Goal: Task Accomplishment & Management: Manage account settings

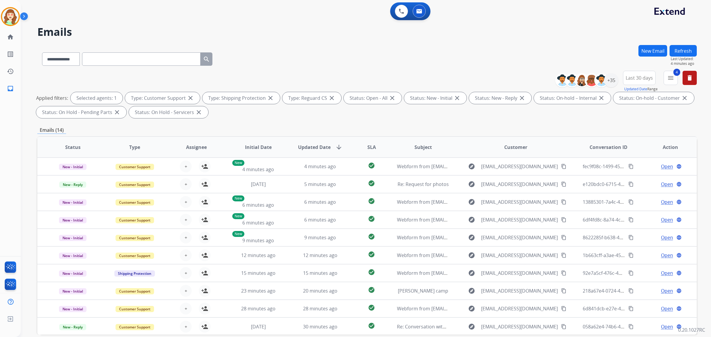
select select "**********"
click at [608, 81] on div "+35" at bounding box center [611, 80] width 14 height 14
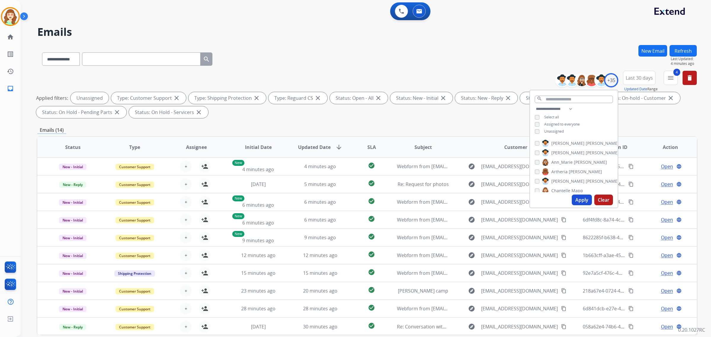
click at [573, 199] on button "Apply" at bounding box center [582, 200] width 20 height 11
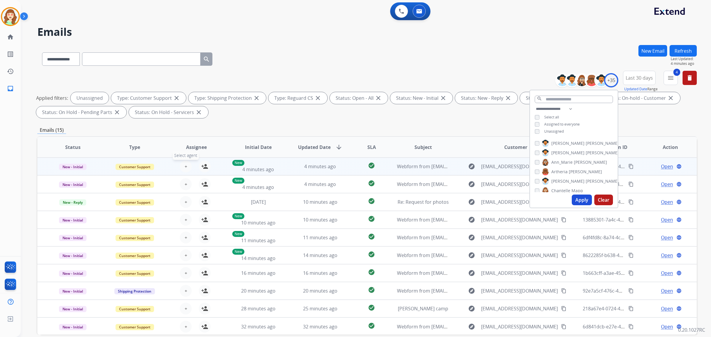
click at [185, 164] on span "+" at bounding box center [186, 166] width 3 height 7
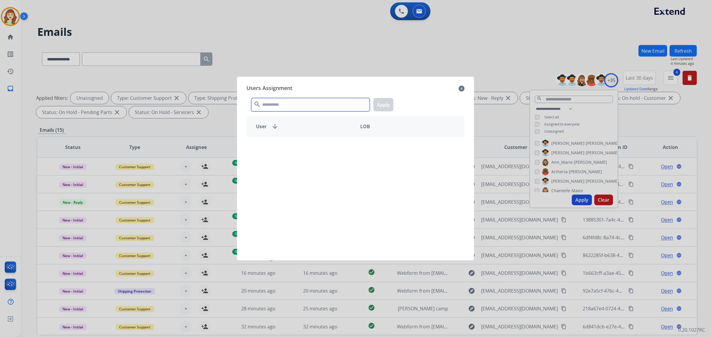
click at [283, 100] on input "text" at bounding box center [310, 104] width 119 height 13
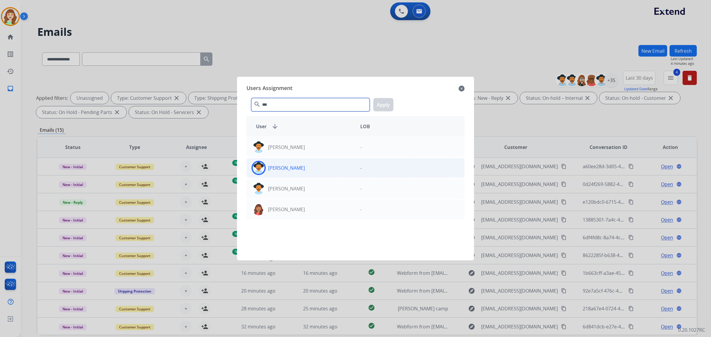
type input "***"
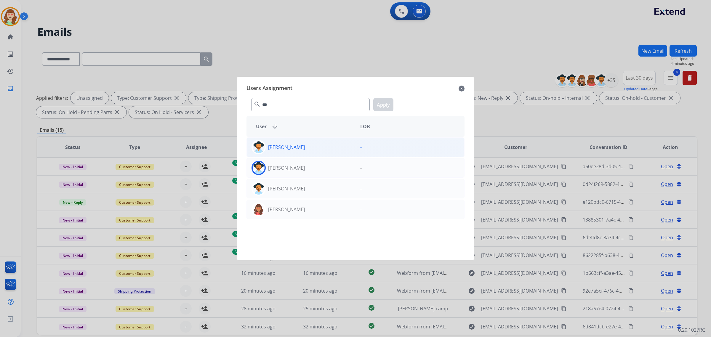
drag, startPoint x: 300, startPoint y: 168, endPoint x: 362, endPoint y: 144, distance: 66.1
click at [300, 168] on div "[PERSON_NAME]" at bounding box center [301, 168] width 109 height 14
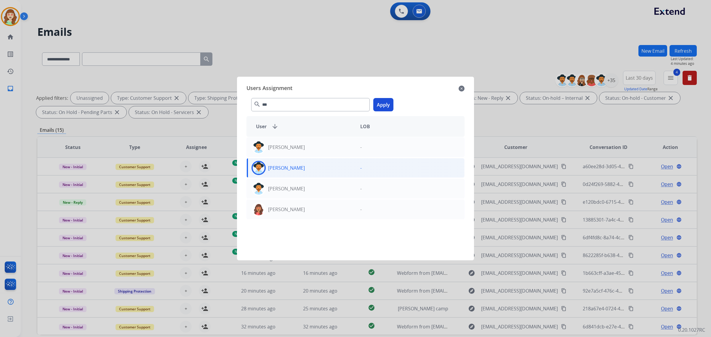
drag, startPoint x: 386, startPoint y: 109, endPoint x: 329, endPoint y: 127, distance: 59.9
click at [386, 108] on button "Apply" at bounding box center [383, 104] width 20 height 13
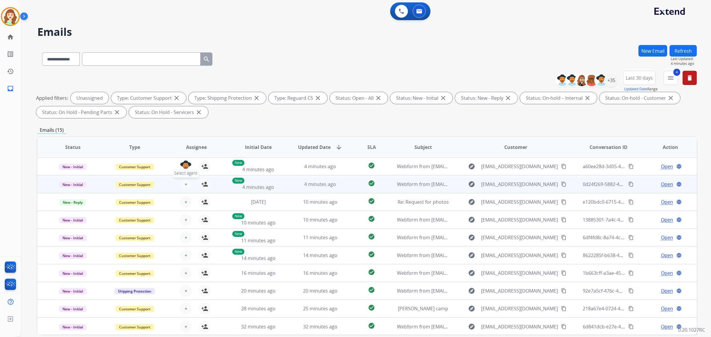
click at [182, 185] on button "+ Select agent" at bounding box center [186, 184] width 12 height 12
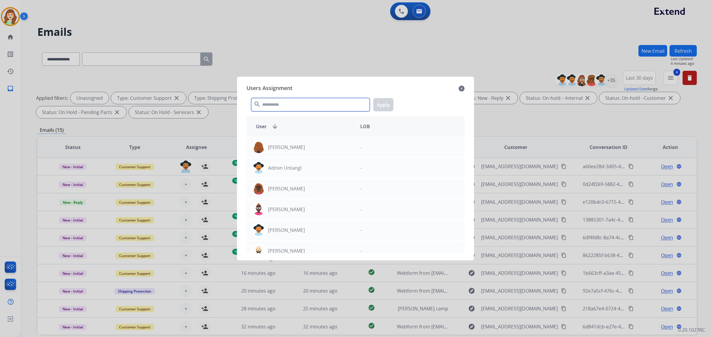
click at [288, 107] on input "text" at bounding box center [310, 104] width 119 height 13
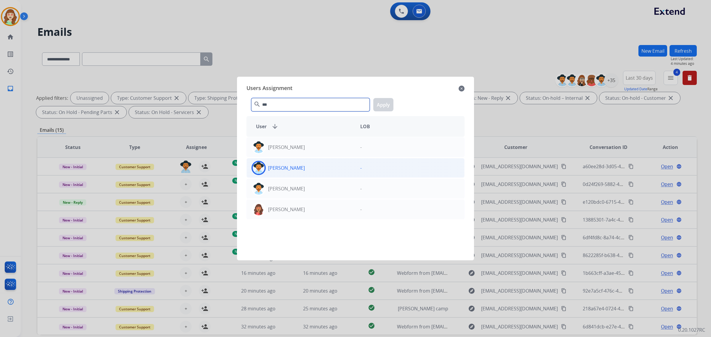
type input "***"
drag, startPoint x: 310, startPoint y: 168, endPoint x: 364, endPoint y: 111, distance: 78.2
click at [310, 168] on div "[PERSON_NAME]" at bounding box center [301, 168] width 109 height 14
click at [385, 104] on button "Apply" at bounding box center [383, 104] width 20 height 13
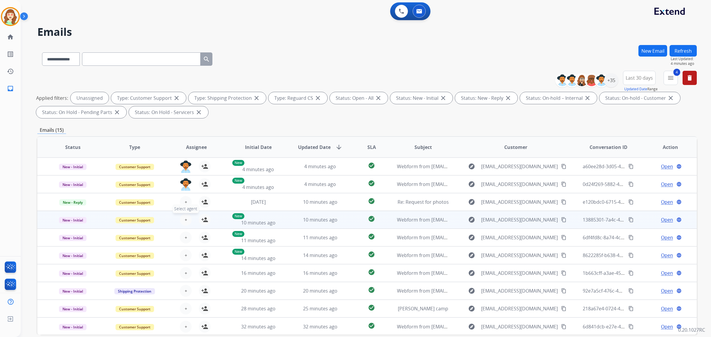
click at [186, 218] on button "+ Select agent" at bounding box center [186, 220] width 12 height 12
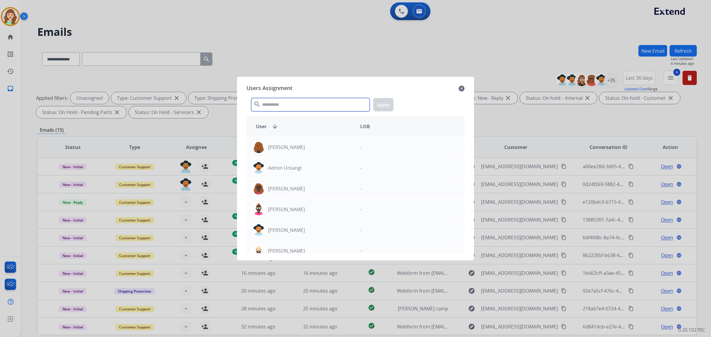
click at [305, 105] on input "text" at bounding box center [310, 104] width 119 height 13
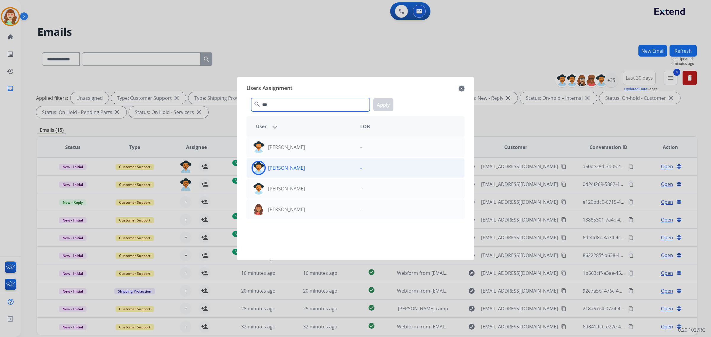
type input "***"
click at [324, 165] on div "[PERSON_NAME]" at bounding box center [301, 168] width 109 height 14
click at [389, 103] on button "Apply" at bounding box center [383, 104] width 20 height 13
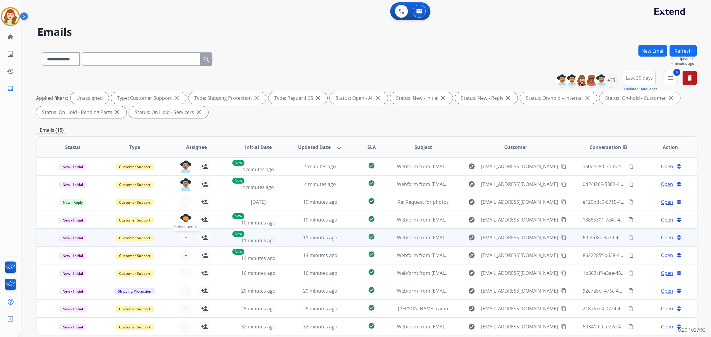
click at [185, 234] on span "+" at bounding box center [186, 237] width 3 height 7
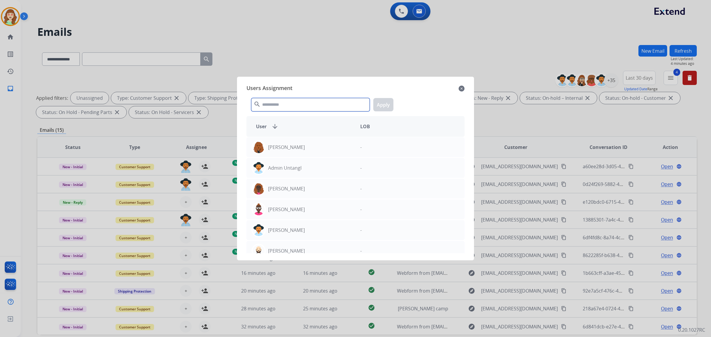
click at [282, 108] on input "text" at bounding box center [310, 104] width 119 height 13
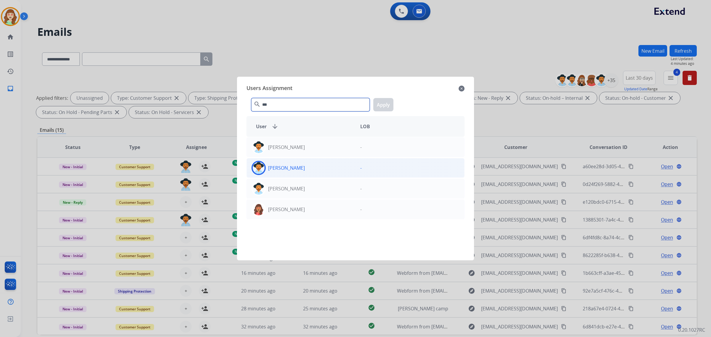
type input "***"
click at [308, 166] on div "[PERSON_NAME]" at bounding box center [301, 168] width 109 height 14
drag, startPoint x: 384, startPoint y: 106, endPoint x: 278, endPoint y: 163, distance: 120.8
click at [384, 107] on button "Apply" at bounding box center [383, 104] width 20 height 13
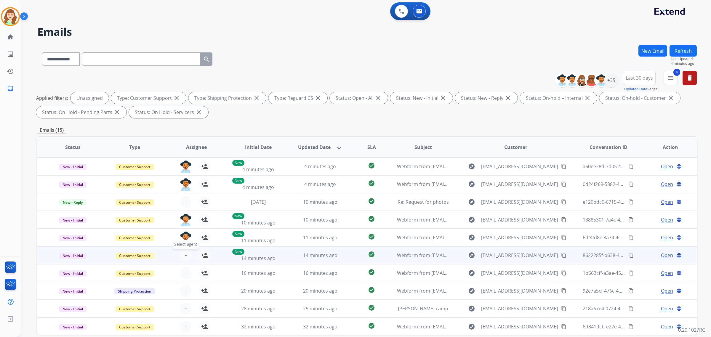
click at [185, 252] on span "+" at bounding box center [186, 255] width 3 height 7
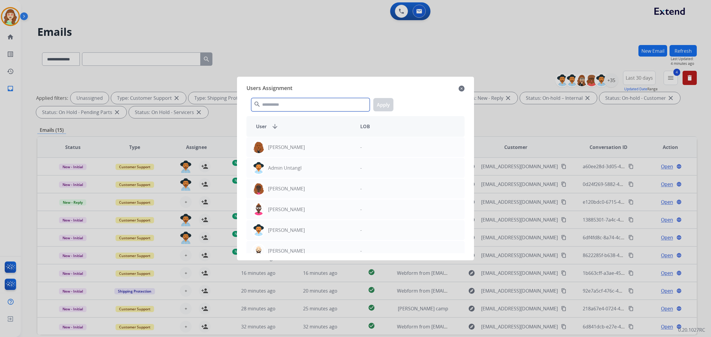
click at [264, 111] on input "text" at bounding box center [310, 104] width 119 height 13
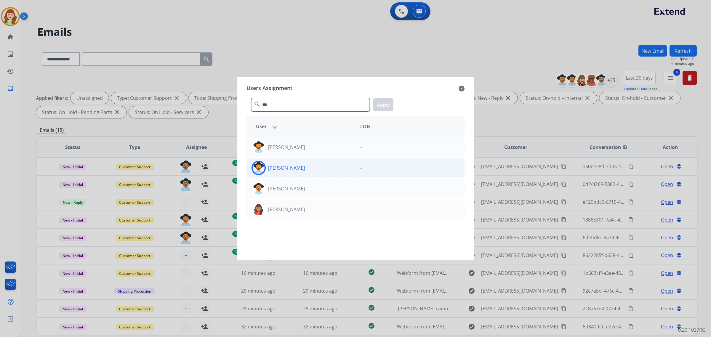
type input "***"
drag, startPoint x: 338, startPoint y: 173, endPoint x: 389, endPoint y: 119, distance: 74.0
click at [338, 171] on div "[PERSON_NAME]" at bounding box center [301, 168] width 109 height 14
click at [384, 106] on button "Apply" at bounding box center [383, 104] width 20 height 13
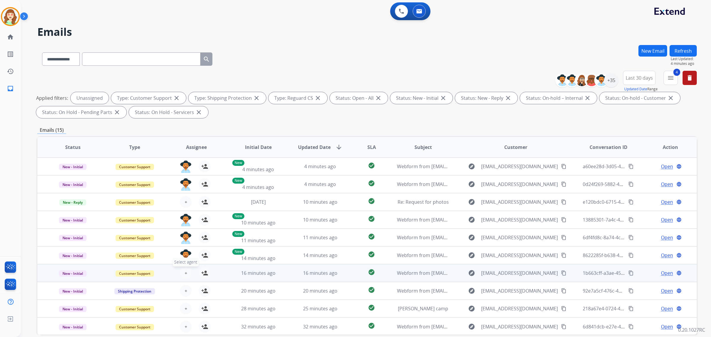
click at [182, 276] on button "+ Select agent" at bounding box center [186, 273] width 12 height 12
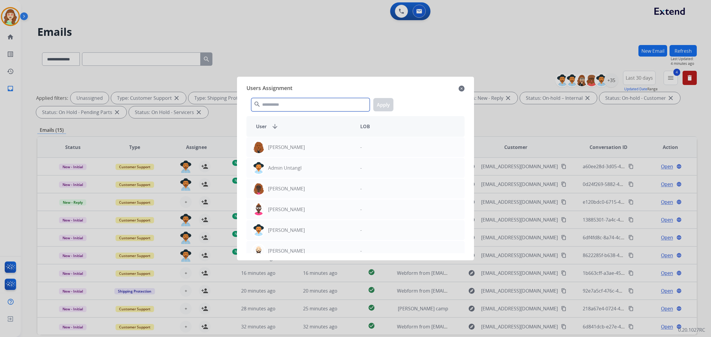
drag, startPoint x: 305, startPoint y: 105, endPoint x: 314, endPoint y: 101, distance: 10.5
click at [314, 102] on input "text" at bounding box center [310, 104] width 119 height 13
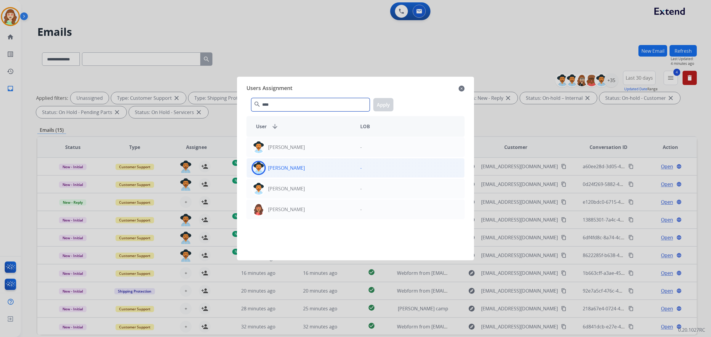
type input "****"
drag, startPoint x: 324, startPoint y: 169, endPoint x: 402, endPoint y: 126, distance: 88.3
click at [328, 168] on div "[PERSON_NAME]" at bounding box center [301, 168] width 109 height 14
click at [394, 99] on div "**** search Apply" at bounding box center [356, 103] width 218 height 20
drag, startPoint x: 296, startPoint y: 166, endPoint x: 397, endPoint y: 107, distance: 116.9
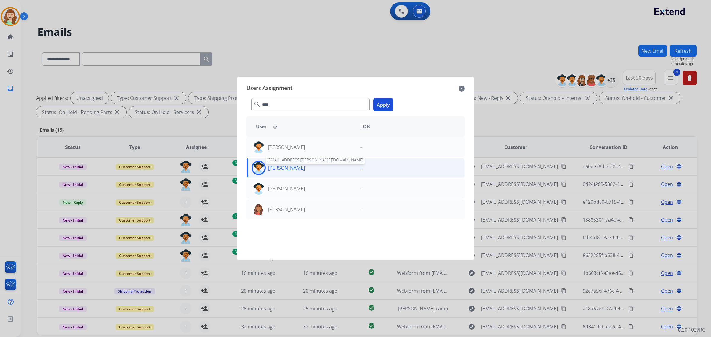
click at [298, 166] on div "[PERSON_NAME] [PERSON_NAME][EMAIL_ADDRESS][PERSON_NAME][DOMAIN_NAME]" at bounding box center [301, 168] width 109 height 14
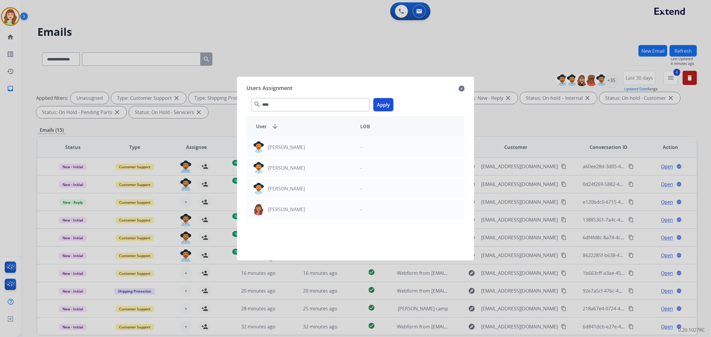
click at [386, 107] on button "Apply" at bounding box center [383, 104] width 20 height 13
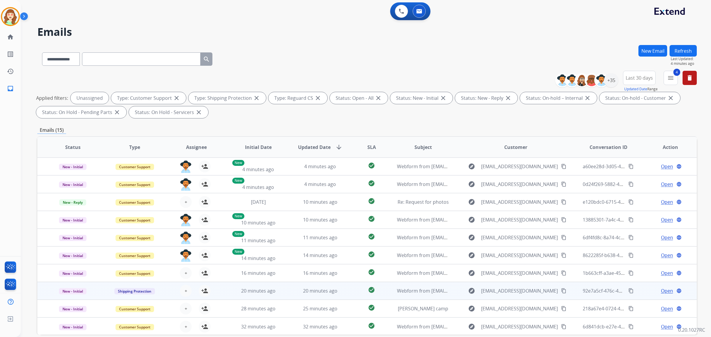
click at [184, 284] on div "+ Select agent person_add Assign to Me" at bounding box center [192, 291] width 62 height 17
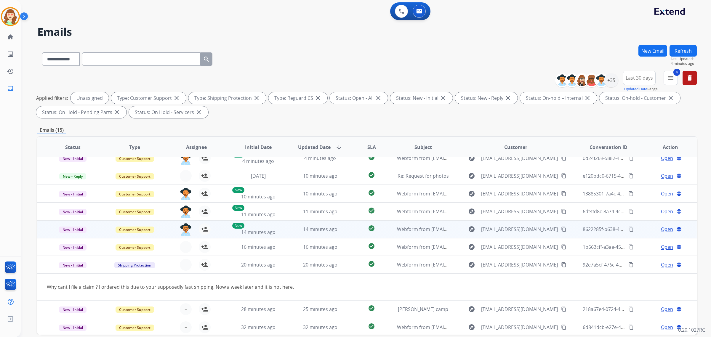
scroll to position [27, 0]
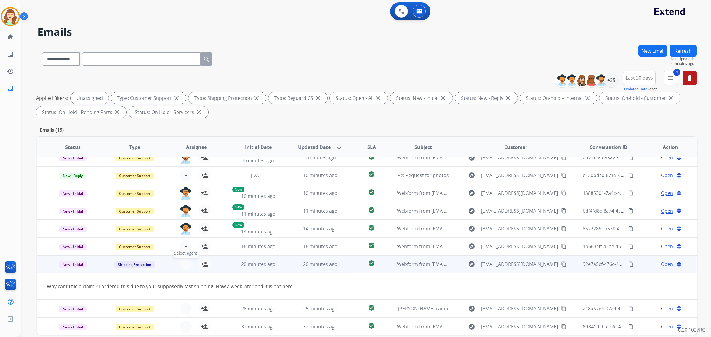
click at [182, 266] on button "+ Select agent" at bounding box center [186, 264] width 12 height 12
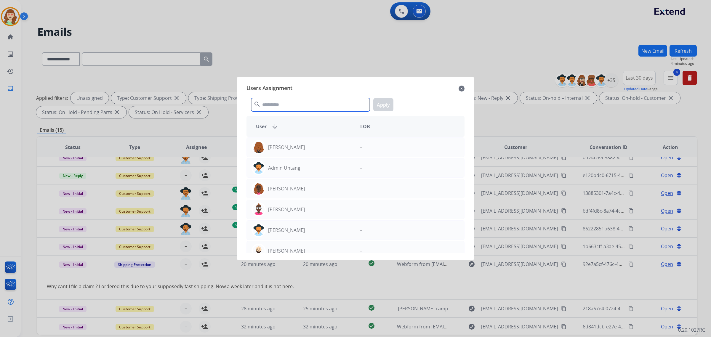
click at [286, 102] on input "text" at bounding box center [310, 104] width 119 height 13
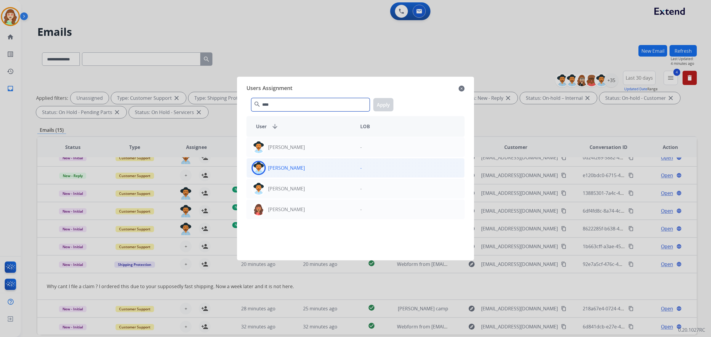
type input "****"
click at [297, 172] on div "[PERSON_NAME]" at bounding box center [301, 168] width 109 height 14
click at [386, 106] on button "Apply" at bounding box center [383, 104] width 20 height 13
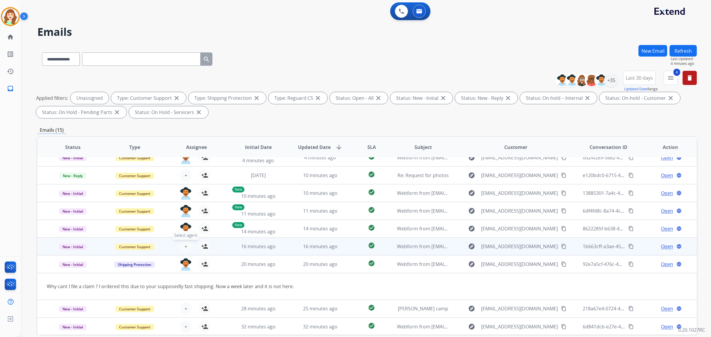
click at [183, 247] on button "+ Select agent" at bounding box center [186, 247] width 12 height 12
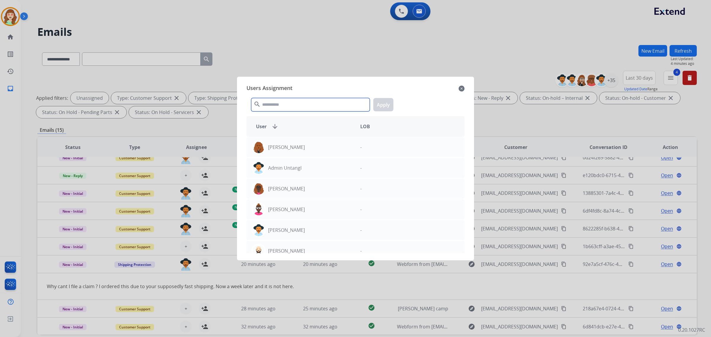
click at [274, 107] on input "text" at bounding box center [310, 104] width 119 height 13
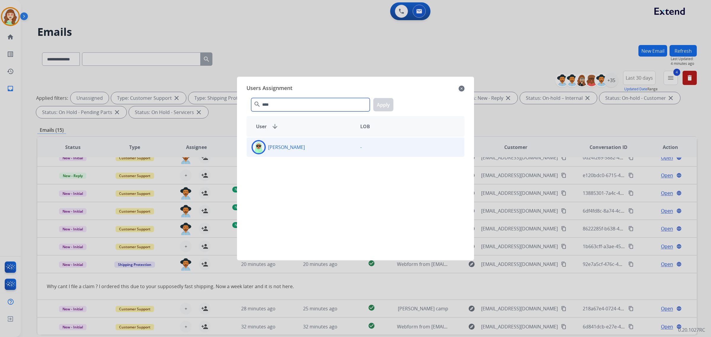
type input "****"
click at [289, 141] on div "[PERSON_NAME]" at bounding box center [301, 147] width 109 height 14
click at [385, 101] on button "Apply" at bounding box center [383, 104] width 20 height 13
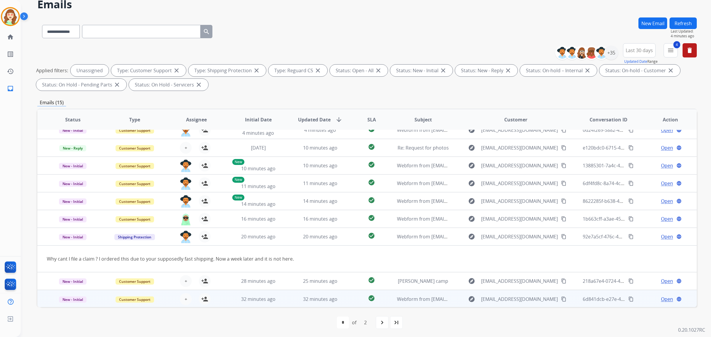
scroll to position [28, 0]
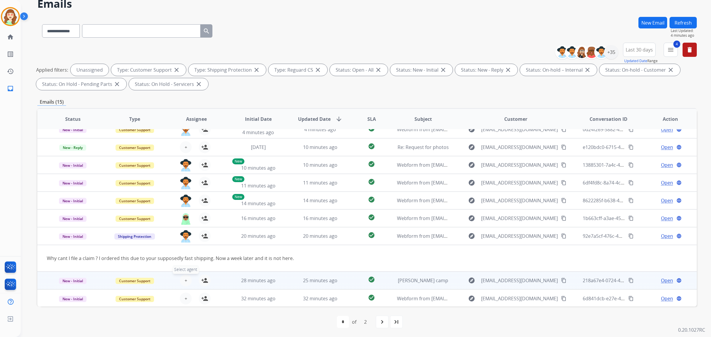
click at [183, 279] on button "+ Select agent" at bounding box center [186, 281] width 12 height 12
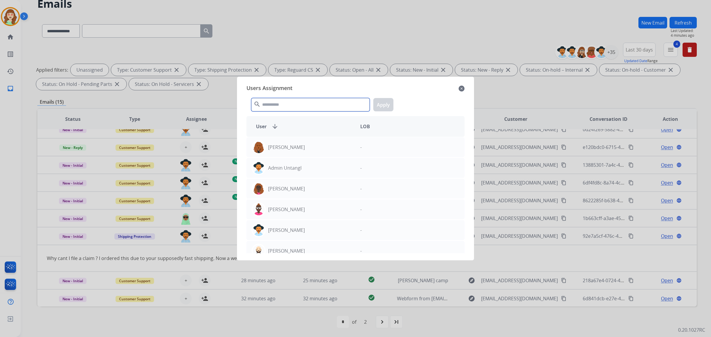
click at [289, 106] on input "text" at bounding box center [310, 104] width 119 height 13
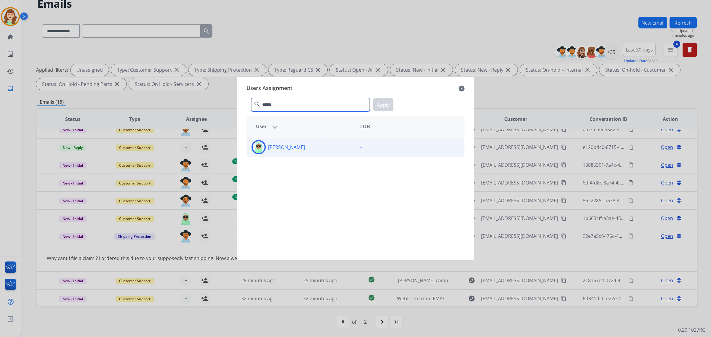
type input "******"
click at [314, 149] on div "[PERSON_NAME]" at bounding box center [301, 147] width 109 height 14
click at [385, 104] on button "Apply" at bounding box center [383, 104] width 20 height 13
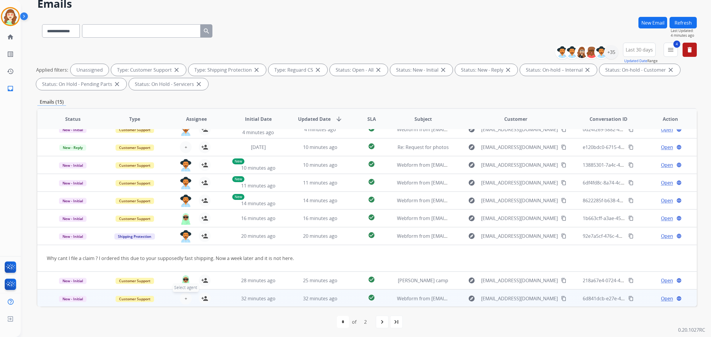
click at [186, 298] on button "+ Select agent" at bounding box center [186, 299] width 12 height 12
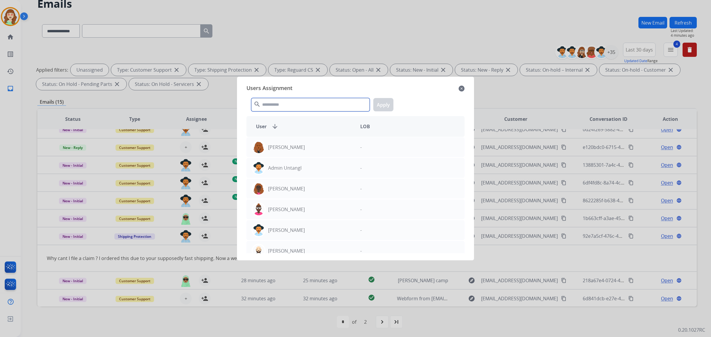
click at [286, 99] on input "text" at bounding box center [310, 104] width 119 height 13
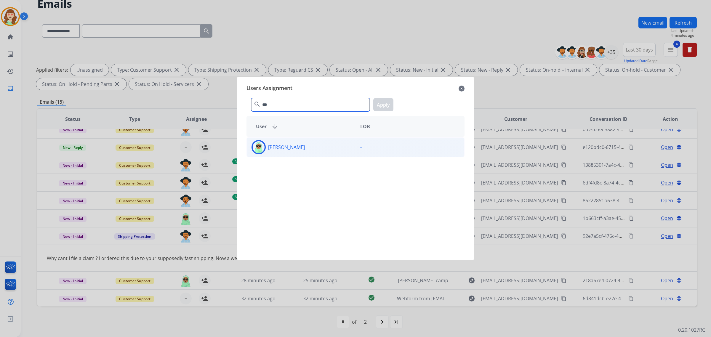
type input "***"
drag, startPoint x: 303, startPoint y: 146, endPoint x: 361, endPoint y: 118, distance: 64.9
click at [303, 147] on div "[PERSON_NAME]" at bounding box center [301, 147] width 109 height 14
click at [388, 104] on button "Apply" at bounding box center [383, 104] width 20 height 13
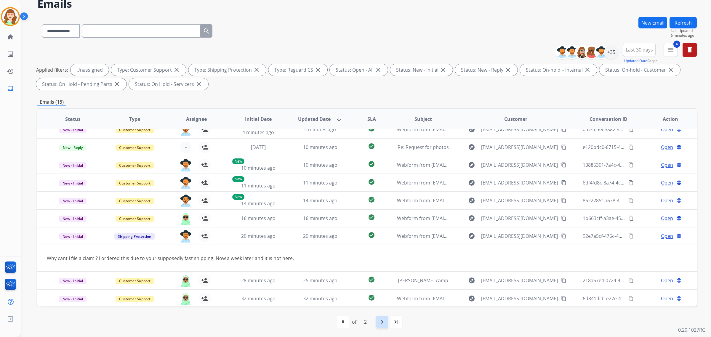
click at [385, 320] on mat-icon "navigate_next" at bounding box center [382, 322] width 7 height 7
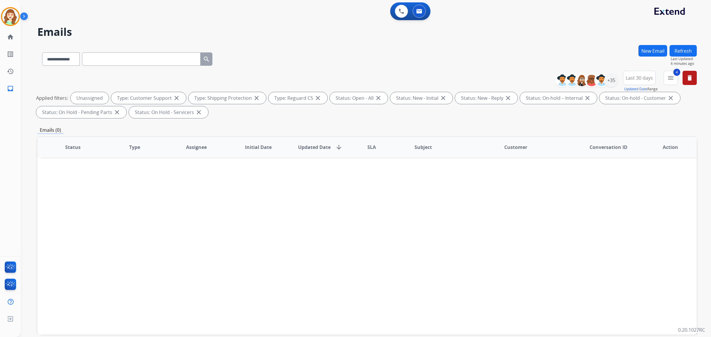
scroll to position [0, 0]
click at [613, 79] on div "+35" at bounding box center [611, 80] width 14 height 14
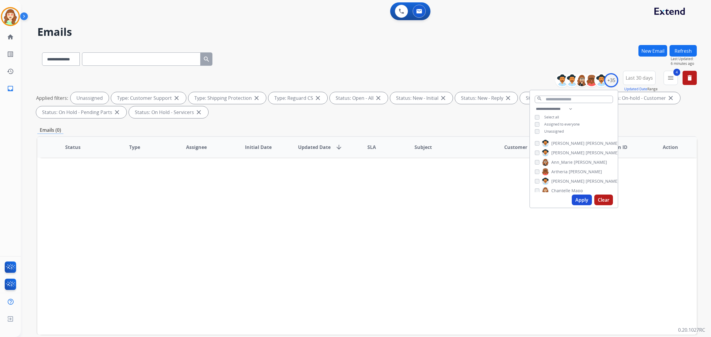
click at [575, 199] on button "Apply" at bounding box center [582, 200] width 20 height 11
select select "*"
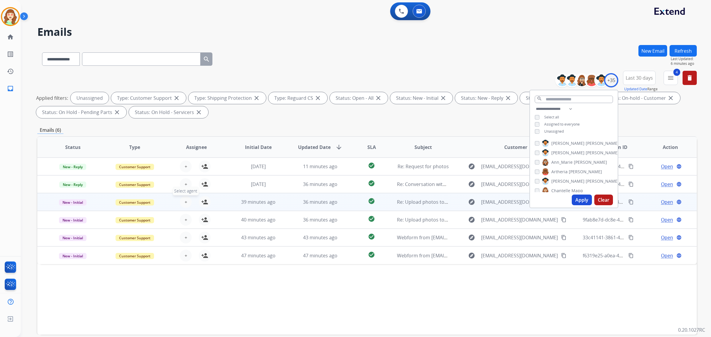
click at [185, 202] on span "+" at bounding box center [186, 202] width 3 height 7
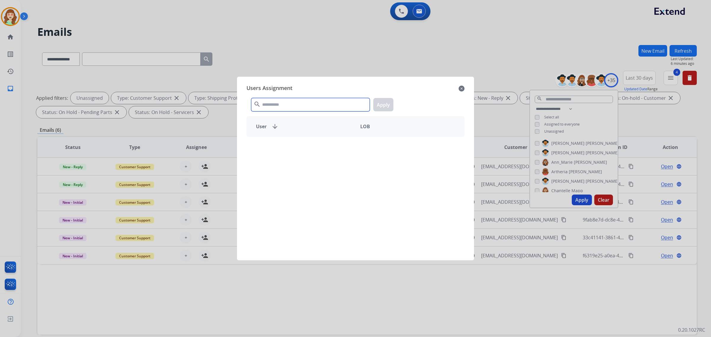
click at [297, 107] on input "text" at bounding box center [310, 104] width 119 height 13
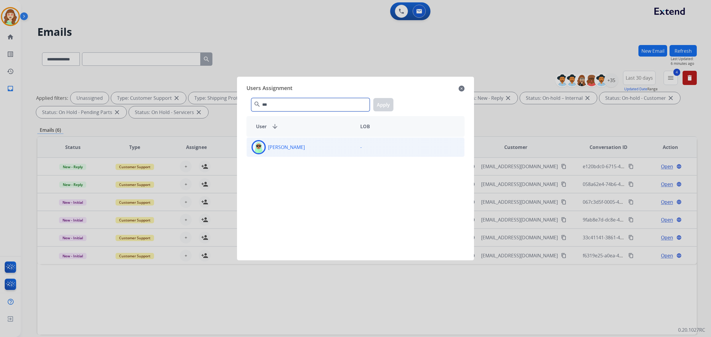
type input "***"
drag, startPoint x: 306, startPoint y: 153, endPoint x: 364, endPoint y: 124, distance: 64.5
click at [305, 152] on div "[PERSON_NAME]" at bounding box center [301, 147] width 109 height 14
click at [384, 106] on button "Apply" at bounding box center [383, 104] width 20 height 13
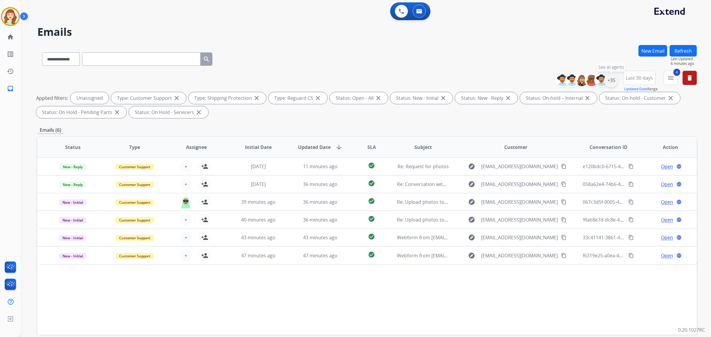
click at [608, 81] on div "+35" at bounding box center [611, 80] width 14 height 14
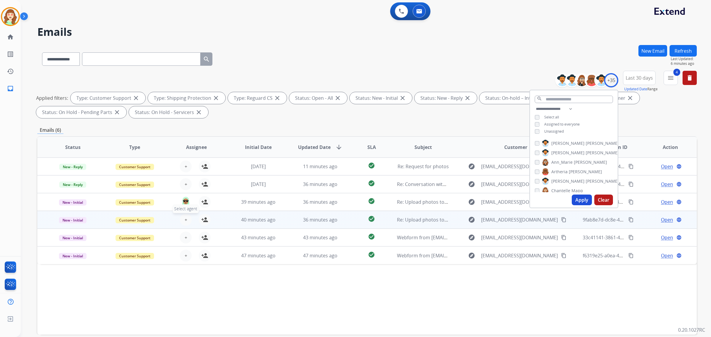
click at [183, 215] on button "+ Select agent" at bounding box center [186, 220] width 12 height 12
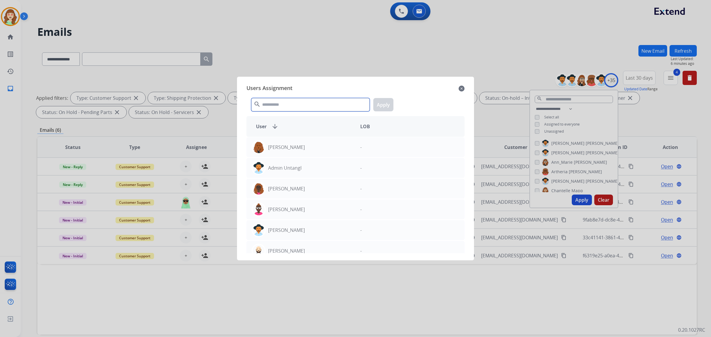
click at [294, 104] on input "text" at bounding box center [310, 104] width 119 height 13
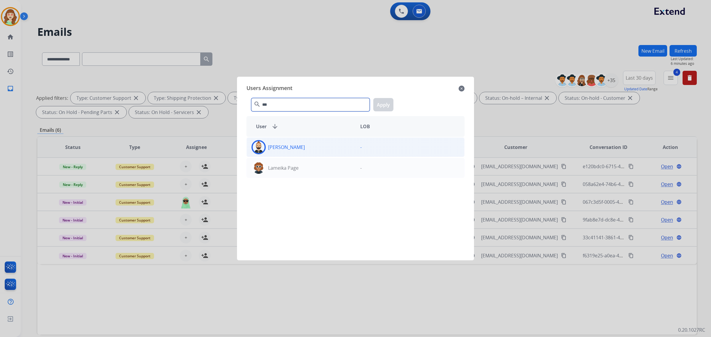
type input "***"
drag, startPoint x: 312, startPoint y: 145, endPoint x: 330, endPoint y: 143, distance: 17.6
click at [312, 146] on div "[PERSON_NAME]" at bounding box center [301, 147] width 109 height 14
drag, startPoint x: 383, startPoint y: 104, endPoint x: 373, endPoint y: 108, distance: 11.4
click at [382, 104] on button "Apply" at bounding box center [383, 104] width 20 height 13
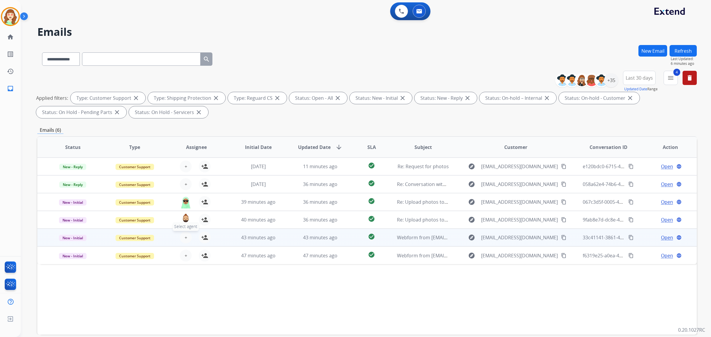
click at [185, 236] on span "+" at bounding box center [186, 237] width 3 height 7
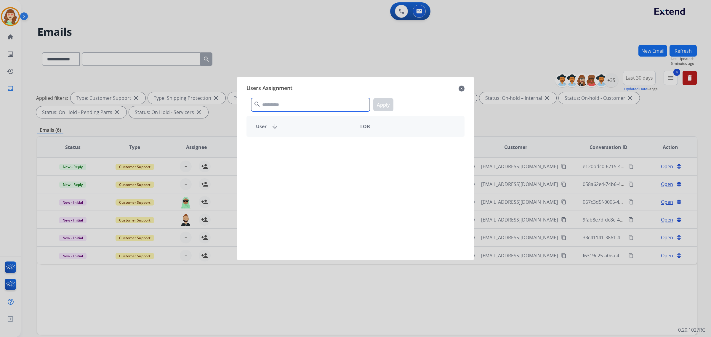
click at [270, 109] on input "text" at bounding box center [310, 104] width 119 height 13
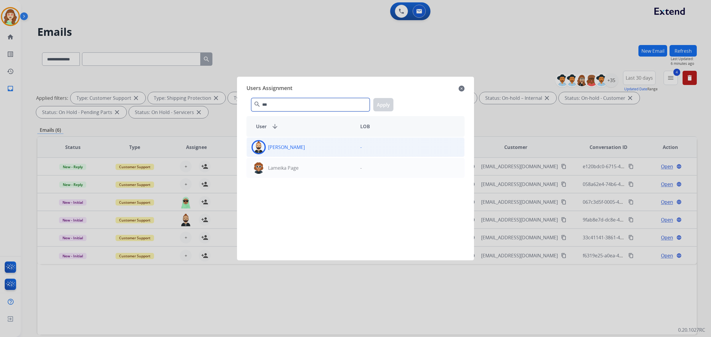
type input "***"
click at [306, 146] on div "[PERSON_NAME]" at bounding box center [301, 147] width 109 height 14
click at [377, 106] on button "Apply" at bounding box center [383, 104] width 20 height 13
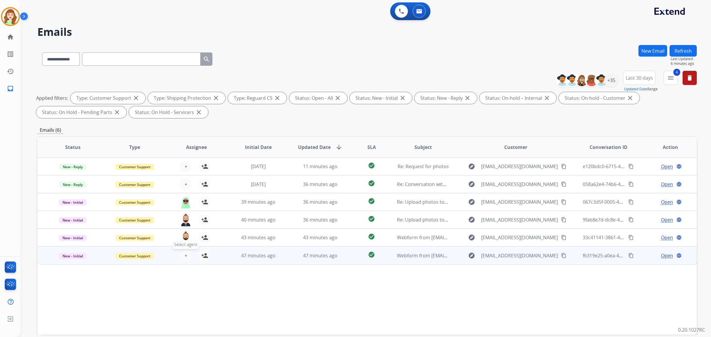
click at [187, 252] on button "+ Select agent" at bounding box center [186, 256] width 12 height 12
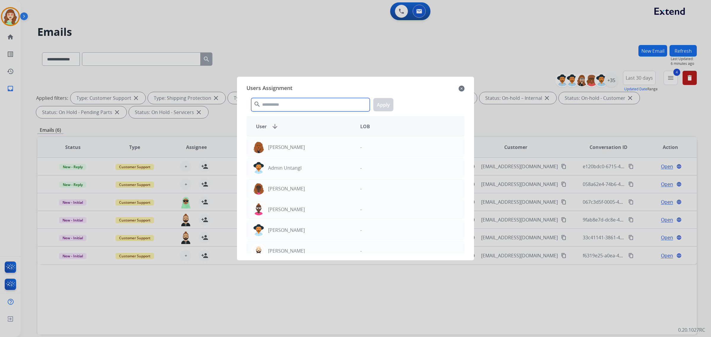
click at [275, 104] on input "text" at bounding box center [310, 104] width 119 height 13
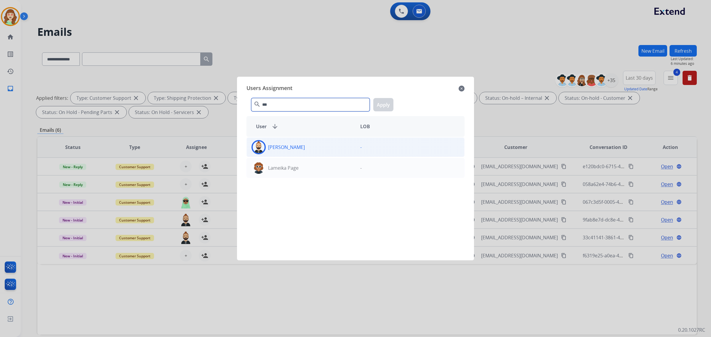
type input "***"
drag, startPoint x: 321, startPoint y: 149, endPoint x: 375, endPoint y: 122, distance: 61.2
click at [325, 146] on div "[PERSON_NAME]" at bounding box center [301, 147] width 109 height 14
click at [385, 104] on button "Apply" at bounding box center [383, 104] width 20 height 13
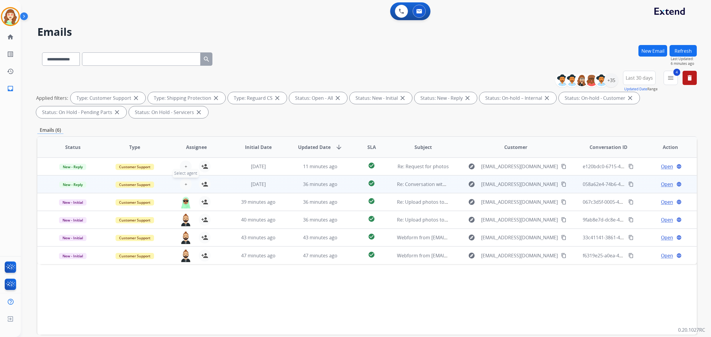
click at [185, 186] on span "+" at bounding box center [186, 184] width 3 height 7
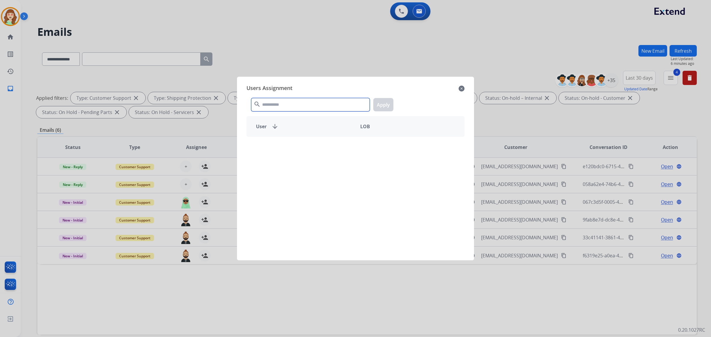
click at [279, 104] on input "text" at bounding box center [310, 104] width 119 height 13
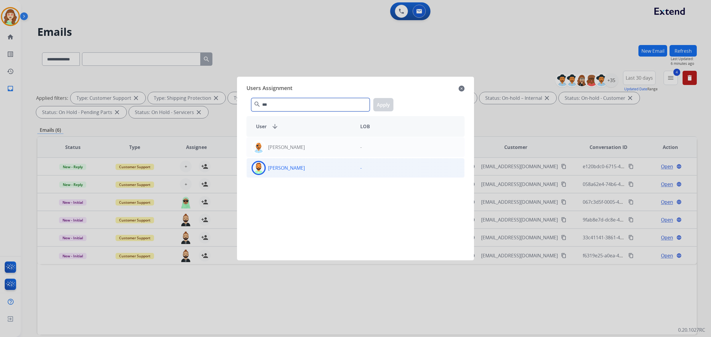
type input "***"
click at [302, 171] on div "[PERSON_NAME]" at bounding box center [301, 168] width 109 height 14
click at [381, 106] on button "Apply" at bounding box center [383, 104] width 20 height 13
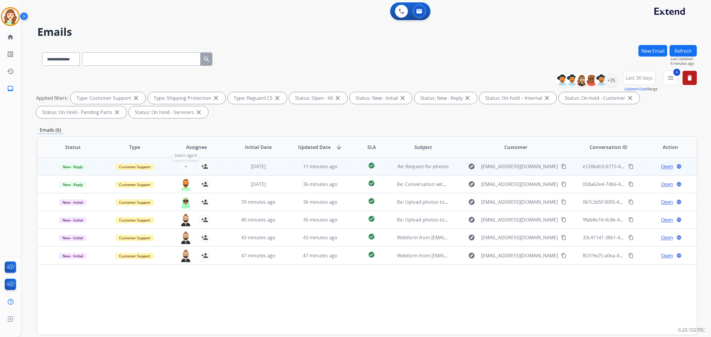
click at [186, 163] on button "+ Select agent" at bounding box center [186, 167] width 12 height 12
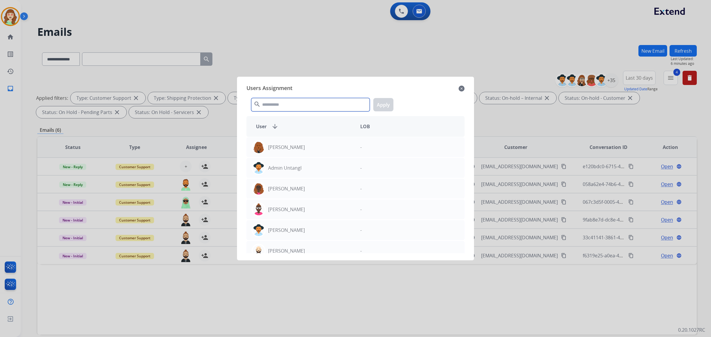
click at [305, 107] on input "text" at bounding box center [310, 104] width 119 height 13
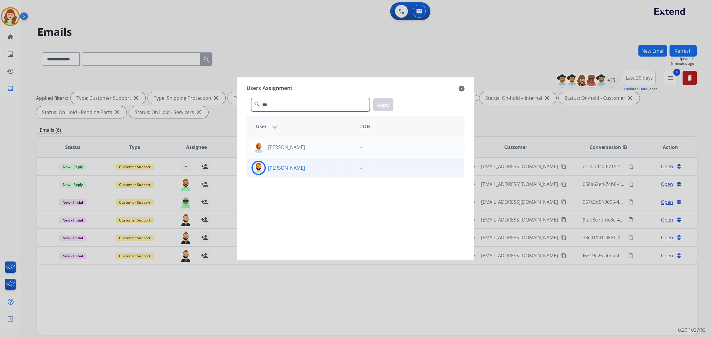
type input "***"
drag, startPoint x: 319, startPoint y: 171, endPoint x: 332, endPoint y: 159, distance: 18.5
click at [318, 171] on div "[PERSON_NAME]" at bounding box center [301, 168] width 109 height 14
click at [380, 108] on button "Apply" at bounding box center [383, 104] width 20 height 13
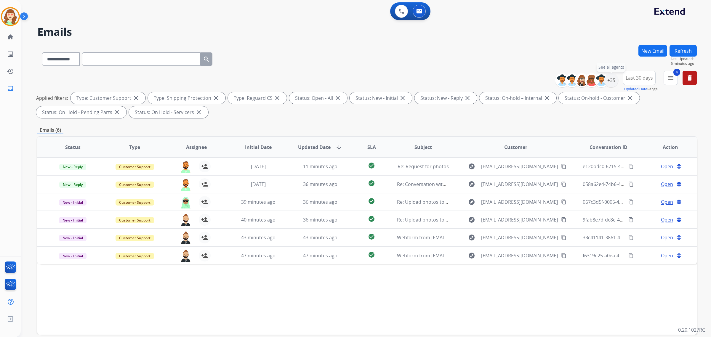
drag, startPoint x: 614, startPoint y: 78, endPoint x: 594, endPoint y: 111, distance: 38.9
click at [613, 78] on div "+35" at bounding box center [611, 80] width 14 height 14
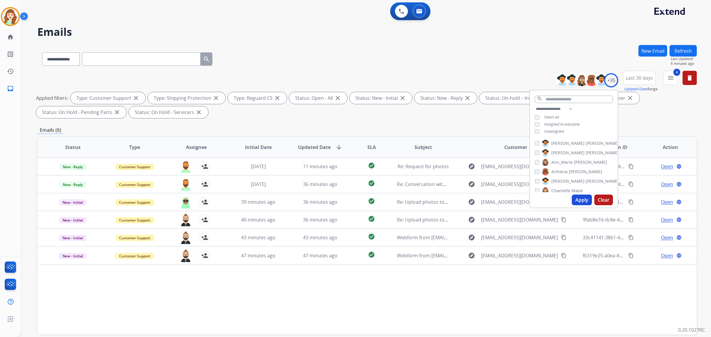
drag, startPoint x: 583, startPoint y: 193, endPoint x: 581, endPoint y: 199, distance: 5.9
click at [583, 194] on div "Apply Clear" at bounding box center [574, 199] width 88 height 15
click at [581, 199] on button "Apply" at bounding box center [582, 200] width 20 height 11
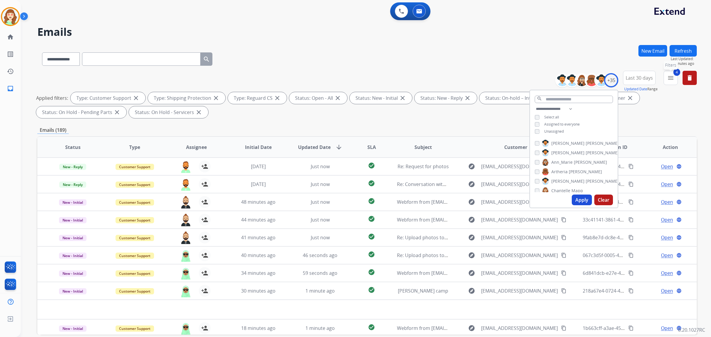
click at [667, 82] on button "4 menu Filters" at bounding box center [671, 78] width 14 height 14
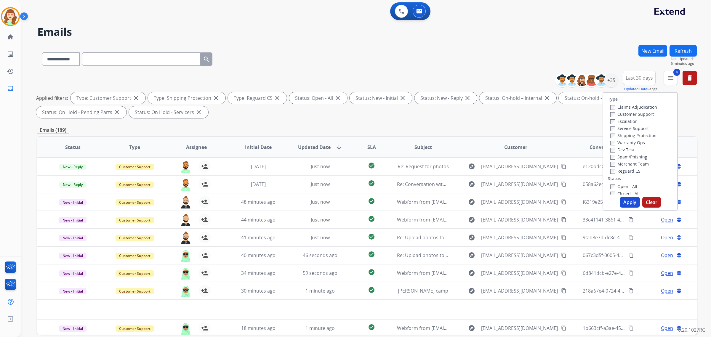
click at [626, 202] on button "Apply" at bounding box center [630, 202] width 20 height 11
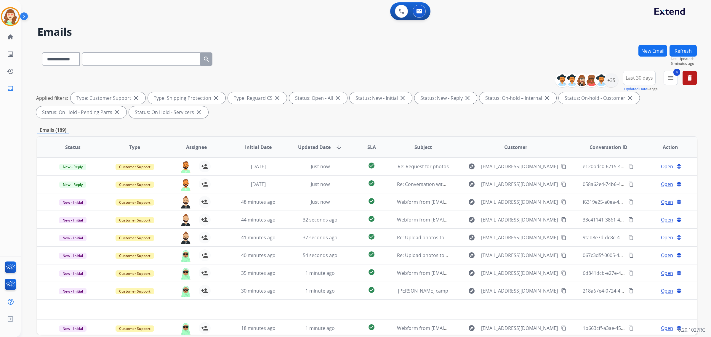
click at [631, 78] on span "Last 30 days" at bounding box center [639, 78] width 27 height 2
click at [637, 150] on div "Last 90 days" at bounding box center [637, 150] width 33 height 9
click at [609, 81] on div "+52" at bounding box center [611, 80] width 14 height 14
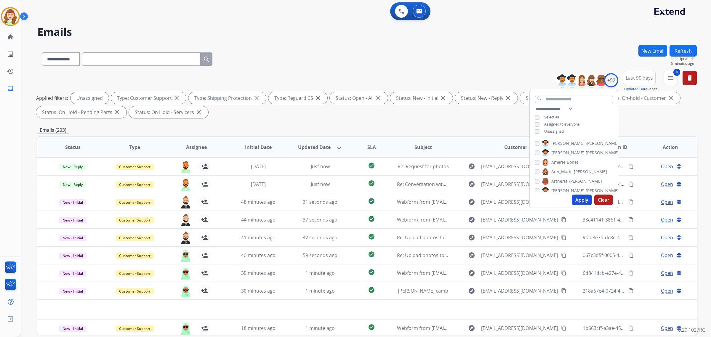
click at [584, 202] on button "Apply" at bounding box center [582, 200] width 20 height 11
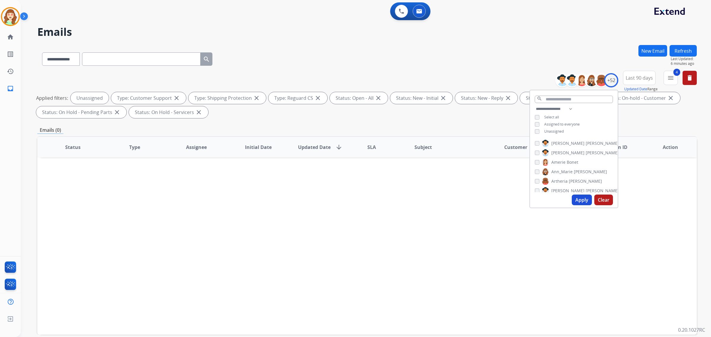
click at [533, 131] on div "**********" at bounding box center [574, 120] width 88 height 31
click at [535, 146] on div "[PERSON_NAME]" at bounding box center [577, 143] width 84 height 7
click at [533, 141] on div "[PERSON_NAME] [PERSON_NAME] [PERSON_NAME] [PERSON_NAME] [PERSON_NAME] [PERSON_N…" at bounding box center [574, 165] width 88 height 55
click at [581, 198] on button "Apply" at bounding box center [582, 200] width 20 height 11
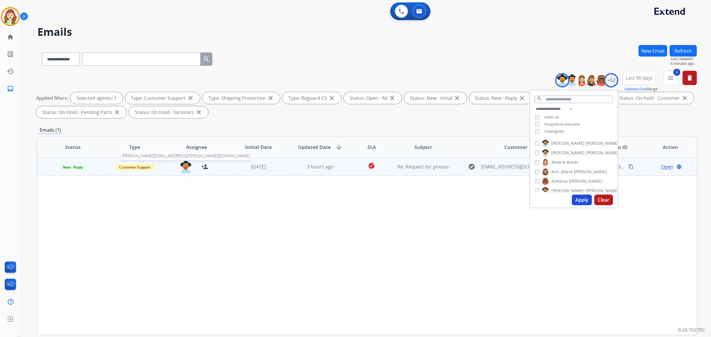
click at [183, 169] on img at bounding box center [186, 167] width 12 height 12
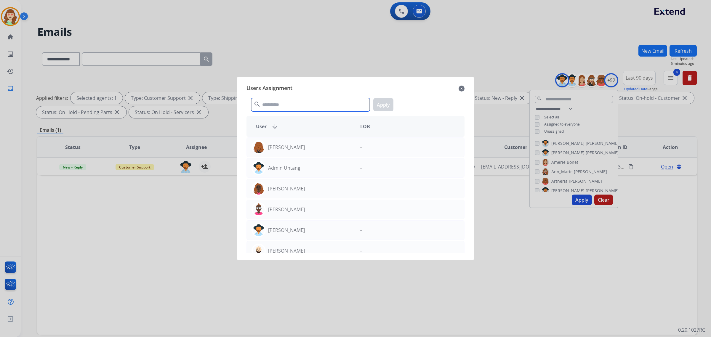
click at [304, 101] on input "text" at bounding box center [310, 104] width 119 height 13
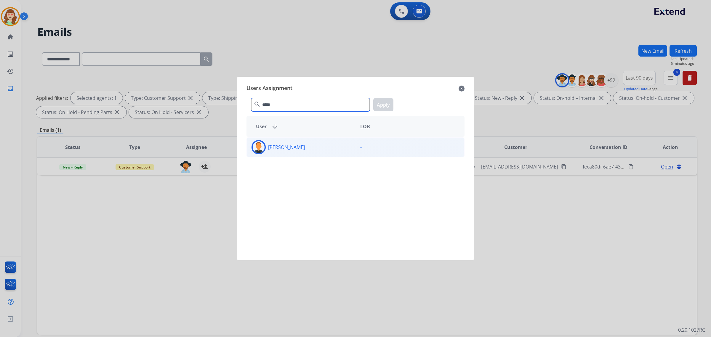
type input "*****"
drag, startPoint x: 314, startPoint y: 146, endPoint x: 350, endPoint y: 123, distance: 42.1
click at [314, 146] on div "[PERSON_NAME]" at bounding box center [301, 147] width 109 height 14
click at [389, 101] on button "Apply" at bounding box center [383, 104] width 20 height 13
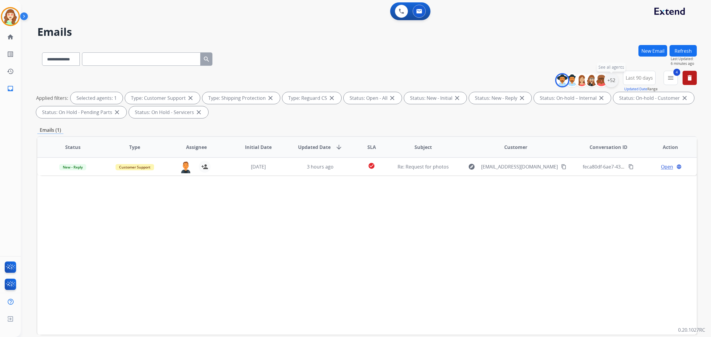
click at [608, 81] on div "+52" at bounding box center [611, 80] width 14 height 14
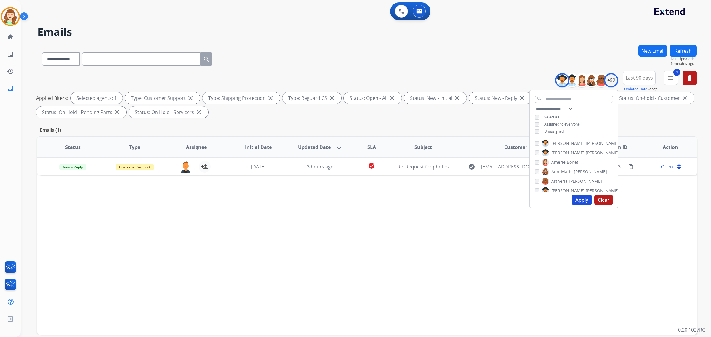
click at [538, 140] on div "[PERSON_NAME]" at bounding box center [577, 143] width 84 height 7
click at [538, 155] on div "[PERSON_NAME]" at bounding box center [577, 152] width 84 height 7
click at [581, 199] on button "Apply" at bounding box center [582, 200] width 20 height 11
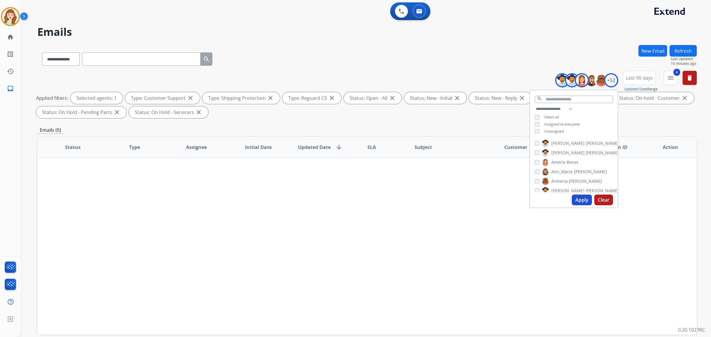
click at [538, 171] on div "[PERSON_NAME]" at bounding box center [571, 171] width 72 height 7
click at [582, 199] on button "Apply" at bounding box center [582, 200] width 20 height 11
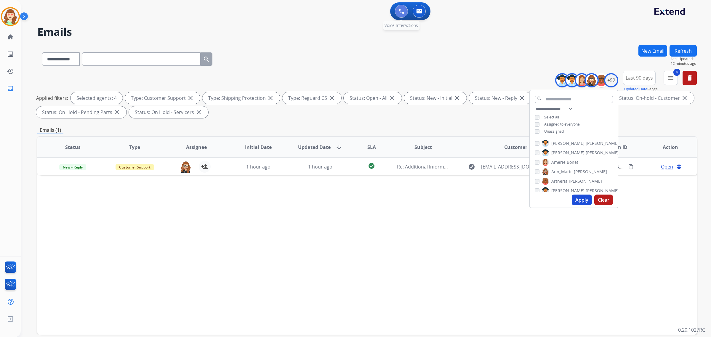
click at [399, 14] on button at bounding box center [401, 11] width 13 height 13
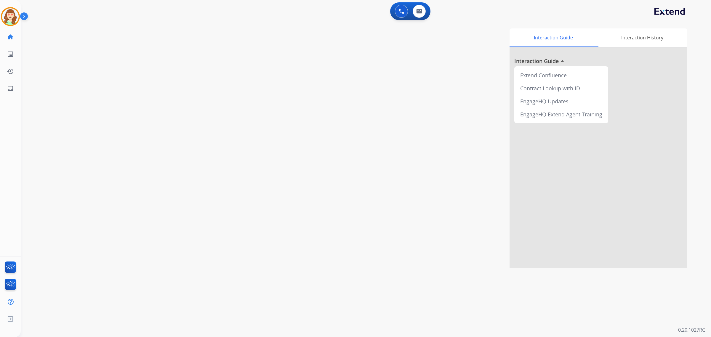
click at [399, 14] on button at bounding box center [401, 11] width 13 height 13
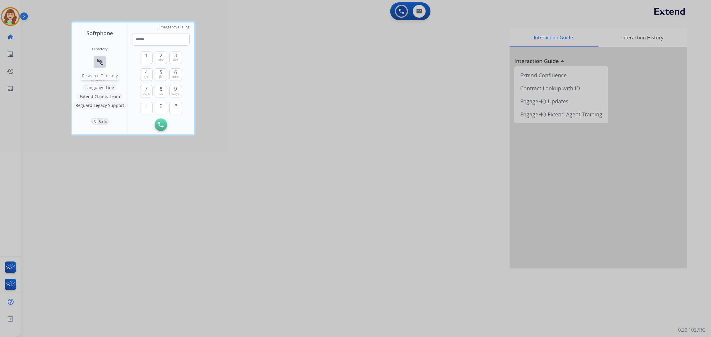
click at [96, 64] on mat-icon "connect_without_contact" at bounding box center [99, 61] width 7 height 7
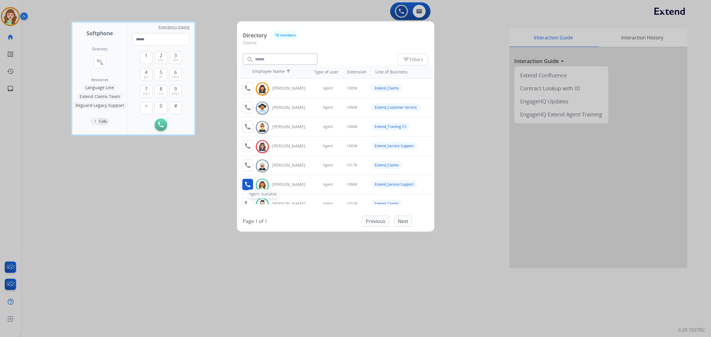
scroll to position [37, 0]
click at [174, 250] on div at bounding box center [355, 168] width 711 height 337
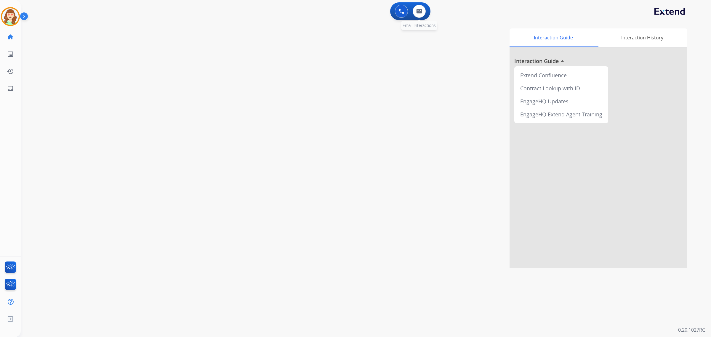
click at [426, 15] on div "0 Email Interactions" at bounding box center [419, 11] width 18 height 13
click at [417, 9] on img at bounding box center [419, 11] width 6 height 5
select select "**********"
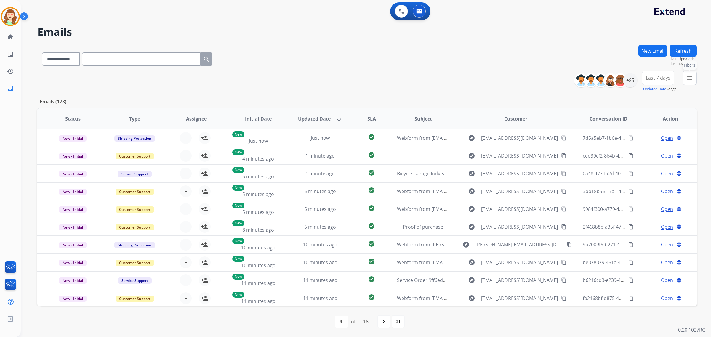
click at [685, 77] on button "menu Filters" at bounding box center [690, 78] width 14 height 14
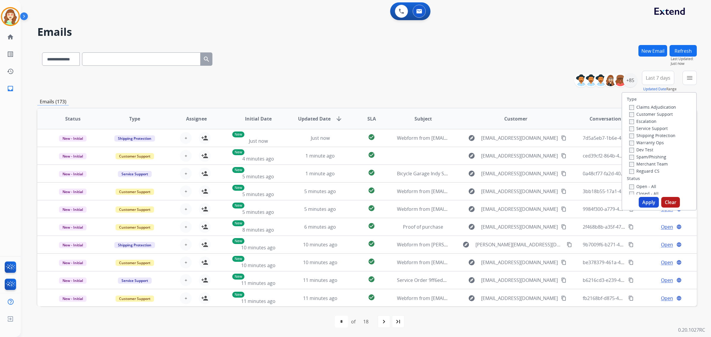
click at [627, 117] on div "Claims Adjudication Customer Support Escalation Service Support Shipping Protec…" at bounding box center [651, 138] width 49 height 71
click at [641, 203] on button "Apply" at bounding box center [649, 202] width 20 height 11
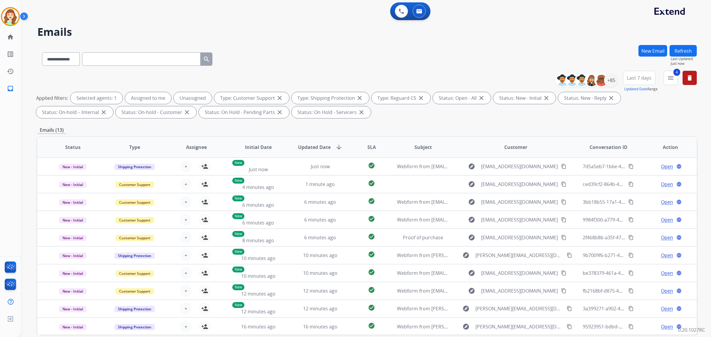
click at [643, 82] on button "Last 7 days" at bounding box center [639, 78] width 32 height 14
click at [641, 147] on div "Last 90 days" at bounding box center [637, 150] width 33 height 9
click at [618, 82] on div "**********" at bounding box center [628, 81] width 137 height 21
click at [610, 81] on div "+137" at bounding box center [611, 80] width 14 height 14
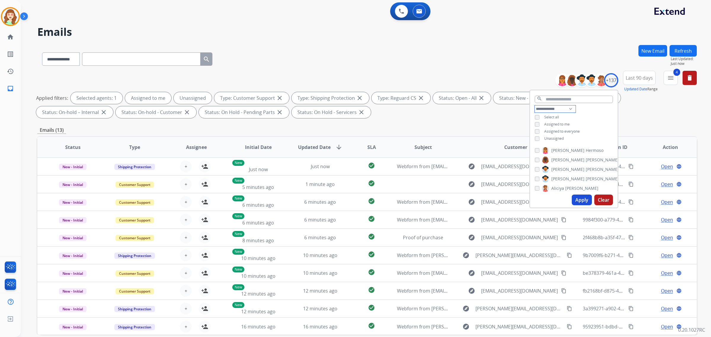
click at [541, 110] on select "**********" at bounding box center [555, 108] width 41 height 7
select select "**********"
click at [535, 105] on select "**********" at bounding box center [555, 108] width 41 height 7
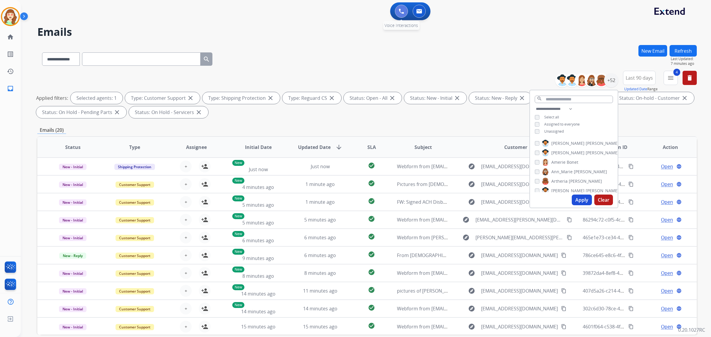
click at [402, 11] on img at bounding box center [401, 11] width 5 height 5
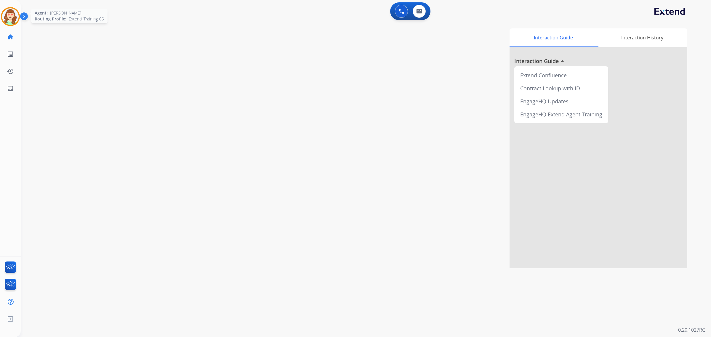
click at [7, 16] on img at bounding box center [10, 16] width 17 height 17
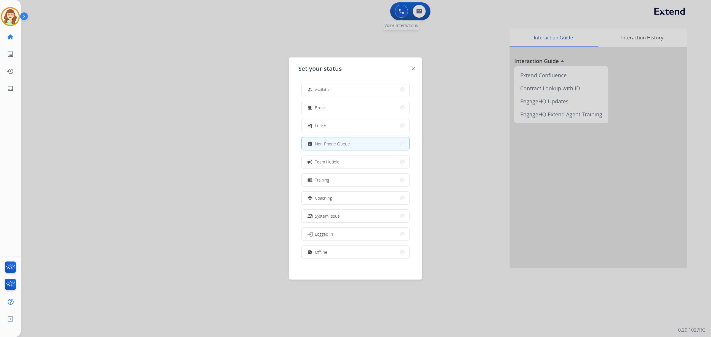
click at [402, 10] on div at bounding box center [355, 168] width 711 height 337
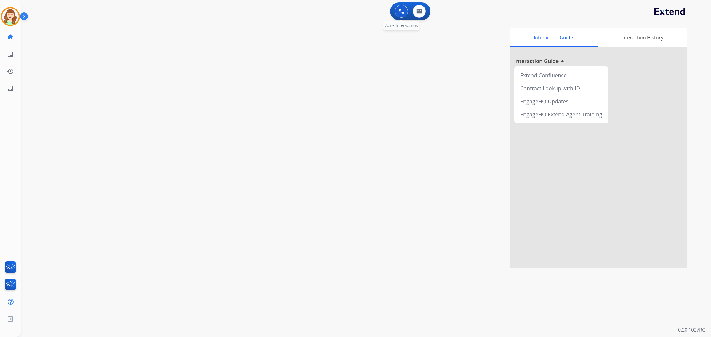
click at [402, 11] on img at bounding box center [401, 11] width 5 height 5
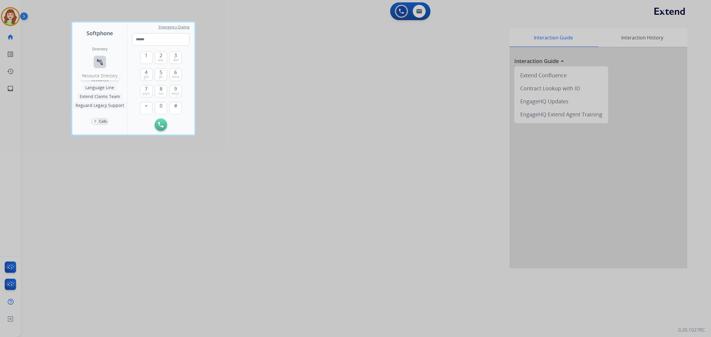
click at [94, 58] on button "connect_without_contact Resource Directory" at bounding box center [100, 62] width 12 height 12
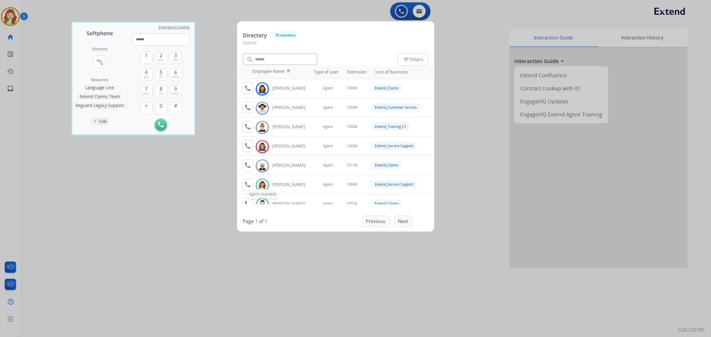
scroll to position [37, 0]
click at [167, 203] on div at bounding box center [355, 168] width 711 height 337
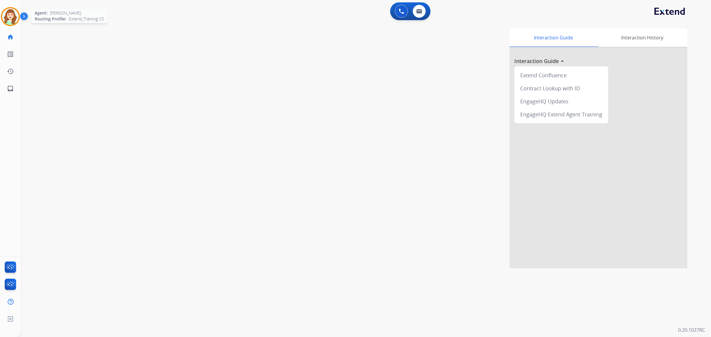
click at [14, 18] on img at bounding box center [10, 16] width 17 height 17
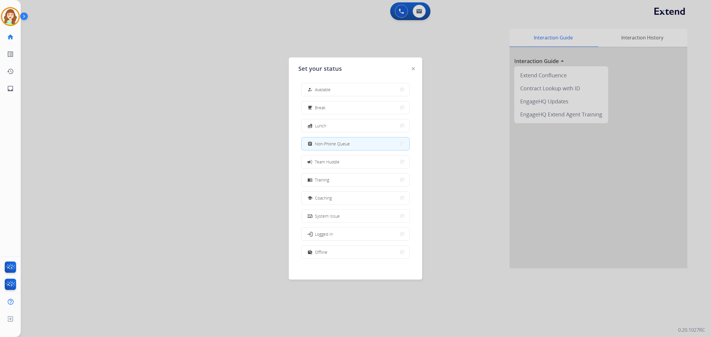
click at [420, 7] on div at bounding box center [355, 168] width 711 height 337
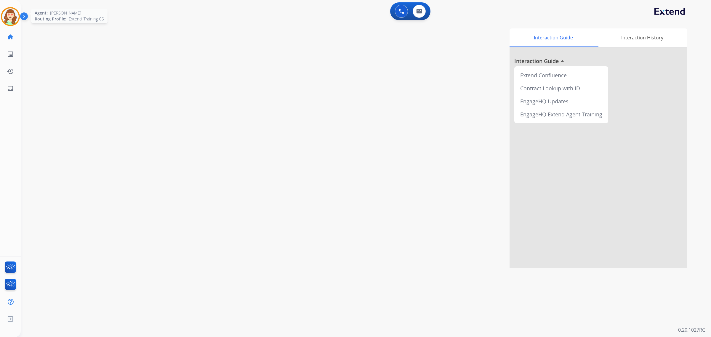
drag, startPoint x: 11, startPoint y: 21, endPoint x: 14, endPoint y: 20, distance: 3.0
click at [11, 20] on img at bounding box center [10, 16] width 17 height 17
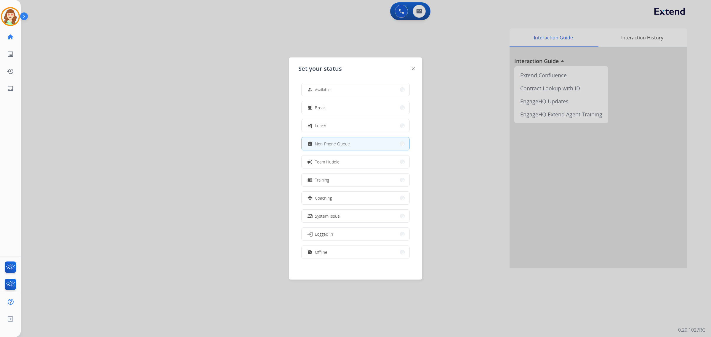
click at [486, 37] on div at bounding box center [355, 168] width 711 height 337
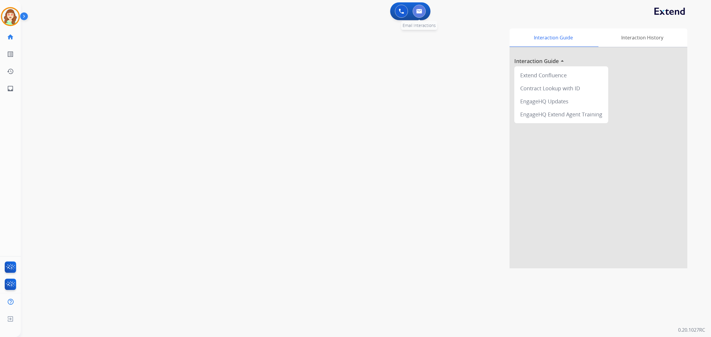
click at [421, 11] on img at bounding box center [419, 11] width 6 height 5
select select "**********"
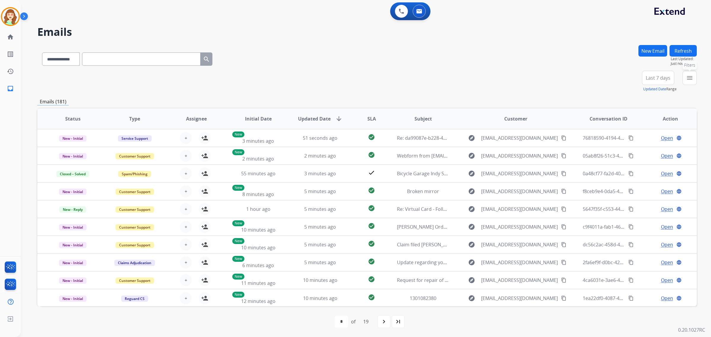
click at [685, 76] on button "menu Filters" at bounding box center [690, 78] width 14 height 14
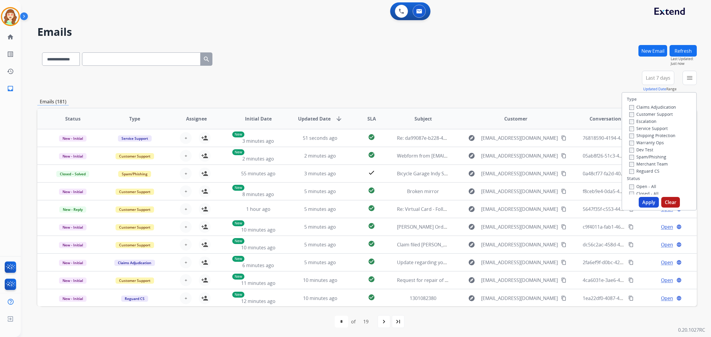
click at [627, 113] on div "Claims Adjudication Customer Support Escalation Service Support Shipping Protec…" at bounding box center [651, 138] width 49 height 71
click at [627, 114] on div "Claims Adjudication Customer Support Escalation Service Support Shipping Protec…" at bounding box center [651, 138] width 49 height 71
click at [645, 202] on button "Apply" at bounding box center [649, 202] width 20 height 11
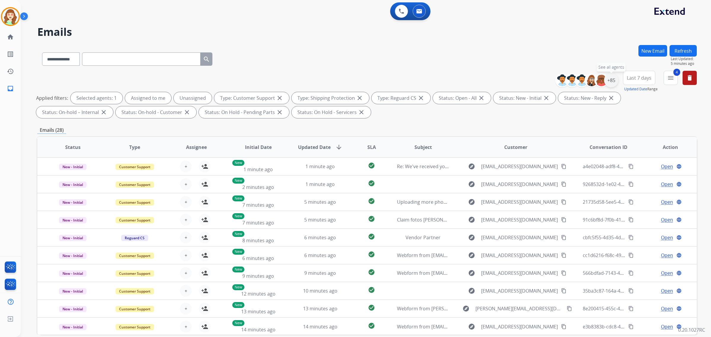
click at [608, 77] on div "+85" at bounding box center [611, 80] width 14 height 14
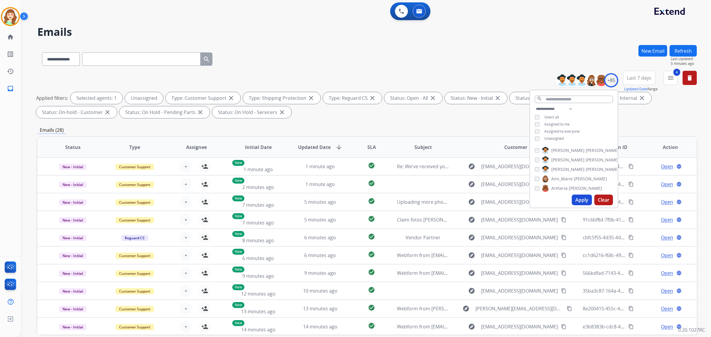
click at [579, 200] on button "Apply" at bounding box center [582, 200] width 20 height 11
click at [369, 146] on span "SLA" at bounding box center [371, 147] width 9 height 7
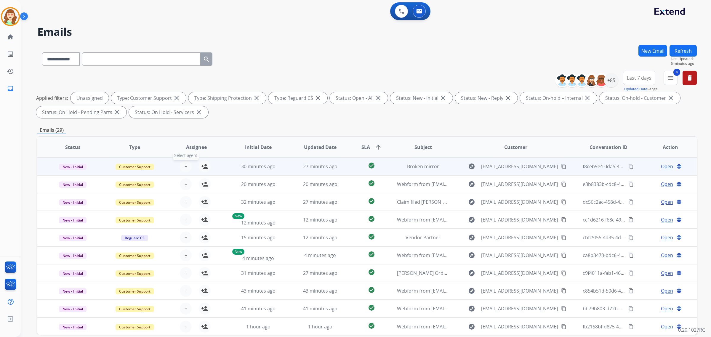
click at [185, 167] on span "+" at bounding box center [186, 166] width 3 height 7
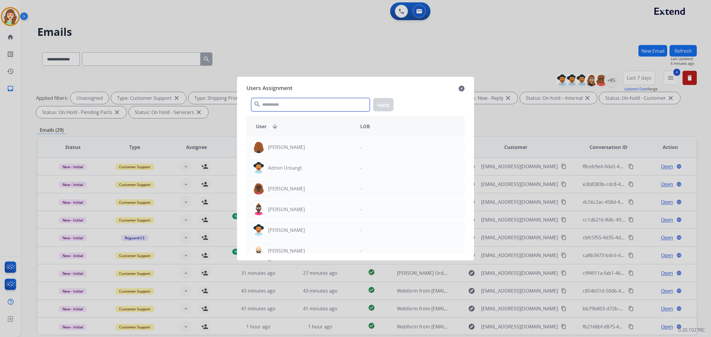
drag, startPoint x: 299, startPoint y: 101, endPoint x: 691, endPoint y: 1, distance: 404.6
click at [299, 102] on input "text" at bounding box center [310, 104] width 119 height 13
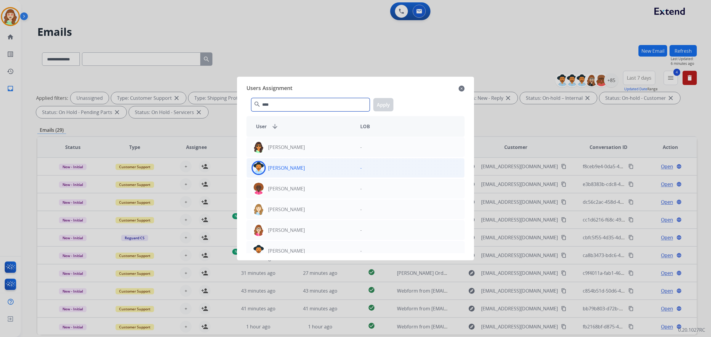
type input "****"
drag, startPoint x: 325, startPoint y: 170, endPoint x: 365, endPoint y: 124, distance: 60.3
click at [328, 171] on div "[PERSON_NAME]" at bounding box center [301, 168] width 109 height 14
click at [386, 103] on button "Apply" at bounding box center [383, 104] width 20 height 13
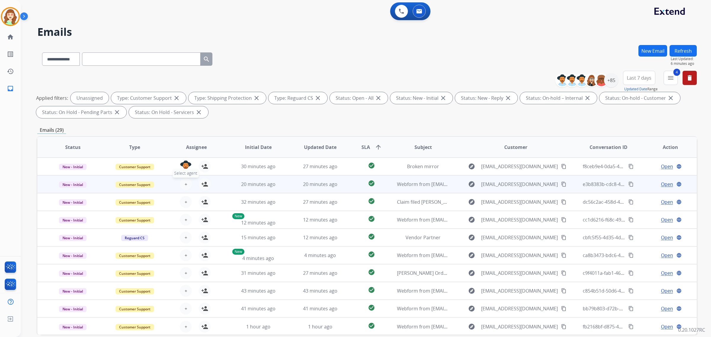
click at [186, 183] on span "+" at bounding box center [186, 184] width 3 height 7
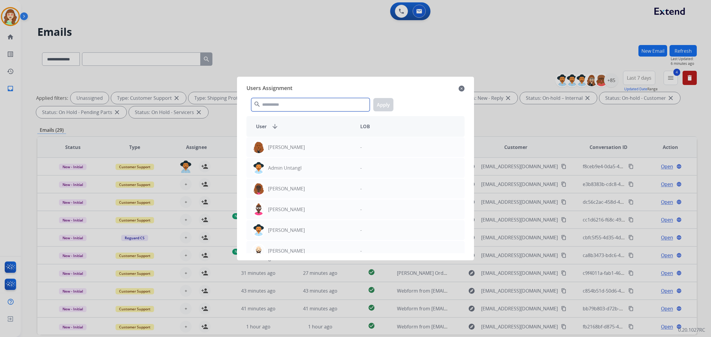
drag, startPoint x: 286, startPoint y: 101, endPoint x: 268, endPoint y: 91, distance: 20.4
click at [284, 102] on input "text" at bounding box center [310, 104] width 119 height 13
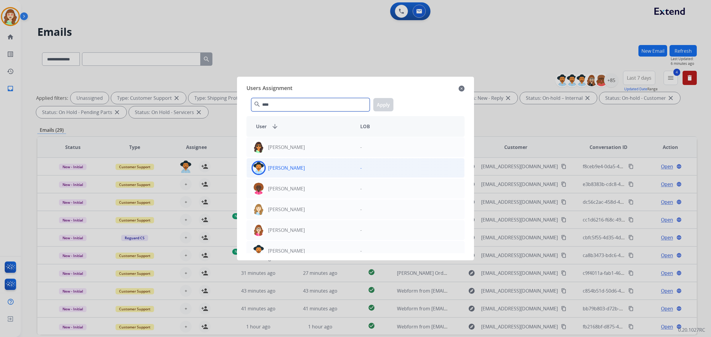
type input "****"
click at [310, 171] on div "[PERSON_NAME]" at bounding box center [301, 168] width 109 height 14
click at [386, 102] on button "Apply" at bounding box center [383, 104] width 20 height 13
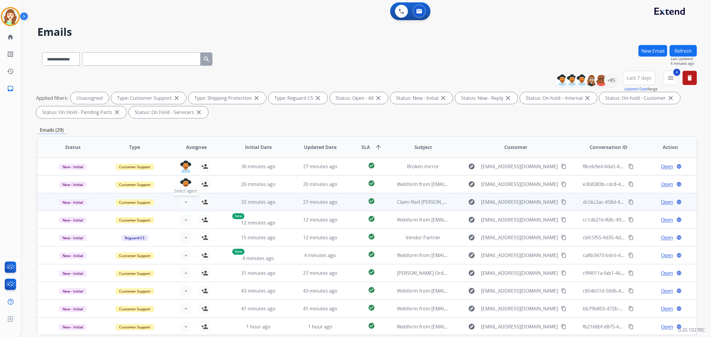
click at [183, 203] on button "+ Select agent" at bounding box center [186, 202] width 12 height 12
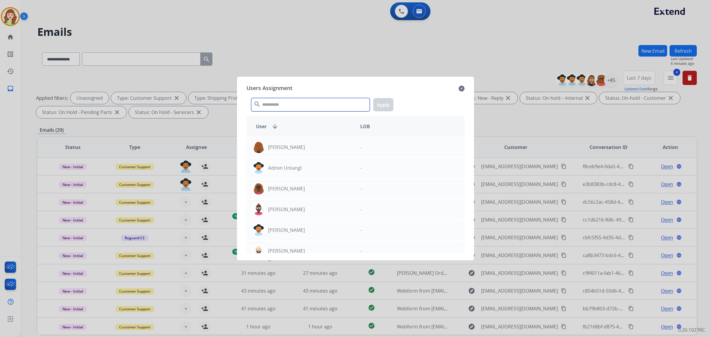
click at [304, 107] on input "text" at bounding box center [310, 104] width 119 height 13
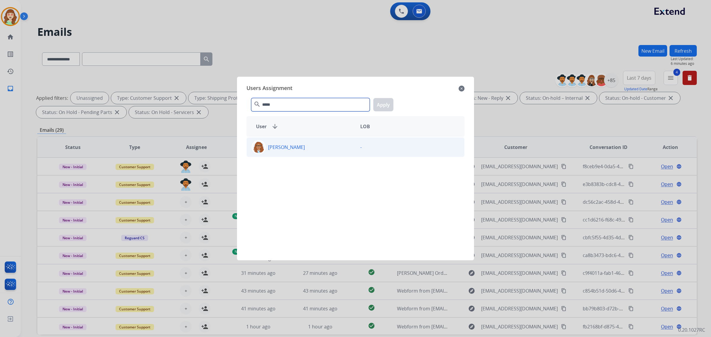
type input "*****"
click at [331, 146] on div "[PERSON_NAME] -" at bounding box center [356, 148] width 218 height 20
click at [390, 101] on button "Apply" at bounding box center [383, 104] width 20 height 13
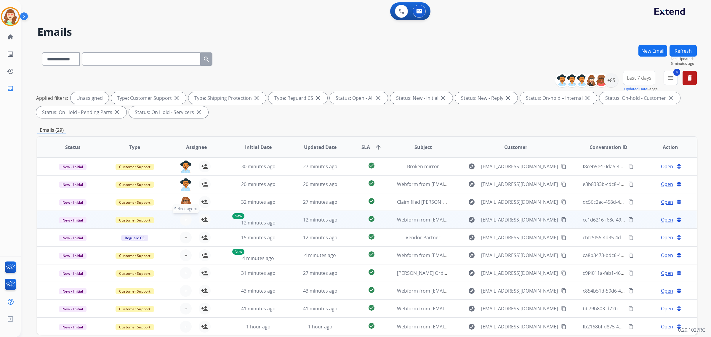
click at [185, 221] on span "+" at bounding box center [186, 219] width 3 height 7
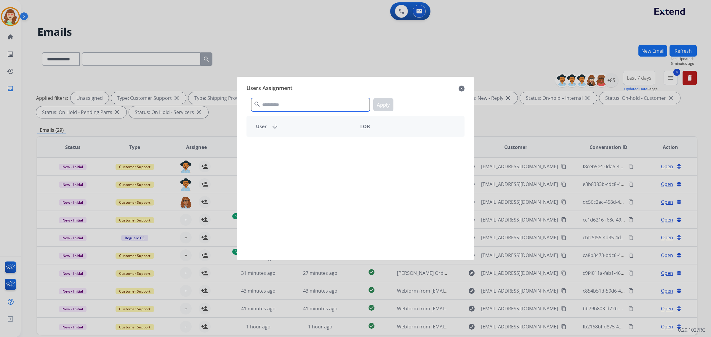
click at [311, 104] on input "text" at bounding box center [310, 104] width 119 height 13
type input "*****"
drag, startPoint x: 309, startPoint y: 151, endPoint x: 393, endPoint y: 107, distance: 94.1
click at [316, 148] on div "[PERSON_NAME]" at bounding box center [301, 147] width 109 height 14
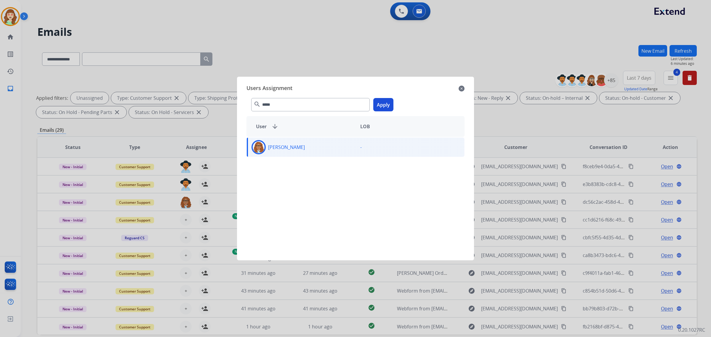
drag, startPoint x: 385, startPoint y: 104, endPoint x: 316, endPoint y: 142, distance: 78.8
click at [385, 103] on button "Apply" at bounding box center [383, 104] width 20 height 13
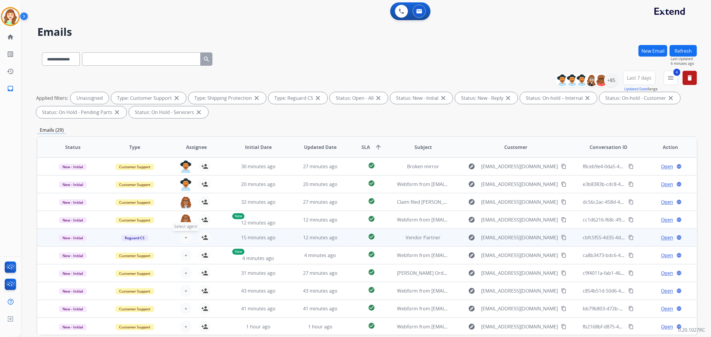
click at [182, 239] on button "+ Select agent" at bounding box center [186, 238] width 12 height 12
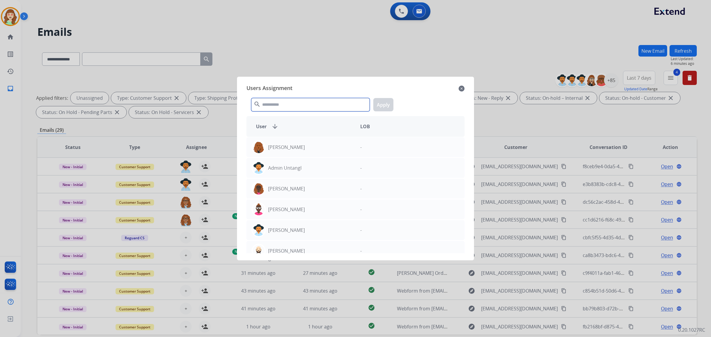
click at [297, 105] on input "text" at bounding box center [310, 104] width 119 height 13
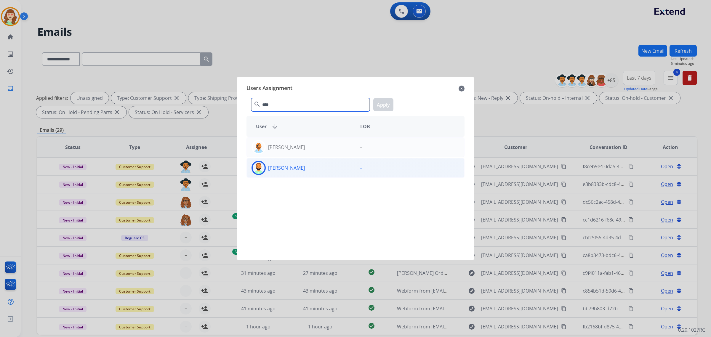
type input "****"
drag, startPoint x: 301, startPoint y: 172, endPoint x: 318, endPoint y: 164, distance: 19.2
click at [307, 170] on div "[PERSON_NAME]" at bounding box center [301, 168] width 109 height 14
click at [382, 103] on button "Apply" at bounding box center [383, 104] width 20 height 13
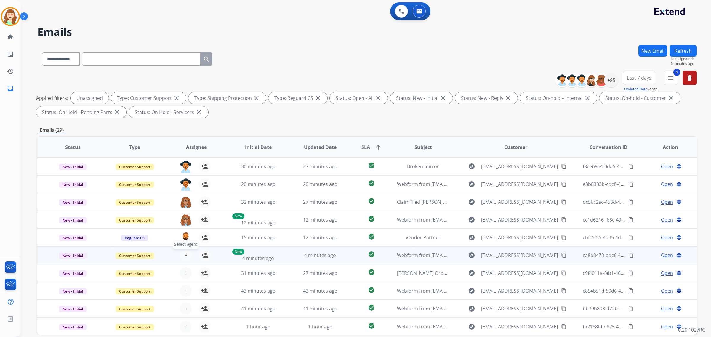
click at [183, 255] on button "+ Select agent" at bounding box center [186, 256] width 12 height 12
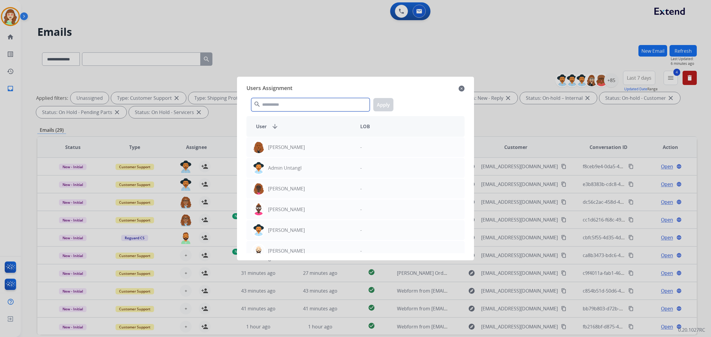
click at [315, 103] on input "text" at bounding box center [310, 104] width 119 height 13
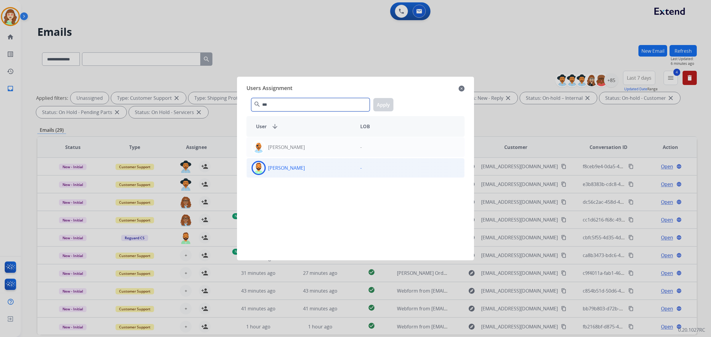
type input "***"
click at [311, 169] on div "[PERSON_NAME]" at bounding box center [301, 168] width 109 height 14
drag, startPoint x: 383, startPoint y: 102, endPoint x: 341, endPoint y: 137, distance: 53.9
click at [381, 104] on button "Apply" at bounding box center [383, 104] width 20 height 13
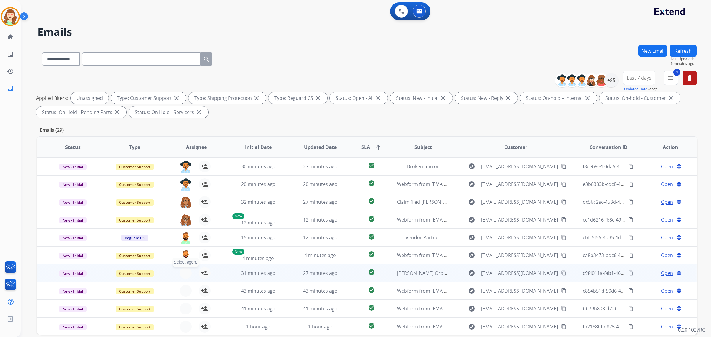
click at [183, 271] on button "+ Select agent" at bounding box center [186, 273] width 12 height 12
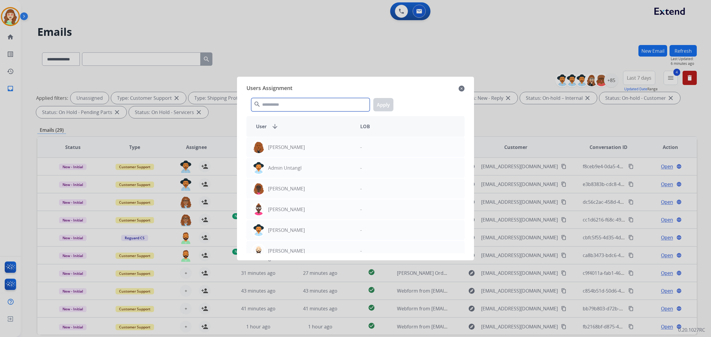
click at [290, 102] on input "text" at bounding box center [310, 104] width 119 height 13
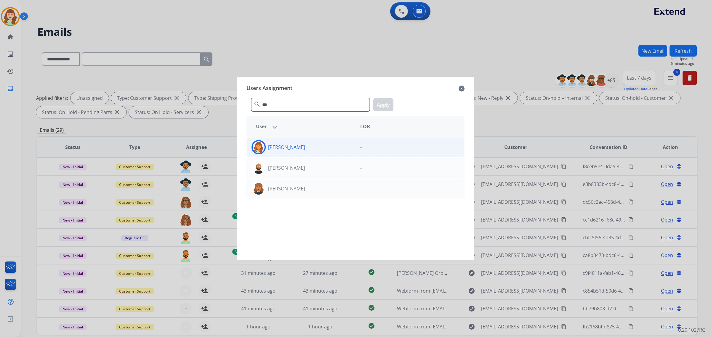
type input "***"
drag, startPoint x: 319, startPoint y: 148, endPoint x: 387, endPoint y: 102, distance: 82.7
click at [323, 141] on div "[PERSON_NAME]" at bounding box center [301, 147] width 109 height 14
drag, startPoint x: 381, startPoint y: 103, endPoint x: 217, endPoint y: 236, distance: 211.5
click at [375, 108] on button "Apply" at bounding box center [383, 104] width 20 height 13
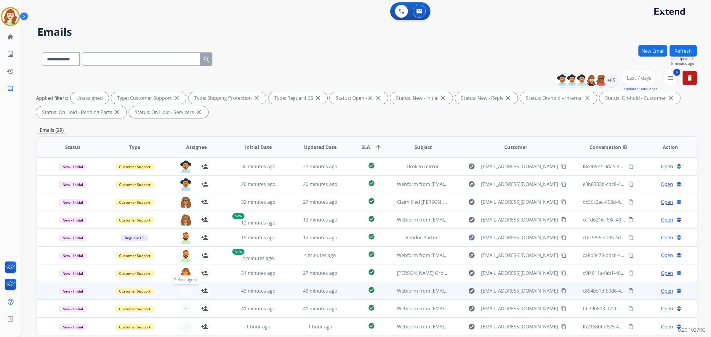
click at [185, 295] on button "+ Select agent" at bounding box center [186, 291] width 12 height 12
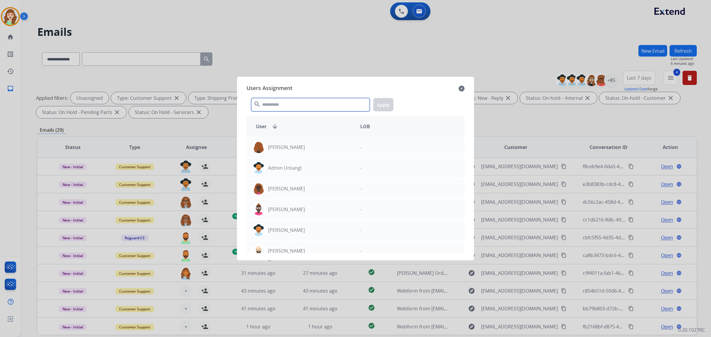
click at [285, 111] on input "text" at bounding box center [310, 104] width 119 height 13
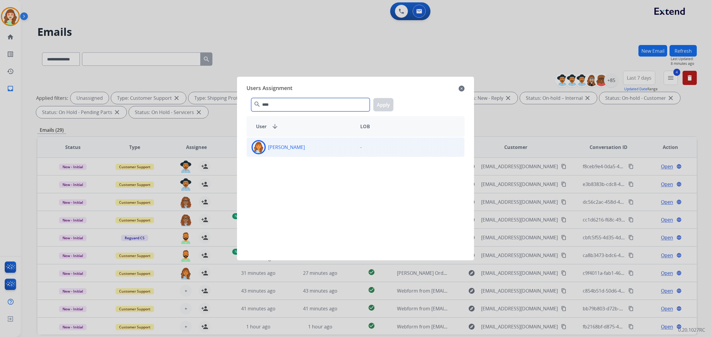
type input "****"
drag, startPoint x: 312, startPoint y: 150, endPoint x: 363, endPoint y: 119, distance: 60.1
click at [316, 148] on div "[PERSON_NAME]" at bounding box center [301, 147] width 109 height 14
drag, startPoint x: 384, startPoint y: 105, endPoint x: 378, endPoint y: 111, distance: 8.2
click at [380, 109] on button "Apply" at bounding box center [383, 104] width 20 height 13
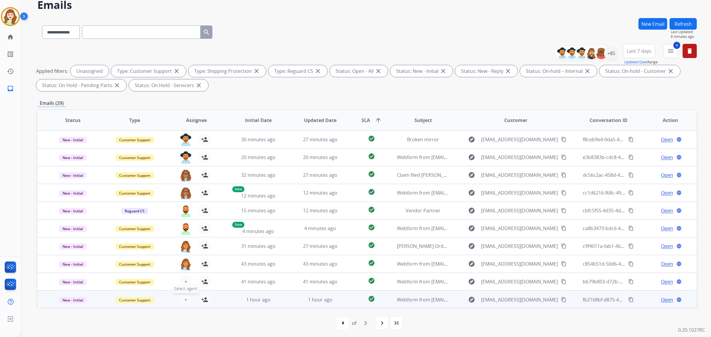
scroll to position [28, 0]
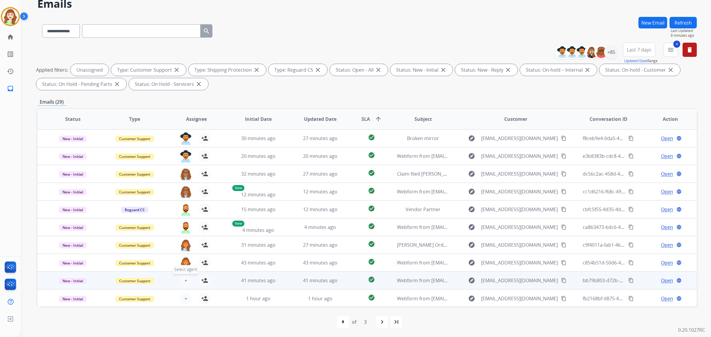
click at [186, 278] on span "+" at bounding box center [186, 280] width 3 height 7
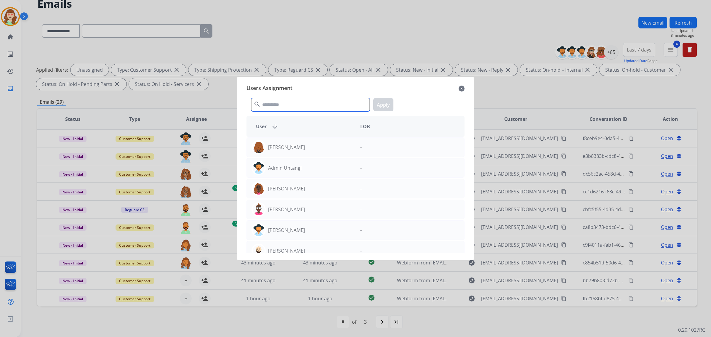
click at [296, 105] on input "text" at bounding box center [310, 104] width 119 height 13
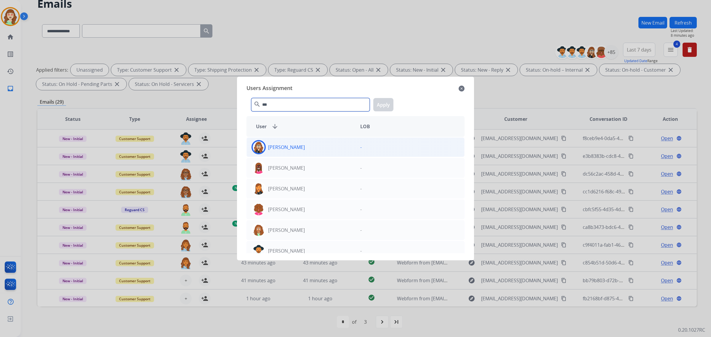
type input "***"
click at [317, 148] on div "[PERSON_NAME]" at bounding box center [301, 147] width 109 height 14
click at [381, 108] on button "Apply" at bounding box center [383, 104] width 20 height 13
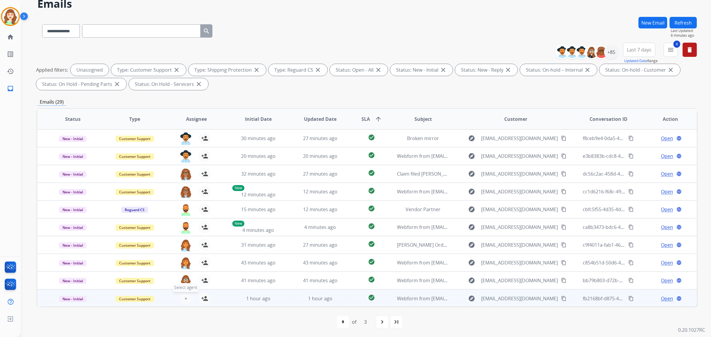
click at [186, 299] on span "+" at bounding box center [186, 298] width 3 height 7
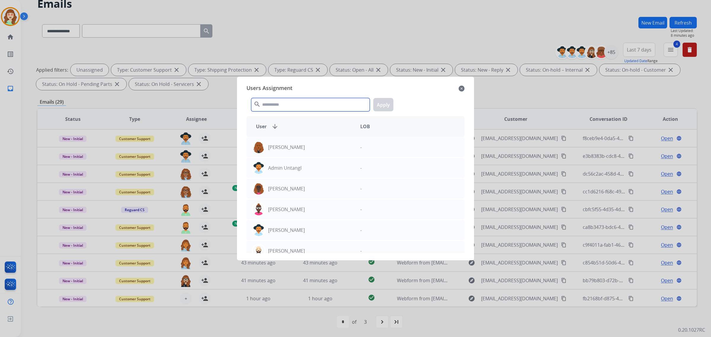
drag, startPoint x: 297, startPoint y: 104, endPoint x: 291, endPoint y: 107, distance: 5.8
click at [296, 104] on input "text" at bounding box center [310, 104] width 119 height 13
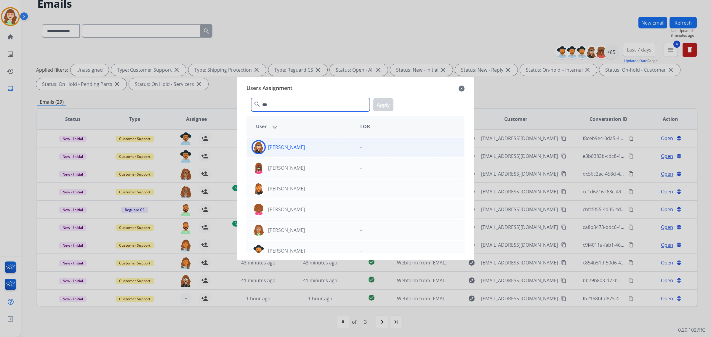
type input "***"
drag, startPoint x: 316, startPoint y: 150, endPoint x: 319, endPoint y: 141, distance: 9.2
click at [313, 151] on div "[PERSON_NAME]" at bounding box center [301, 147] width 109 height 14
click at [391, 108] on button "Apply" at bounding box center [383, 104] width 20 height 13
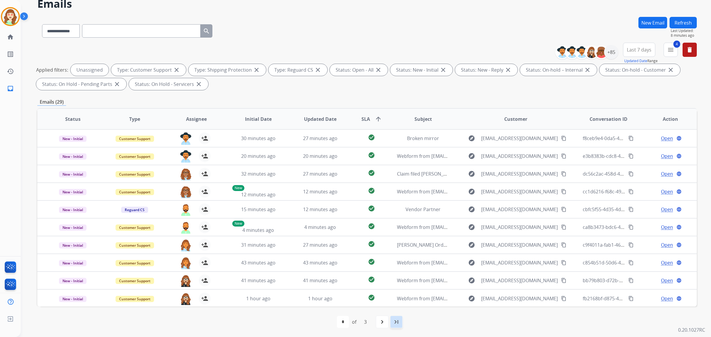
click at [391, 320] on div "last_page" at bounding box center [396, 322] width 13 height 13
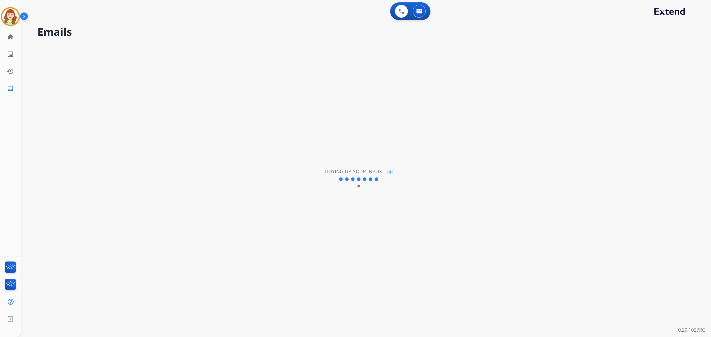
scroll to position [0, 0]
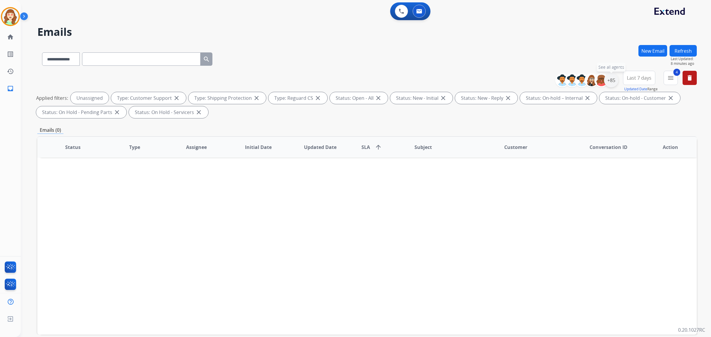
click at [610, 80] on div "+85" at bounding box center [611, 80] width 14 height 14
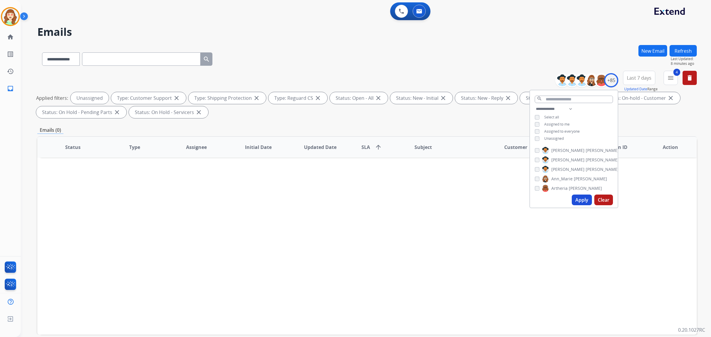
click at [587, 202] on button "Apply" at bounding box center [582, 200] width 20 height 11
select select "*"
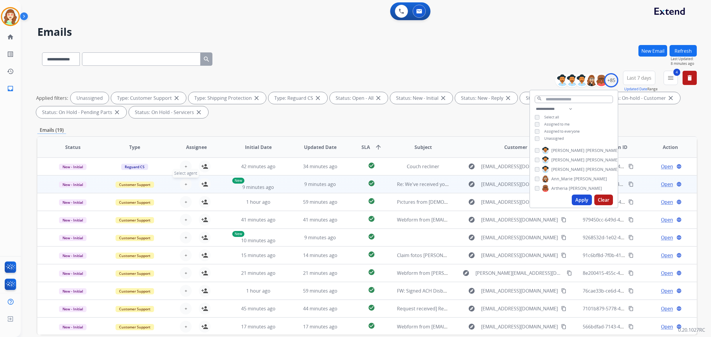
click at [183, 183] on button "+ Select agent" at bounding box center [186, 184] width 12 height 12
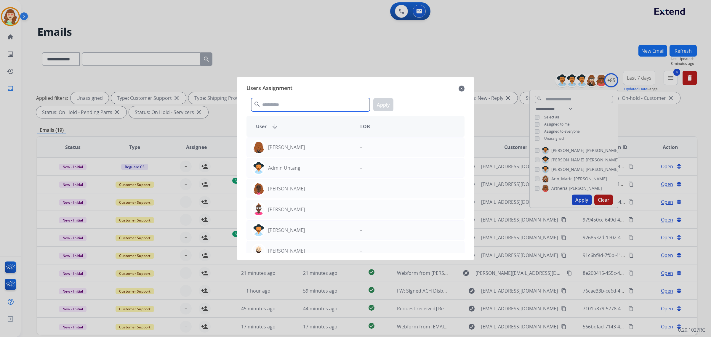
click at [293, 110] on input "text" at bounding box center [310, 104] width 119 height 13
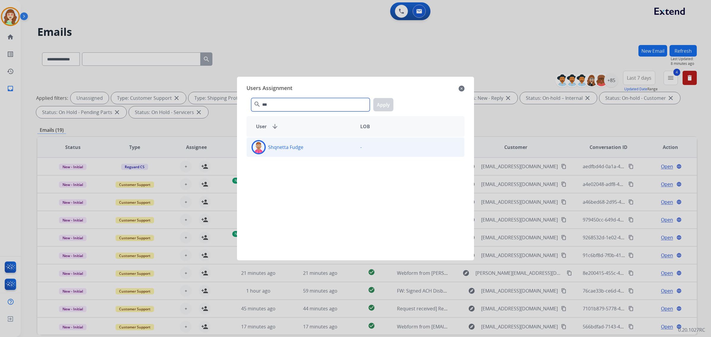
type input "***"
drag, startPoint x: 315, startPoint y: 151, endPoint x: 372, endPoint y: 105, distance: 73.1
click at [315, 151] on div "Shqnetta Fudge" at bounding box center [301, 147] width 109 height 14
click at [388, 97] on div "*** search Apply" at bounding box center [356, 103] width 218 height 20
click at [386, 102] on button "Apply" at bounding box center [383, 104] width 20 height 13
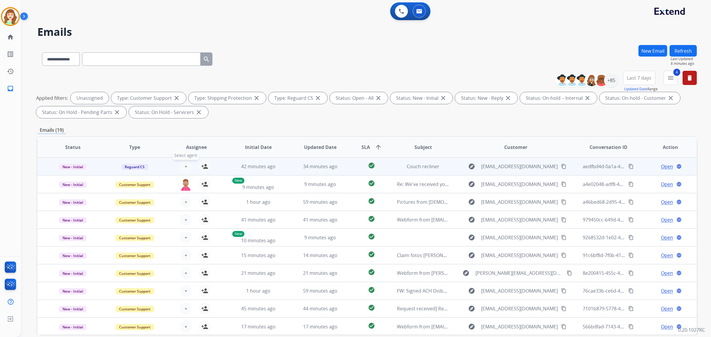
click at [187, 165] on button "+ Select agent" at bounding box center [186, 167] width 12 height 12
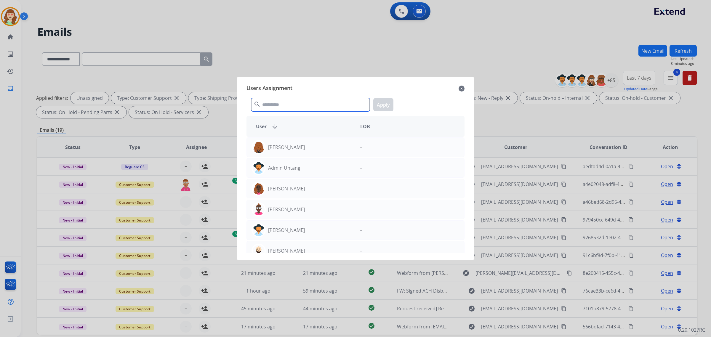
click at [282, 108] on input "text" at bounding box center [310, 104] width 119 height 13
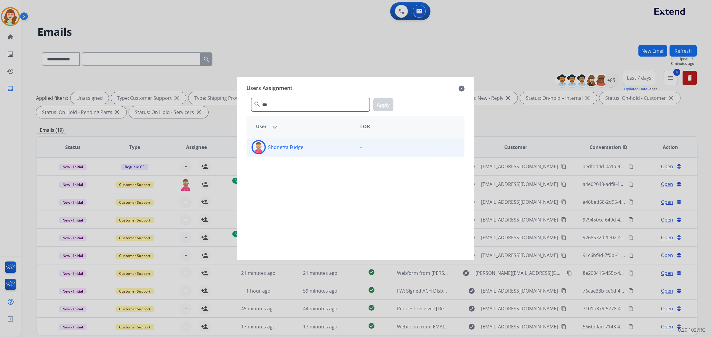
type input "***"
drag, startPoint x: 312, startPoint y: 147, endPoint x: 388, endPoint y: 119, distance: 80.8
click at [314, 147] on div "Shqnetta Fudge" at bounding box center [301, 147] width 109 height 14
click at [385, 105] on button "Apply" at bounding box center [383, 104] width 20 height 13
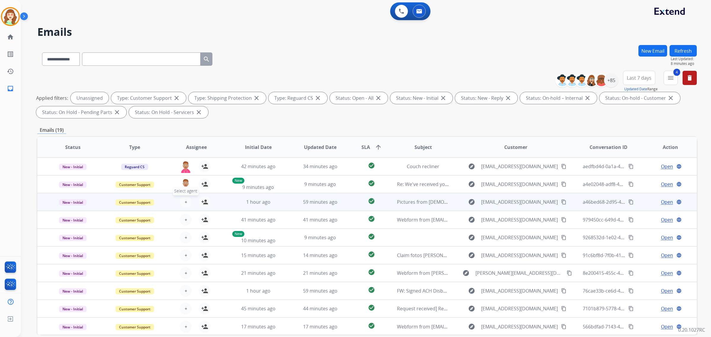
click at [184, 205] on button "+ Select agent" at bounding box center [186, 202] width 12 height 12
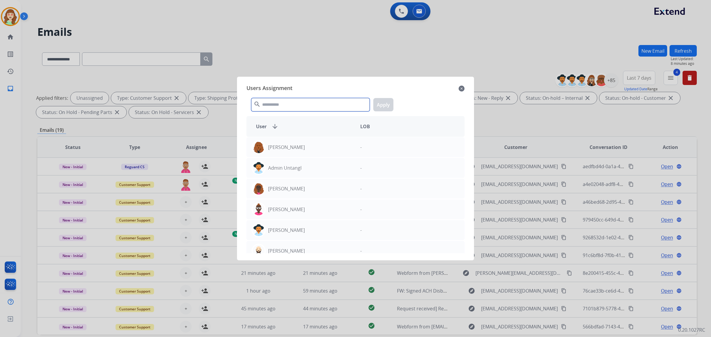
click at [324, 108] on input "text" at bounding box center [310, 104] width 119 height 13
type input "*"
click at [305, 108] on input "text" at bounding box center [310, 104] width 119 height 13
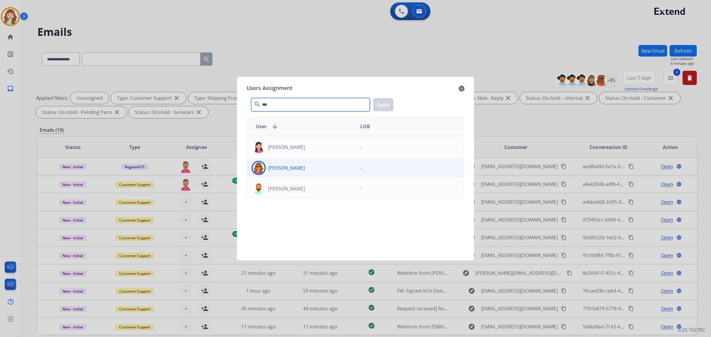
type input "***"
click at [328, 167] on div "[PERSON_NAME]" at bounding box center [301, 168] width 109 height 14
click at [386, 104] on button "Apply" at bounding box center [383, 104] width 20 height 13
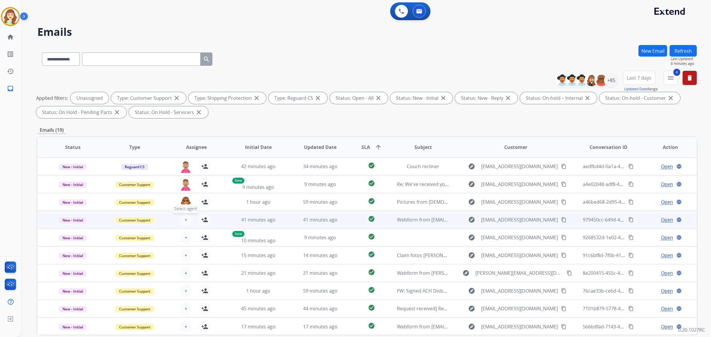
click at [186, 220] on span "+" at bounding box center [186, 219] width 3 height 7
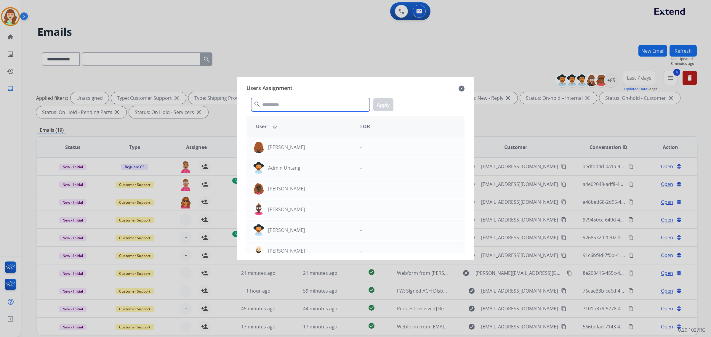
click at [276, 105] on input "text" at bounding box center [310, 104] width 119 height 13
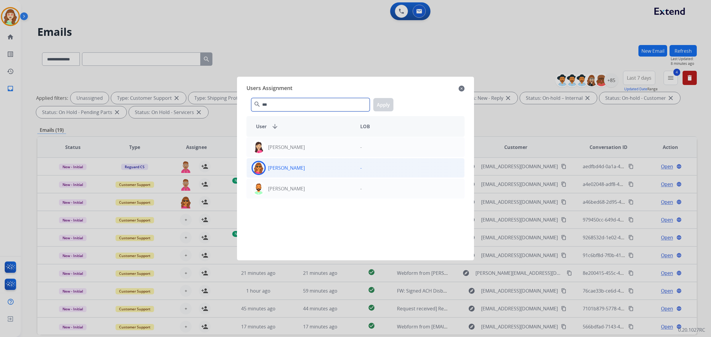
type input "***"
drag, startPoint x: 307, startPoint y: 169, endPoint x: 354, endPoint y: 132, distance: 60.1
click at [307, 169] on div "[PERSON_NAME]" at bounding box center [301, 168] width 109 height 14
drag, startPoint x: 387, startPoint y: 105, endPoint x: 384, endPoint y: 107, distance: 3.5
click at [387, 105] on button "Apply" at bounding box center [383, 104] width 20 height 13
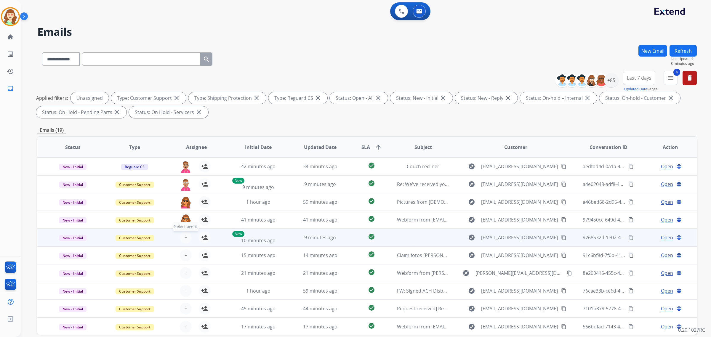
drag, startPoint x: 185, startPoint y: 238, endPoint x: 182, endPoint y: 237, distance: 3.0
click at [182, 237] on button "+ Select agent" at bounding box center [186, 238] width 12 height 12
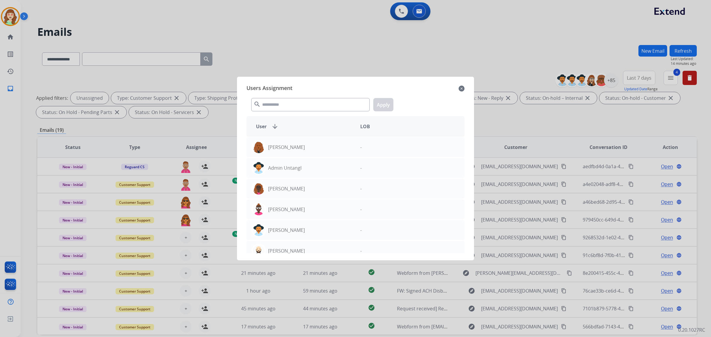
click at [392, 19] on div at bounding box center [355, 168] width 711 height 337
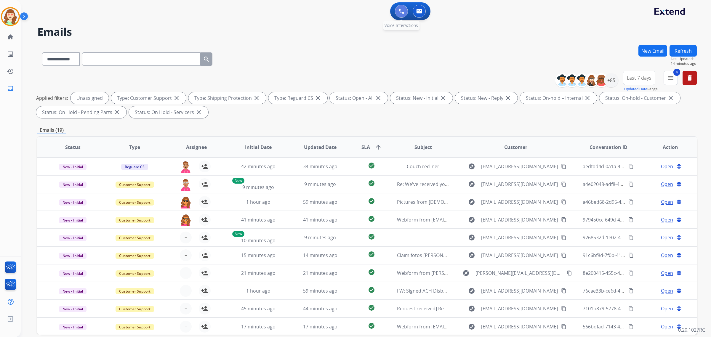
click at [397, 8] on button at bounding box center [401, 11] width 13 height 13
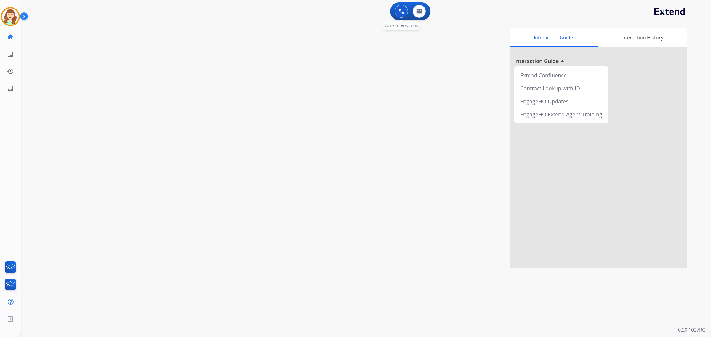
click at [400, 12] on img at bounding box center [401, 11] width 5 height 5
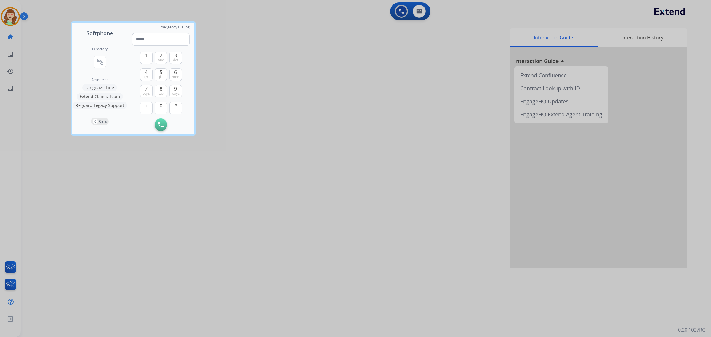
click at [93, 59] on div "Directory connect_without_contact Resource Directory" at bounding box center [99, 62] width 15 height 31
drag, startPoint x: 107, startPoint y: 60, endPoint x: 102, endPoint y: 61, distance: 5.4
click at [106, 61] on div "Directory connect_without_contact Resource Directory" at bounding box center [99, 62] width 15 height 31
click at [98, 61] on mat-icon "connect_without_contact" at bounding box center [99, 61] width 7 height 7
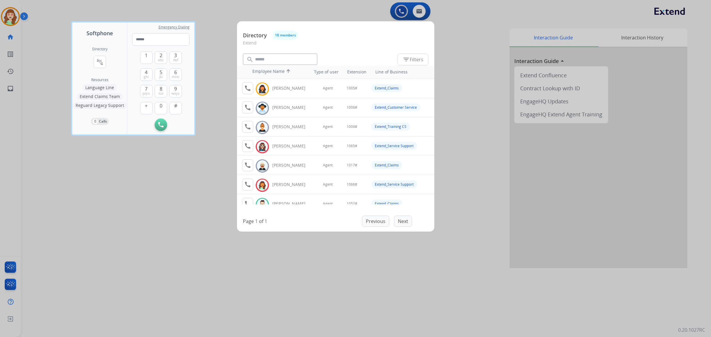
drag, startPoint x: 172, startPoint y: 243, endPoint x: 209, endPoint y: 88, distance: 159.6
click at [174, 242] on div at bounding box center [355, 168] width 711 height 337
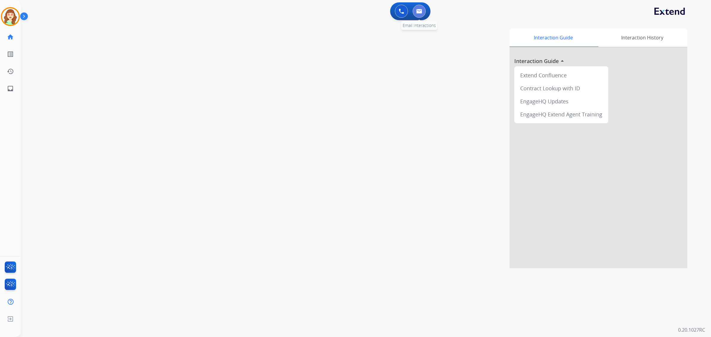
click at [418, 8] on button at bounding box center [419, 11] width 13 height 13
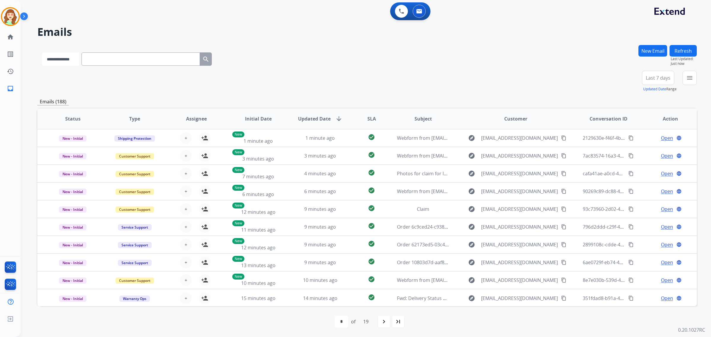
click at [68, 62] on select "**********" at bounding box center [60, 58] width 37 height 13
select select "**********"
click at [42, 52] on select "**********" at bounding box center [60, 58] width 37 height 13
paste input "**********"
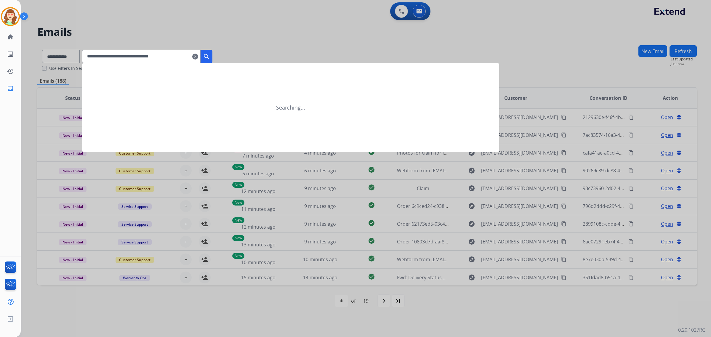
click at [104, 57] on input "**********" at bounding box center [141, 56] width 119 height 13
click at [181, 62] on input "**********" at bounding box center [141, 56] width 119 height 13
type input "**********"
click at [58, 52] on div at bounding box center [355, 168] width 711 height 337
select select "**********"
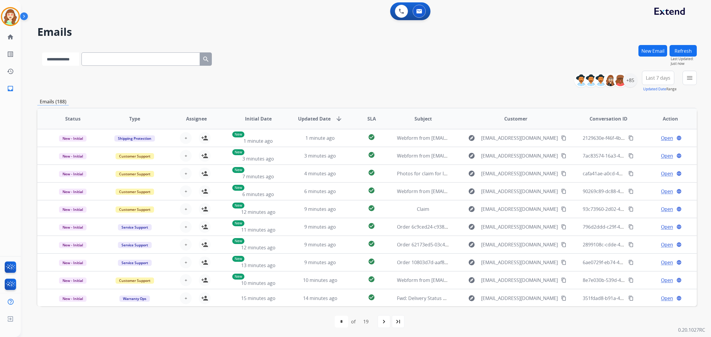
click at [64, 57] on select "**********" at bounding box center [60, 58] width 37 height 13
click at [42, 52] on select "**********" at bounding box center [60, 58] width 37 height 13
paste input "**********"
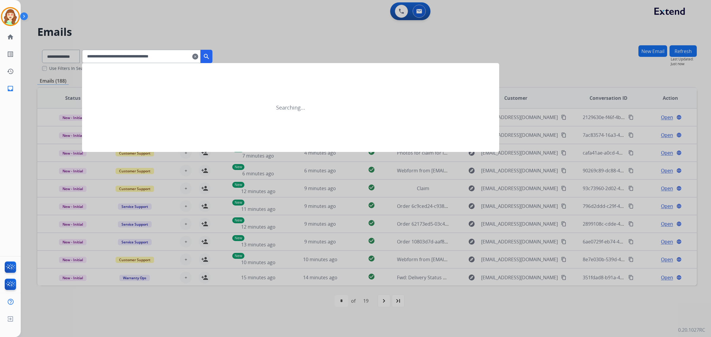
drag, startPoint x: 105, startPoint y: 57, endPoint x: 63, endPoint y: 56, distance: 41.5
click at [63, 56] on app-all-customers "**********" at bounding box center [355, 168] width 711 height 337
type input "**********"
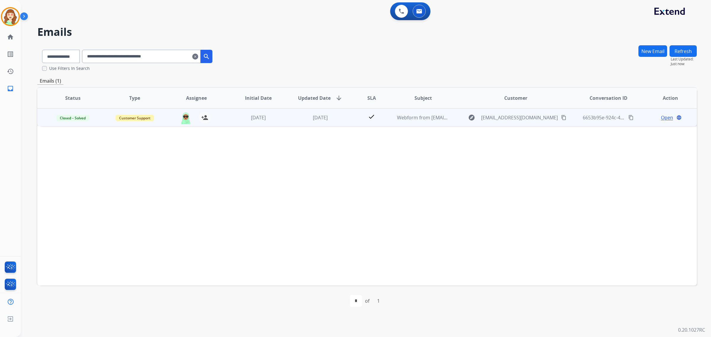
click at [661, 116] on span "Open" at bounding box center [667, 117] width 12 height 7
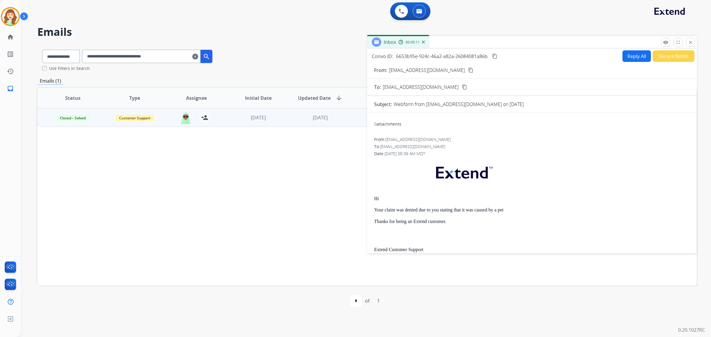
click at [229, 220] on div "Status Type Assignee Initial Date Updated Date arrow_downward SLA Subject Custo…" at bounding box center [367, 186] width 660 height 199
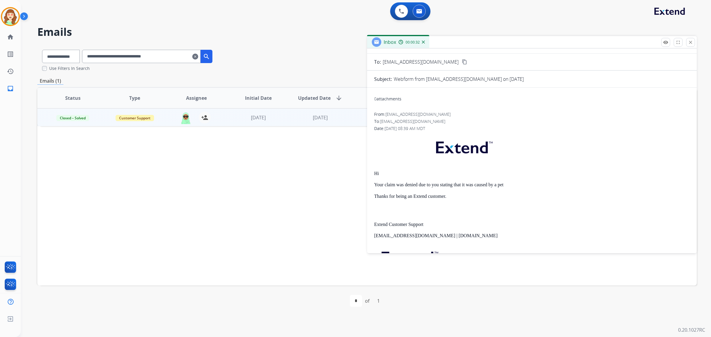
scroll to position [37, 0]
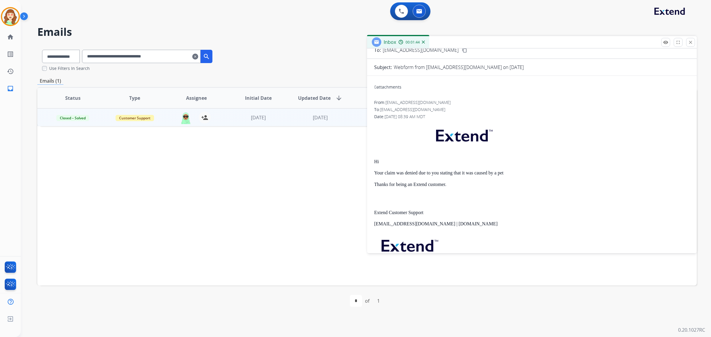
click at [198, 55] on mat-icon "clear" at bounding box center [195, 56] width 6 height 7
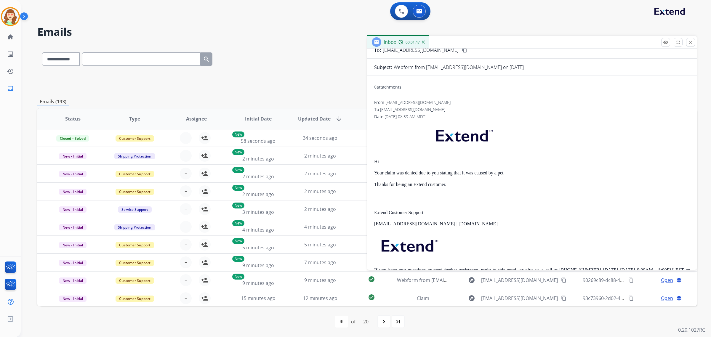
paste input "**********"
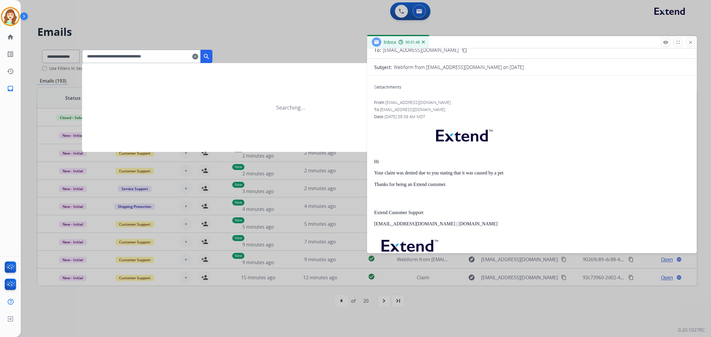
type input "**********"
click at [210, 54] on mat-icon "search" at bounding box center [206, 56] width 7 height 7
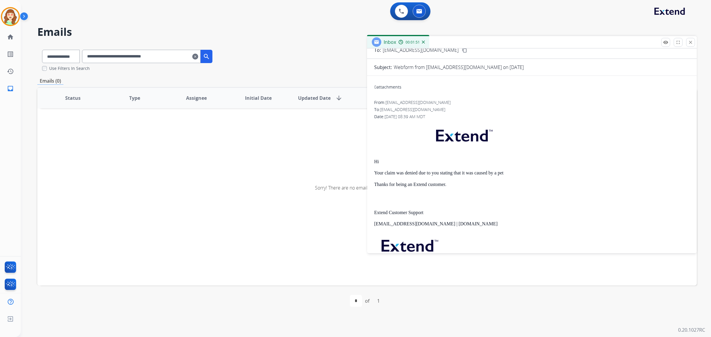
click at [97, 58] on input "**********" at bounding box center [141, 56] width 119 height 13
click at [691, 44] on mat-icon "close" at bounding box center [690, 42] width 5 height 5
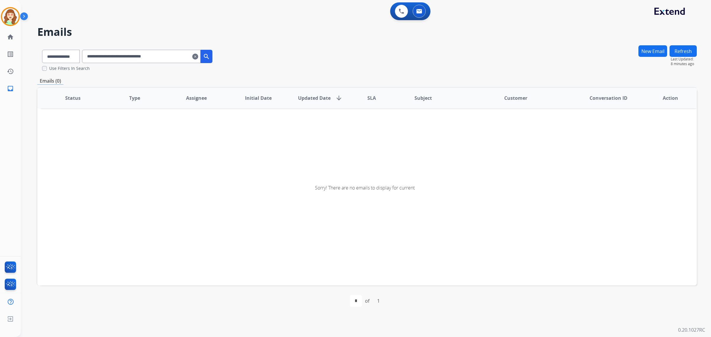
click at [198, 55] on mat-icon "clear" at bounding box center [195, 56] width 6 height 7
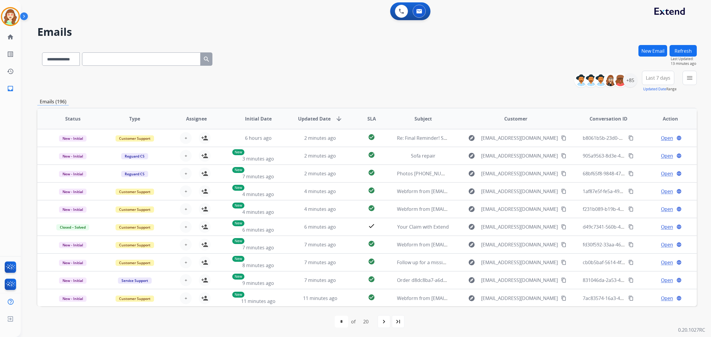
click at [659, 79] on span "Last 7 days" at bounding box center [658, 78] width 25 height 2
click at [650, 142] on div "Last 30 days" at bounding box center [656, 139] width 33 height 9
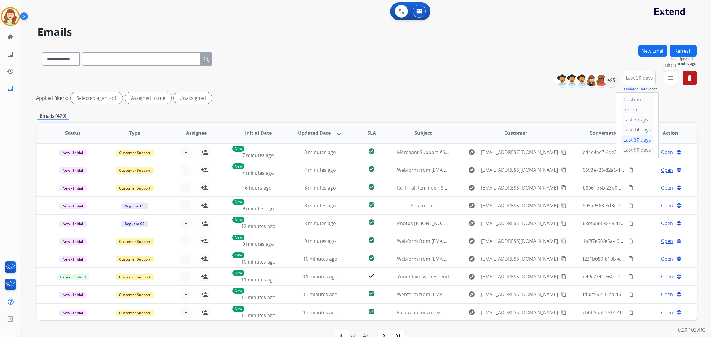
click at [666, 77] on button "menu Filters" at bounding box center [671, 78] width 14 height 14
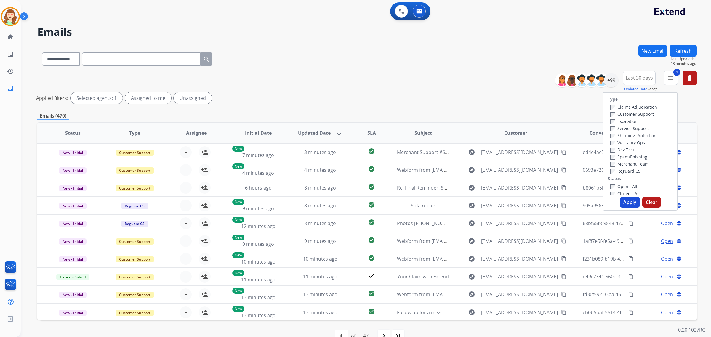
drag, startPoint x: 627, startPoint y: 203, endPoint x: 637, endPoint y: 146, distance: 58.5
click at [627, 202] on button "Apply" at bounding box center [630, 202] width 20 height 11
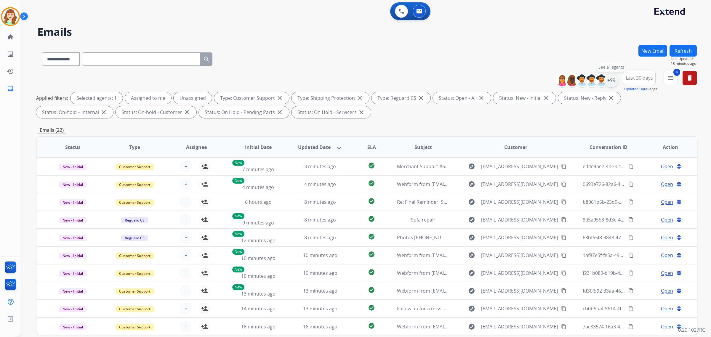
click at [611, 83] on div "+99" at bounding box center [611, 80] width 14 height 14
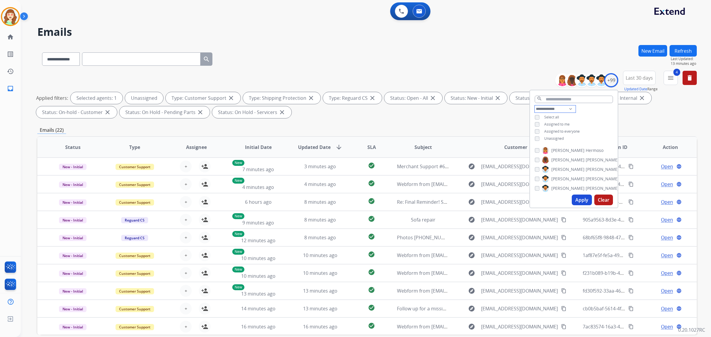
click at [549, 107] on select "**********" at bounding box center [555, 108] width 41 height 7
select select "**********"
click at [535, 105] on select "**********" at bounding box center [555, 108] width 41 height 7
click at [578, 201] on button "Apply" at bounding box center [582, 200] width 20 height 11
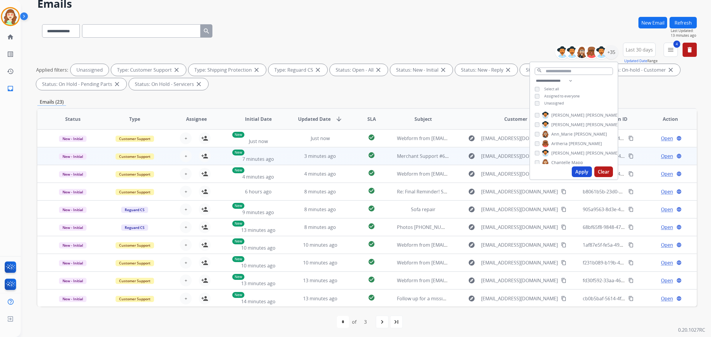
scroll to position [0, 0]
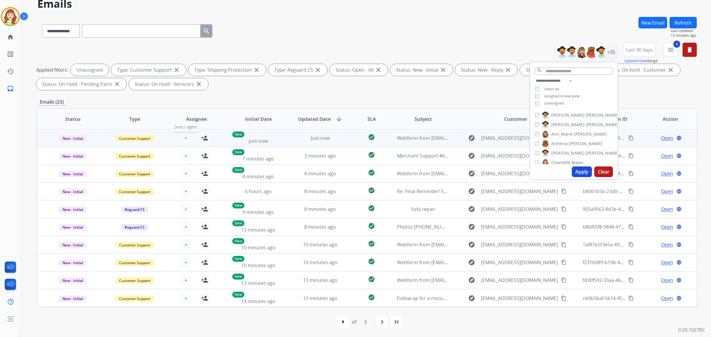
click at [186, 135] on span "+" at bounding box center [186, 138] width 3 height 7
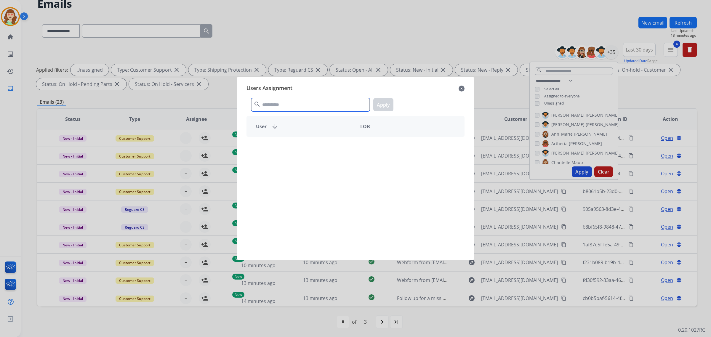
click at [286, 105] on input "text" at bounding box center [310, 104] width 119 height 13
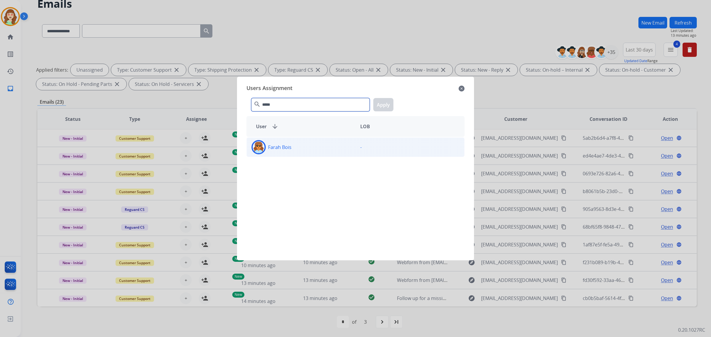
type input "*****"
drag, startPoint x: 319, startPoint y: 148, endPoint x: 325, endPoint y: 141, distance: 9.6
click at [319, 147] on div "Farah Bois" at bounding box center [301, 147] width 109 height 14
click at [386, 103] on button "Apply" at bounding box center [383, 104] width 20 height 13
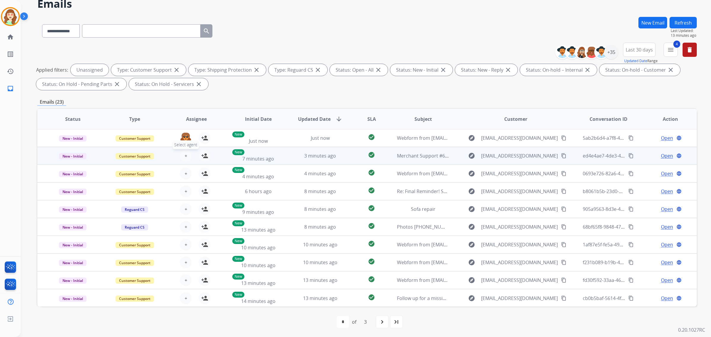
click at [186, 156] on span "+" at bounding box center [186, 155] width 3 height 7
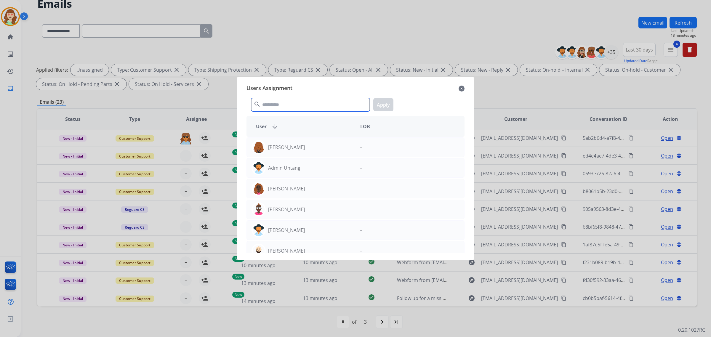
click at [294, 102] on input "text" at bounding box center [310, 104] width 119 height 13
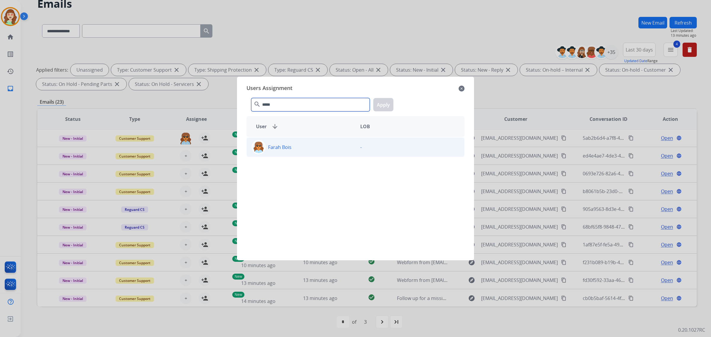
type input "*****"
click at [291, 146] on p "Farah Bois" at bounding box center [279, 147] width 23 height 7
drag, startPoint x: 381, startPoint y: 105, endPoint x: 317, endPoint y: 127, distance: 67.9
click at [383, 105] on button "Apply" at bounding box center [383, 104] width 20 height 13
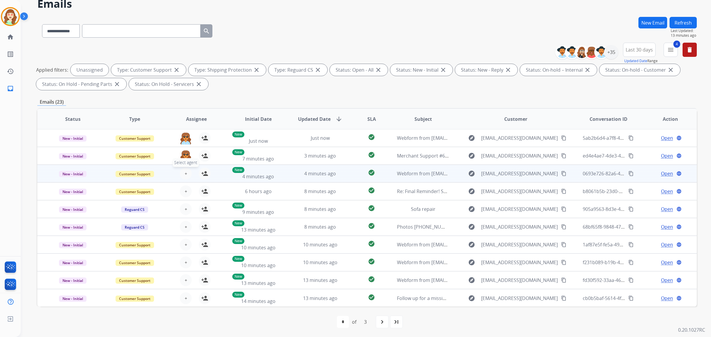
click at [185, 171] on span "+" at bounding box center [186, 173] width 3 height 7
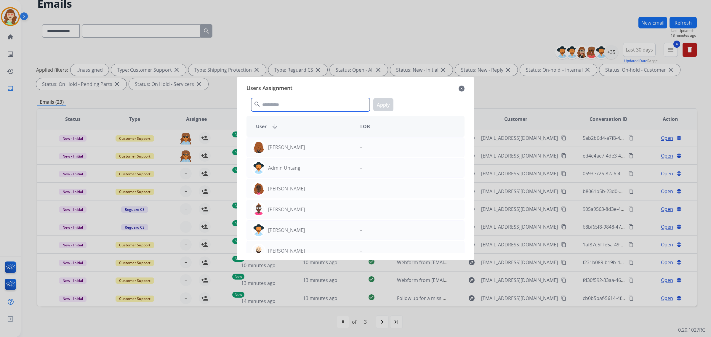
drag, startPoint x: 272, startPoint y: 106, endPoint x: 276, endPoint y: 105, distance: 4.3
click at [276, 105] on input "text" at bounding box center [310, 104] width 119 height 13
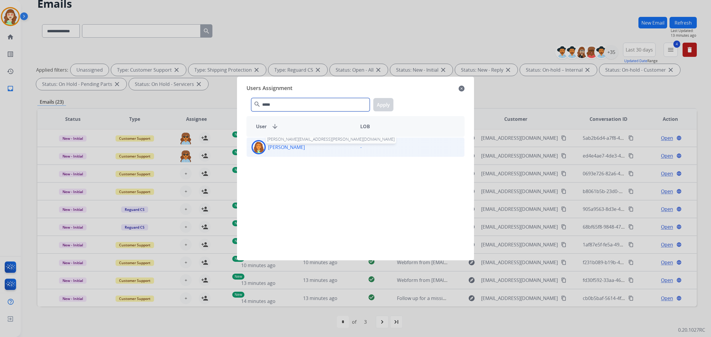
type input "*****"
drag, startPoint x: 290, startPoint y: 146, endPoint x: 362, endPoint y: 113, distance: 78.6
click at [296, 146] on p "[PERSON_NAME]" at bounding box center [286, 147] width 37 height 7
click at [384, 106] on button "Apply" at bounding box center [383, 104] width 20 height 13
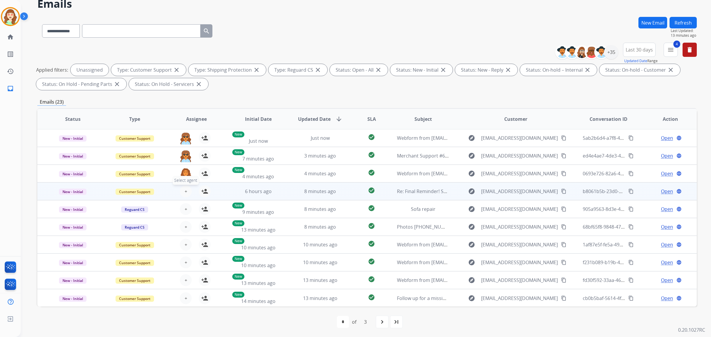
click at [186, 193] on span "+" at bounding box center [186, 191] width 3 height 7
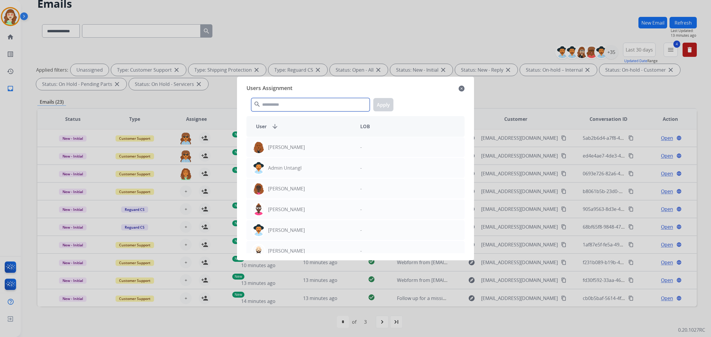
click at [284, 102] on input "text" at bounding box center [310, 104] width 119 height 13
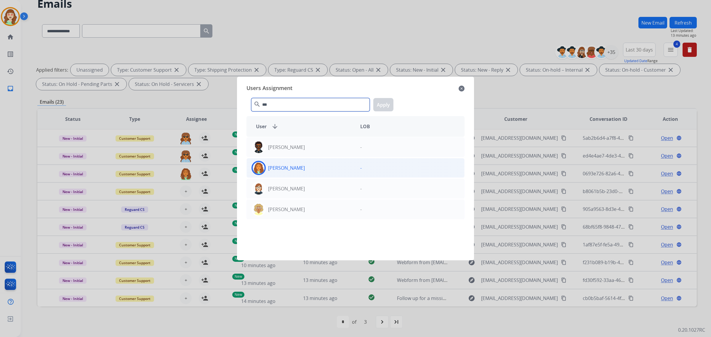
type input "***"
click at [294, 165] on p "[PERSON_NAME]" at bounding box center [286, 167] width 37 height 7
click at [380, 108] on button "Apply" at bounding box center [383, 104] width 20 height 13
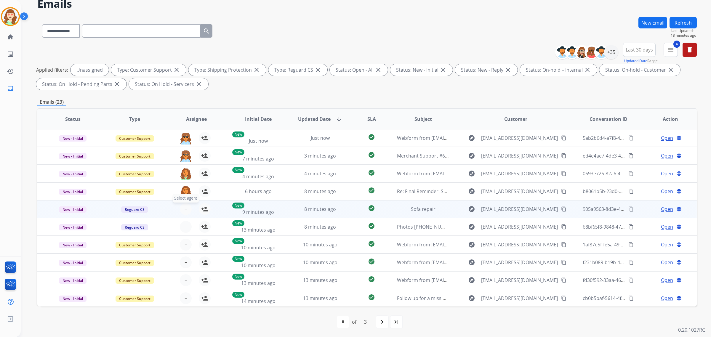
click at [185, 206] on span "+" at bounding box center [186, 209] width 3 height 7
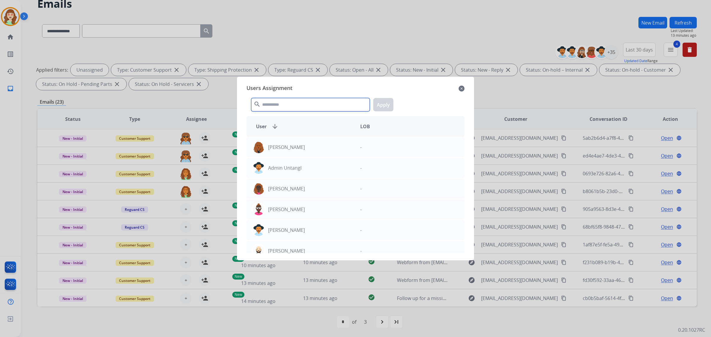
click at [279, 103] on input "text" at bounding box center [310, 104] width 119 height 13
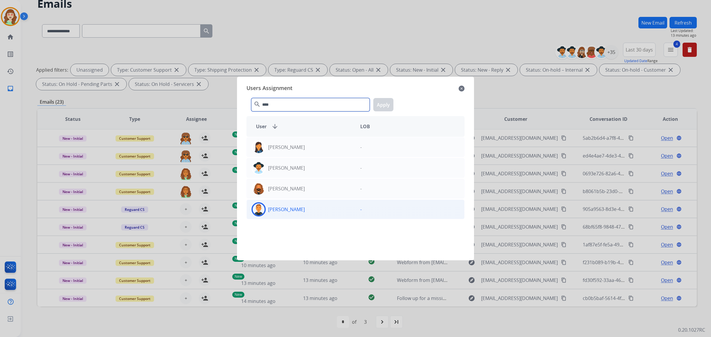
type input "****"
click at [319, 211] on div "[PERSON_NAME]" at bounding box center [301, 209] width 109 height 14
drag, startPoint x: 390, startPoint y: 103, endPoint x: 380, endPoint y: 108, distance: 11.7
click at [389, 103] on button "Apply" at bounding box center [383, 104] width 20 height 13
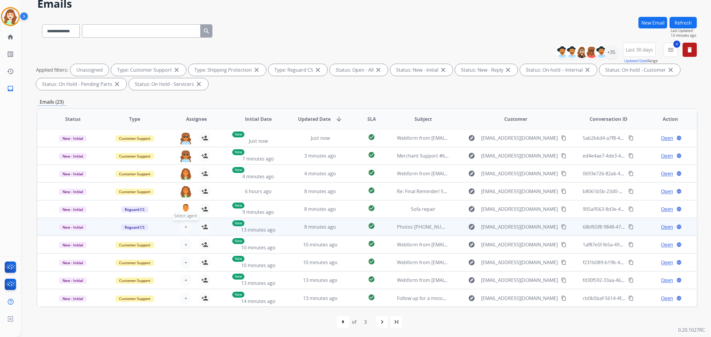
click at [185, 223] on span "+" at bounding box center [186, 226] width 3 height 7
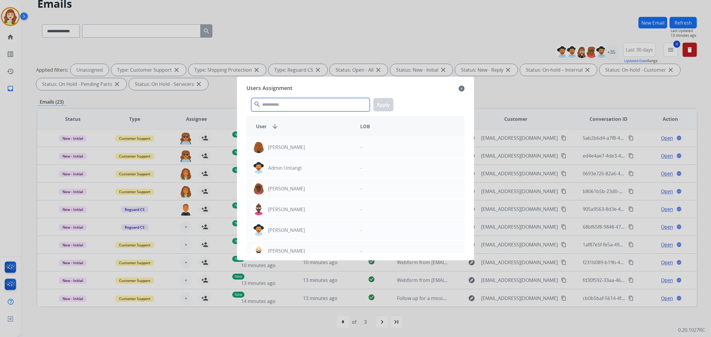
click at [286, 106] on input "text" at bounding box center [310, 104] width 119 height 13
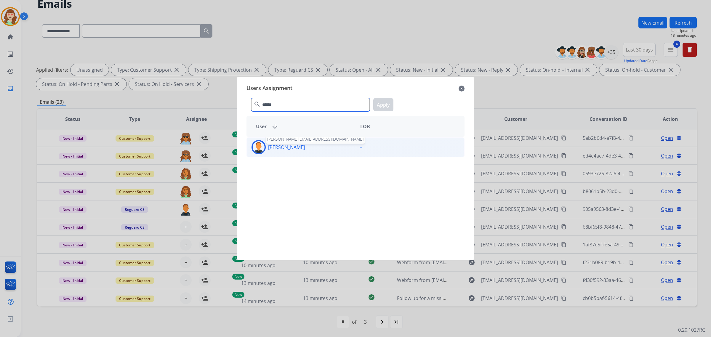
type input "******"
click at [285, 145] on p "[PERSON_NAME]" at bounding box center [286, 147] width 37 height 7
click at [387, 100] on button "Apply" at bounding box center [383, 104] width 20 height 13
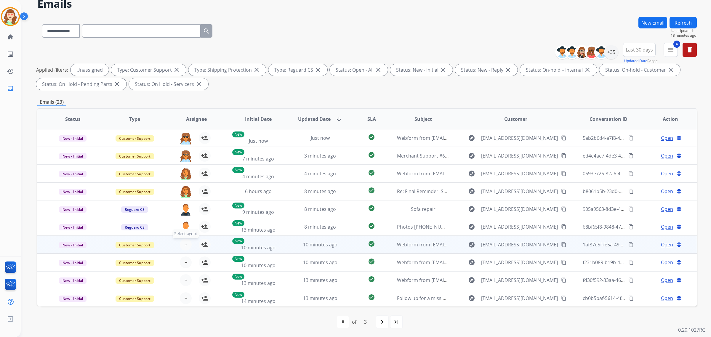
click at [186, 246] on span "+" at bounding box center [186, 244] width 3 height 7
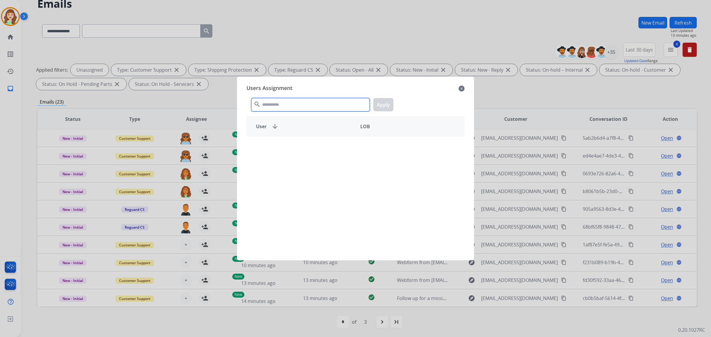
click at [297, 107] on input "text" at bounding box center [310, 104] width 119 height 13
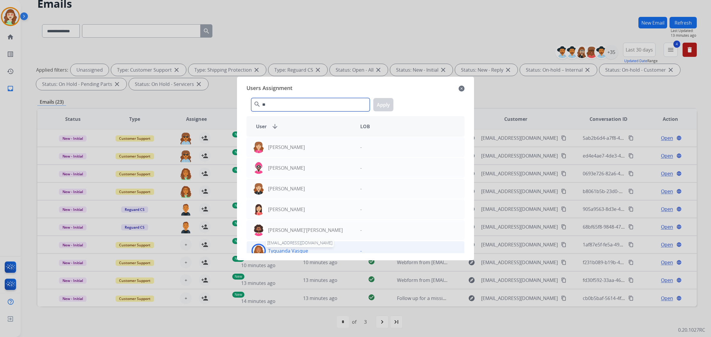
type input "**"
click at [297, 251] on p "Tyquanda Vasque" at bounding box center [288, 250] width 40 height 7
click at [385, 101] on button "Apply" at bounding box center [383, 104] width 20 height 13
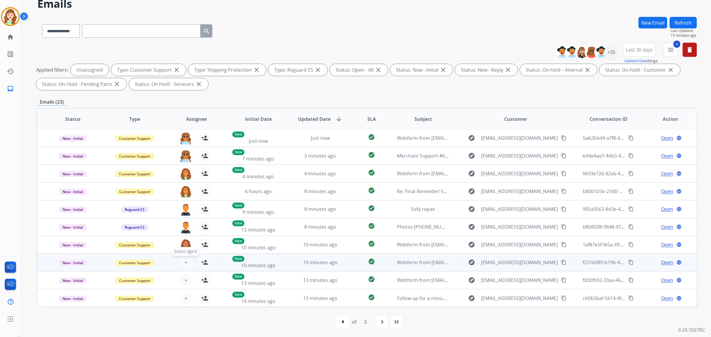
click at [185, 261] on span "+" at bounding box center [186, 262] width 3 height 7
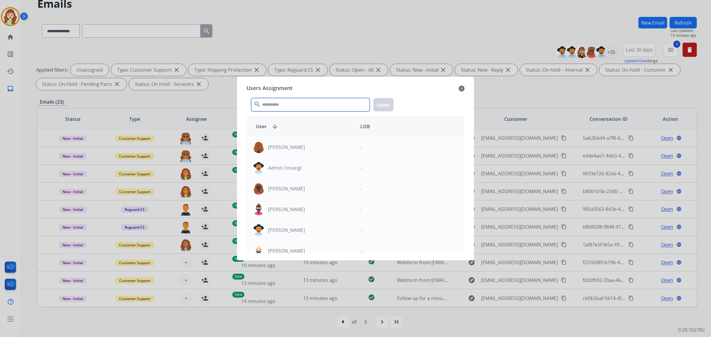
click at [292, 108] on input "text" at bounding box center [310, 104] width 119 height 13
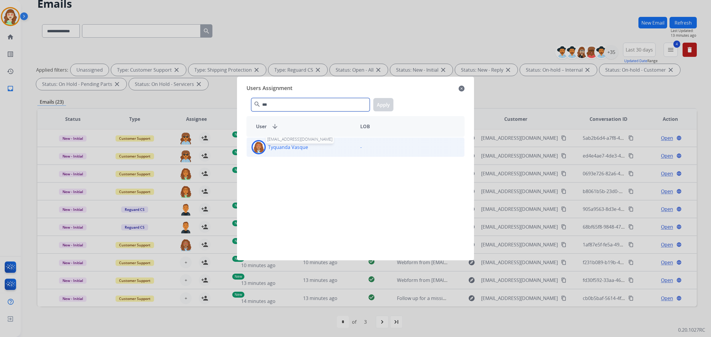
type input "***"
click at [292, 149] on p "Tyquanda Vasque" at bounding box center [288, 147] width 40 height 7
drag, startPoint x: 387, startPoint y: 107, endPoint x: 342, endPoint y: 121, distance: 47.1
click at [386, 107] on button "Apply" at bounding box center [383, 104] width 20 height 13
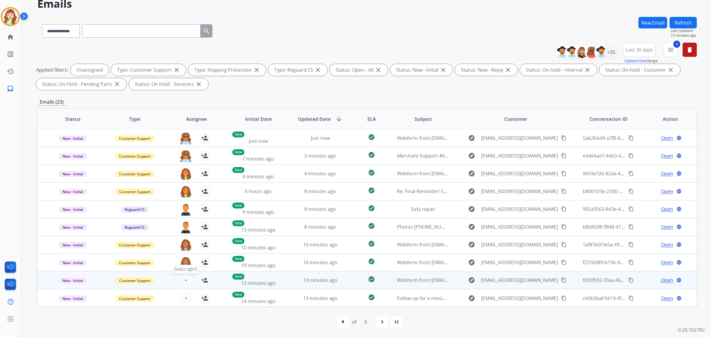
click at [185, 279] on span "+" at bounding box center [186, 280] width 3 height 7
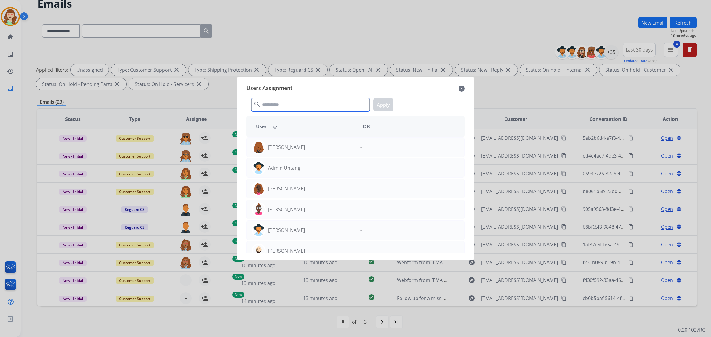
click at [287, 108] on input "text" at bounding box center [310, 104] width 119 height 13
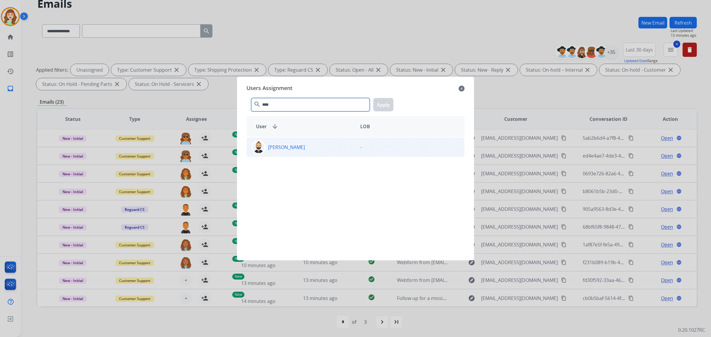
type input "****"
click at [321, 144] on div "[PERSON_NAME]" at bounding box center [301, 147] width 109 height 14
drag, startPoint x: 380, startPoint y: 103, endPoint x: 285, endPoint y: 169, distance: 115.6
click at [379, 105] on button "Apply" at bounding box center [383, 104] width 20 height 13
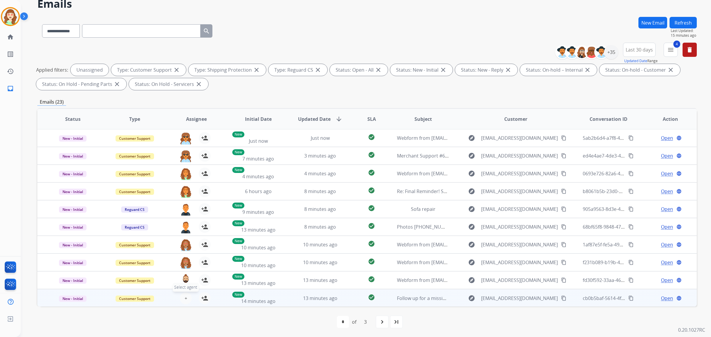
click at [186, 294] on button "+ Select agent" at bounding box center [186, 298] width 12 height 12
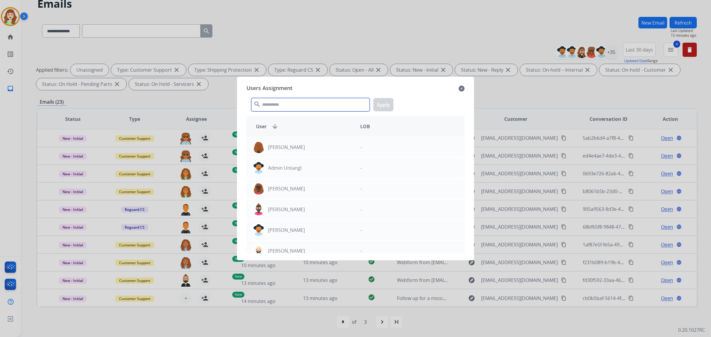
click at [263, 107] on input "text" at bounding box center [310, 104] width 119 height 13
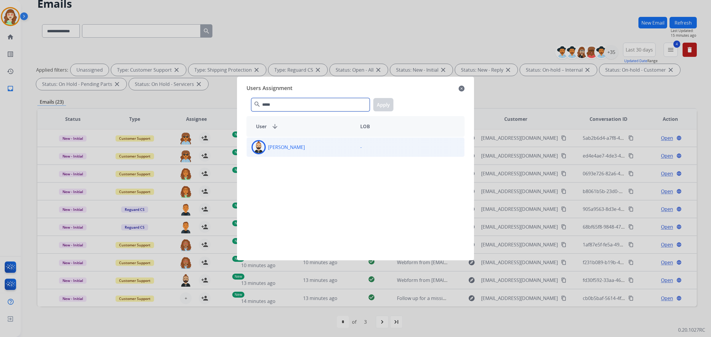
type input "*****"
drag, startPoint x: 344, startPoint y: 156, endPoint x: 374, endPoint y: 110, distance: 54.9
click at [344, 153] on div "[PERSON_NAME] -" at bounding box center [356, 148] width 218 height 20
click at [380, 98] on button "Apply" at bounding box center [383, 104] width 20 height 13
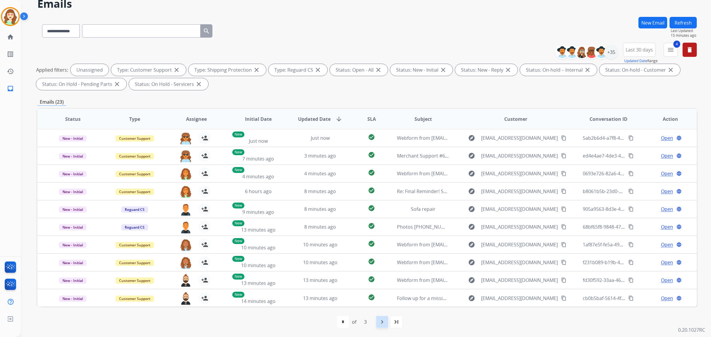
click at [381, 318] on div "navigate_next" at bounding box center [382, 322] width 13 height 13
select select "*"
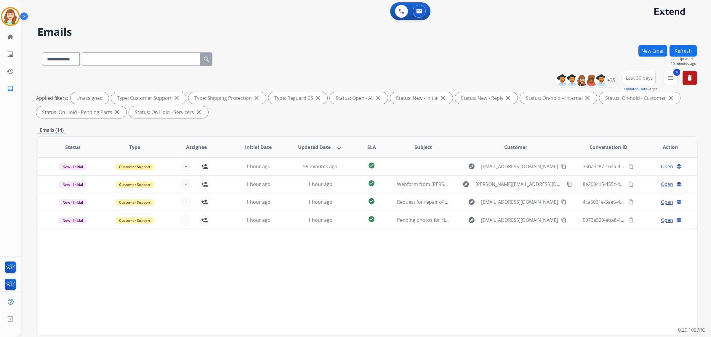
scroll to position [0, 0]
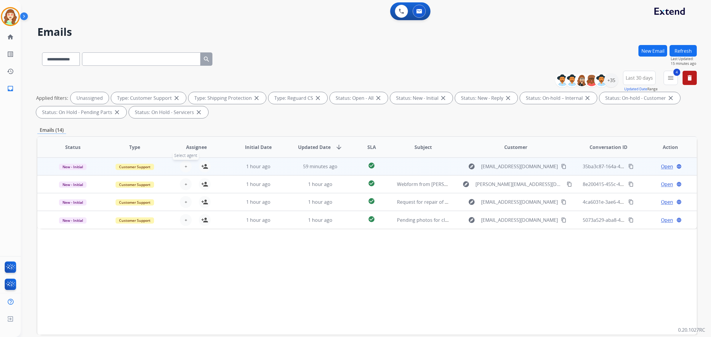
click at [185, 165] on span "+" at bounding box center [186, 166] width 3 height 7
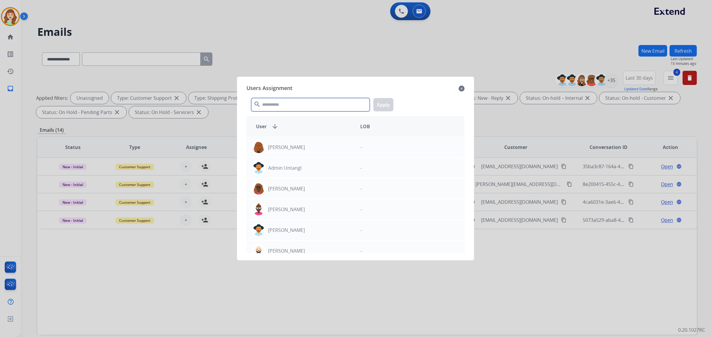
click at [297, 103] on input "text" at bounding box center [310, 104] width 119 height 13
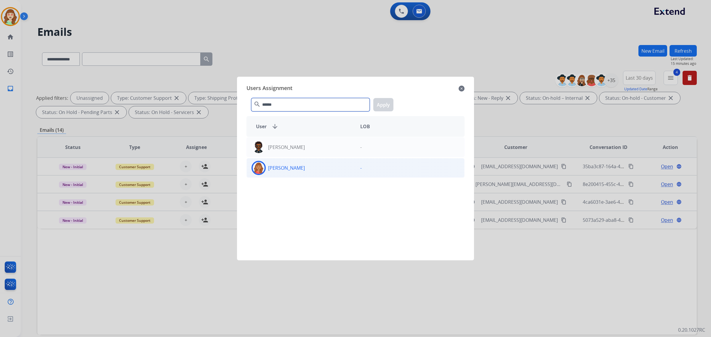
type input "******"
click at [325, 171] on div "[PERSON_NAME]" at bounding box center [301, 168] width 109 height 14
click at [384, 104] on button "Apply" at bounding box center [383, 104] width 20 height 13
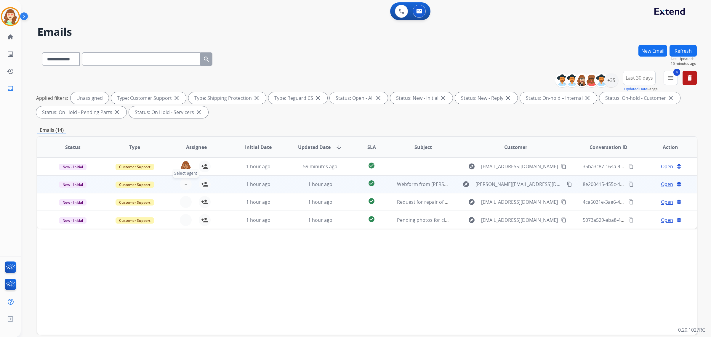
click at [187, 182] on button "+ Select agent" at bounding box center [186, 184] width 12 height 12
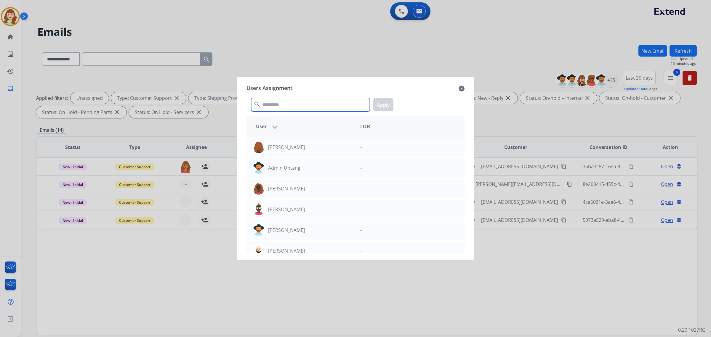
click at [275, 104] on input "text" at bounding box center [310, 104] width 119 height 13
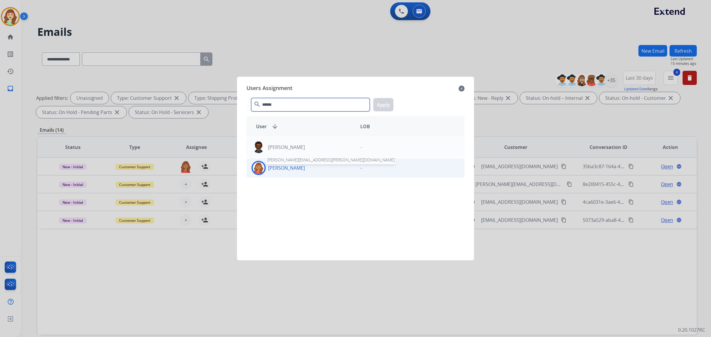
type input "******"
click at [291, 170] on p "[PERSON_NAME]" at bounding box center [286, 167] width 37 height 7
click at [381, 104] on button "Apply" at bounding box center [383, 104] width 20 height 13
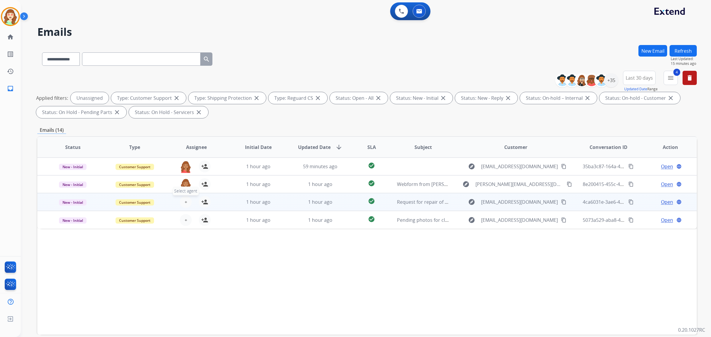
click at [185, 199] on span "+" at bounding box center [186, 202] width 3 height 7
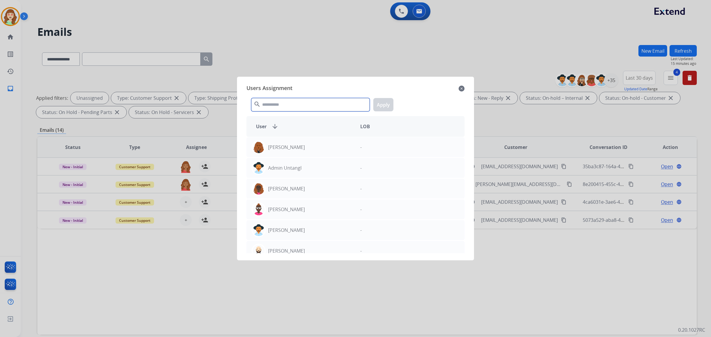
click at [286, 105] on input "text" at bounding box center [310, 104] width 119 height 13
click at [308, 103] on input "text" at bounding box center [310, 104] width 119 height 13
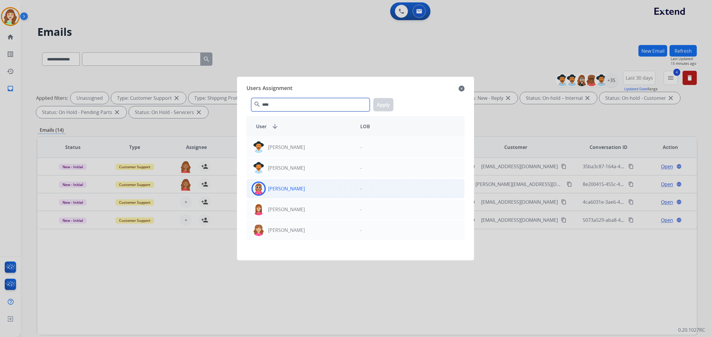
type input "****"
click at [320, 192] on div "[PERSON_NAME]" at bounding box center [301, 189] width 109 height 14
click at [377, 103] on button "Apply" at bounding box center [383, 104] width 20 height 13
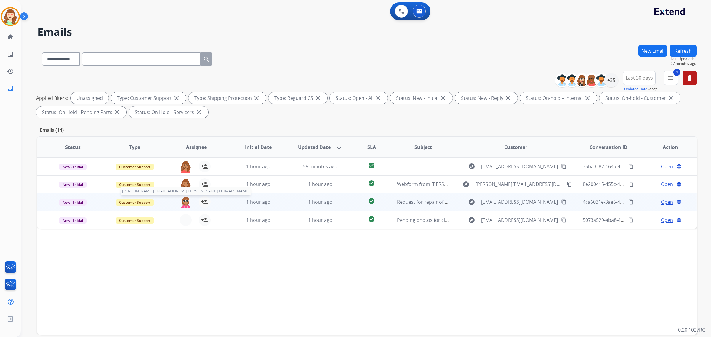
click at [186, 202] on img at bounding box center [186, 202] width 12 height 12
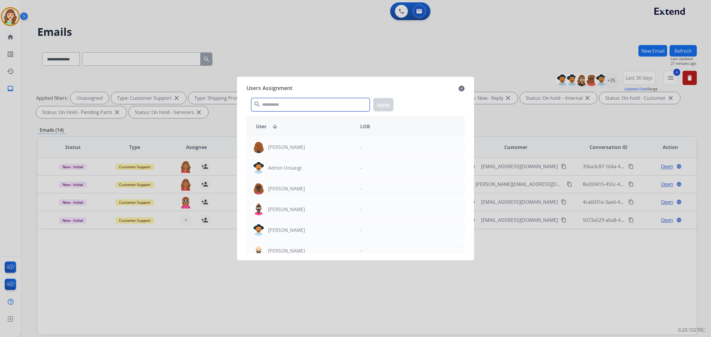
click at [291, 108] on input "text" at bounding box center [310, 104] width 119 height 13
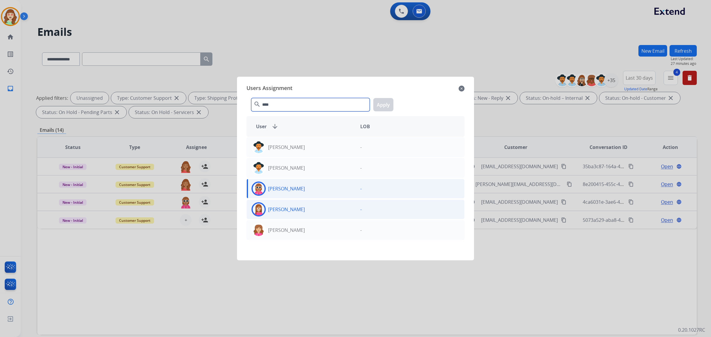
type input "****"
click at [299, 214] on div "[PERSON_NAME]" at bounding box center [301, 209] width 109 height 14
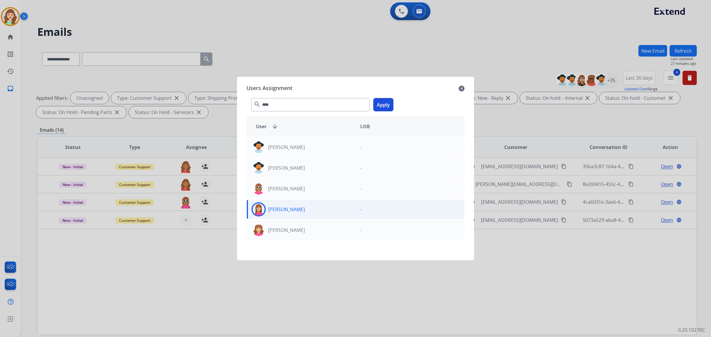
click at [383, 108] on button "Apply" at bounding box center [383, 104] width 20 height 13
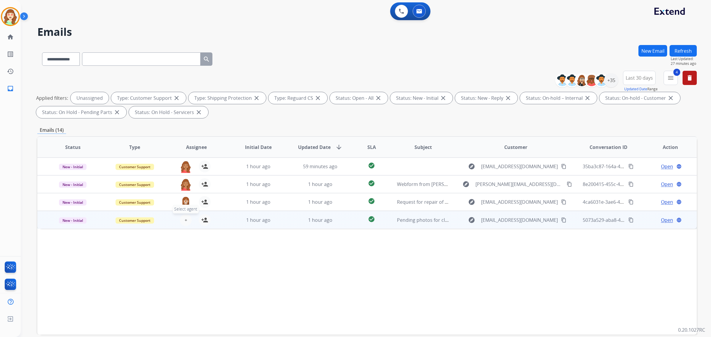
drag, startPoint x: 184, startPoint y: 221, endPoint x: 190, endPoint y: 217, distance: 7.3
click at [190, 217] on button "+ Select agent" at bounding box center [186, 220] width 12 height 12
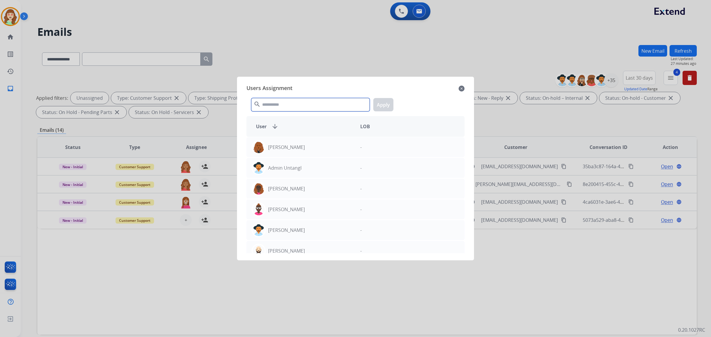
click at [288, 105] on input "text" at bounding box center [310, 104] width 119 height 13
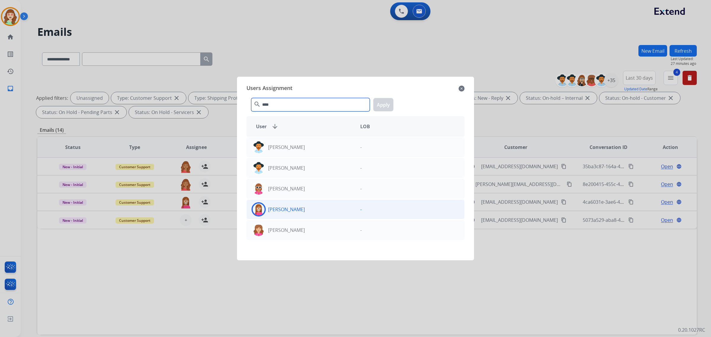
type input "****"
drag, startPoint x: 342, startPoint y: 211, endPoint x: 384, endPoint y: 124, distance: 97.0
click at [344, 212] on div "[PERSON_NAME]" at bounding box center [301, 209] width 109 height 14
click at [383, 103] on button "Apply" at bounding box center [383, 104] width 20 height 13
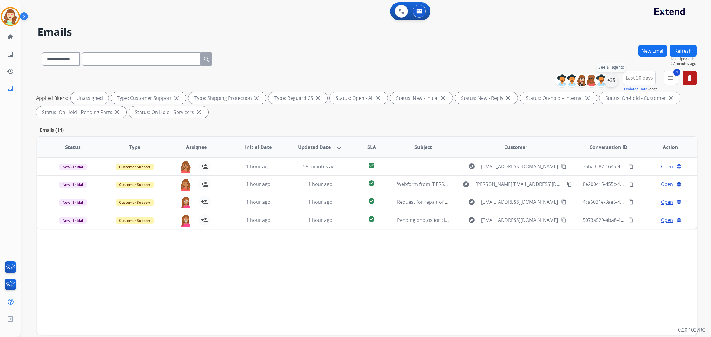
click at [612, 81] on div "+35" at bounding box center [611, 80] width 14 height 14
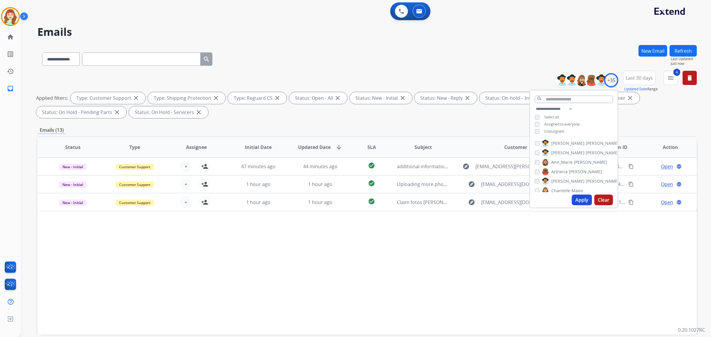
click at [535, 140] on div "[PERSON_NAME]" at bounding box center [577, 143] width 84 height 7
click at [578, 202] on button "Apply" at bounding box center [582, 200] width 20 height 11
select select "*"
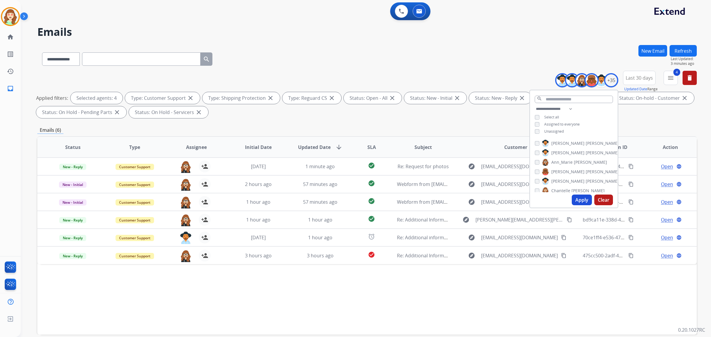
select select "**********"
click at [577, 196] on button "Apply" at bounding box center [582, 200] width 20 height 11
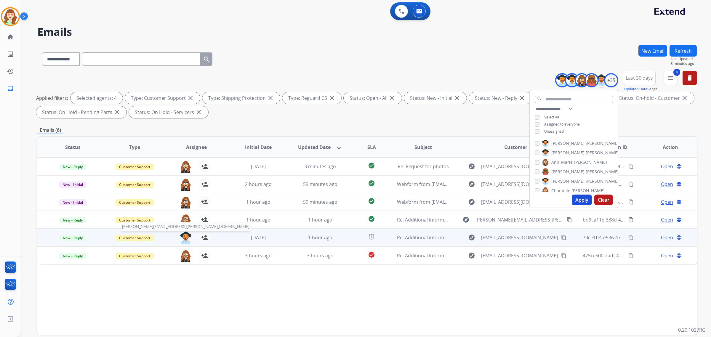
click at [184, 236] on img at bounding box center [186, 238] width 12 height 12
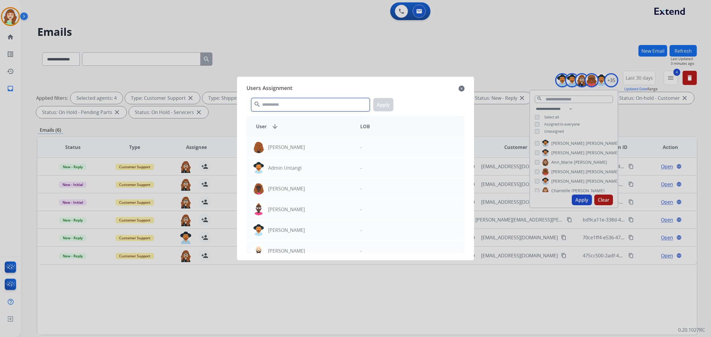
click at [297, 104] on input "text" at bounding box center [310, 104] width 119 height 13
type input "*"
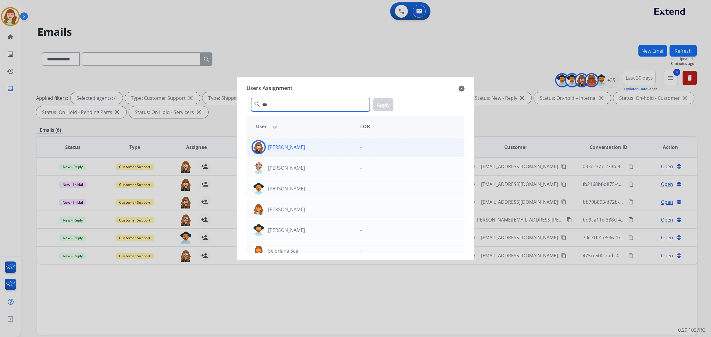
type input "***"
click at [301, 146] on p "[PERSON_NAME]" at bounding box center [286, 147] width 37 height 7
click at [384, 109] on button "Apply" at bounding box center [383, 104] width 20 height 13
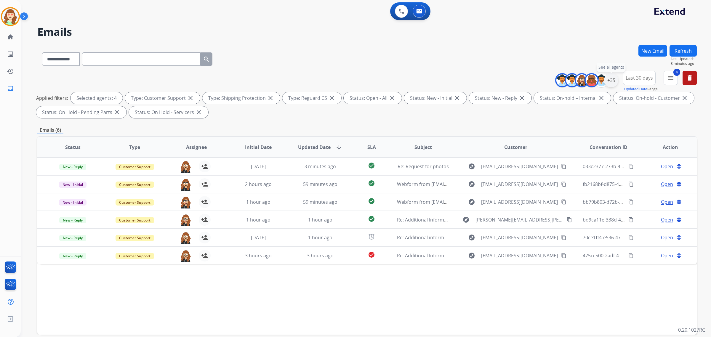
click at [610, 77] on div "+35" at bounding box center [611, 80] width 14 height 14
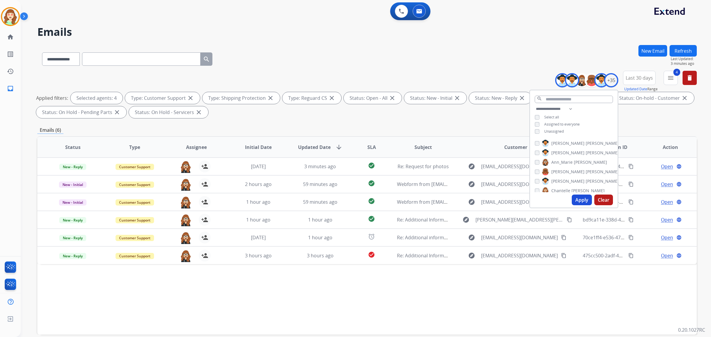
click at [578, 201] on button "Apply" at bounding box center [582, 200] width 20 height 11
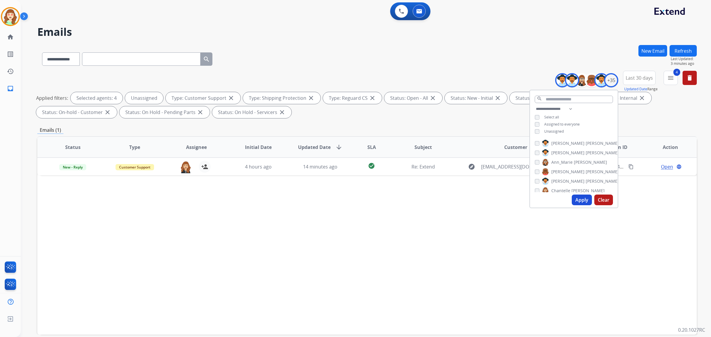
click at [584, 198] on button "Apply" at bounding box center [582, 200] width 20 height 11
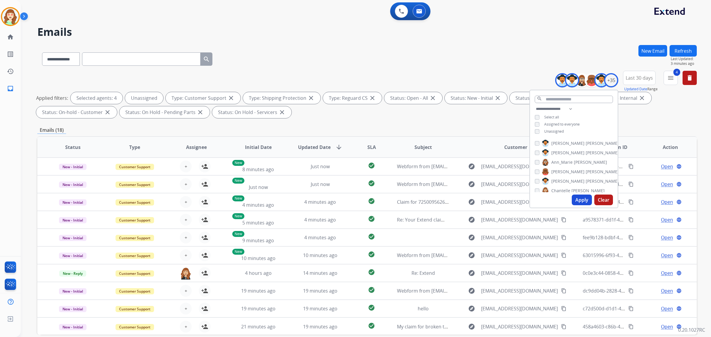
click at [375, 145] on th "SLA" at bounding box center [366, 147] width 41 height 21
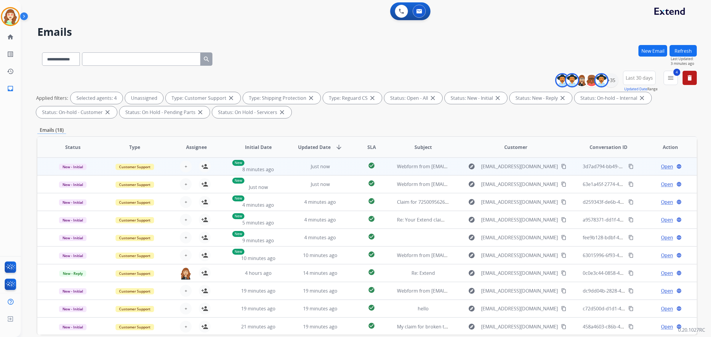
scroll to position [28, 0]
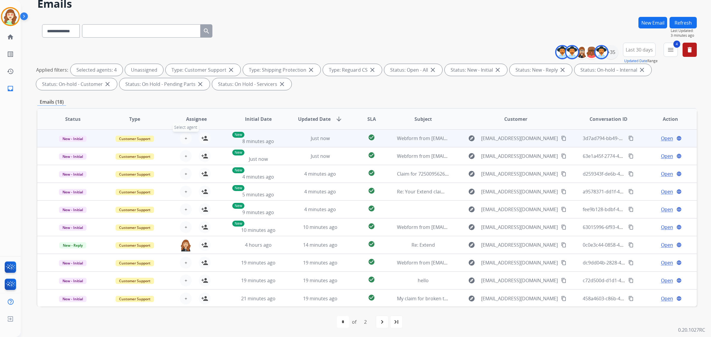
click at [186, 140] on span "+" at bounding box center [186, 138] width 3 height 7
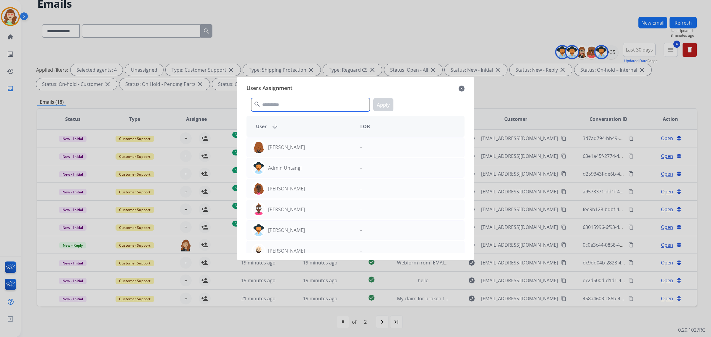
click at [307, 103] on input "text" at bounding box center [310, 104] width 119 height 13
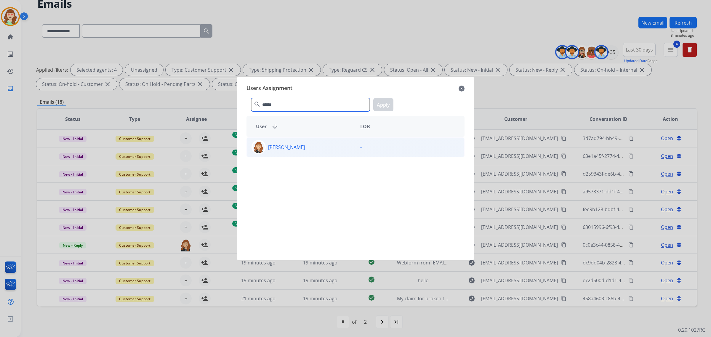
type input "******"
click at [276, 150] on p "[PERSON_NAME]" at bounding box center [286, 147] width 37 height 7
click at [384, 105] on button "Apply" at bounding box center [383, 104] width 20 height 13
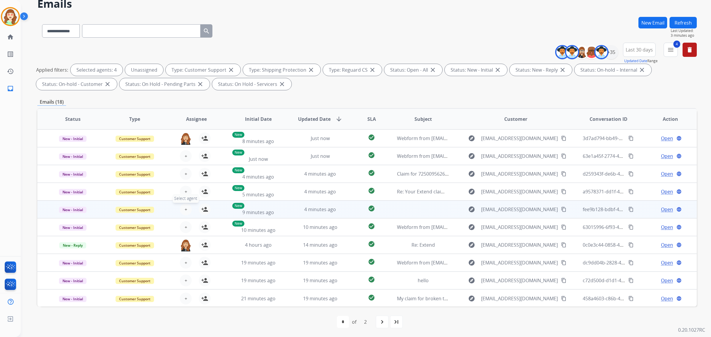
click at [185, 206] on span "+" at bounding box center [186, 209] width 3 height 7
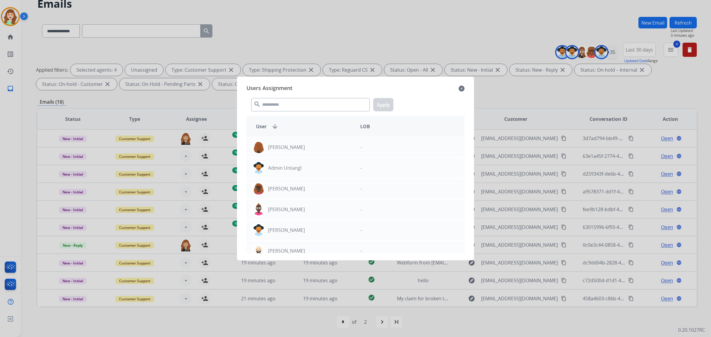
click at [461, 88] on mat-icon "close" at bounding box center [462, 88] width 6 height 7
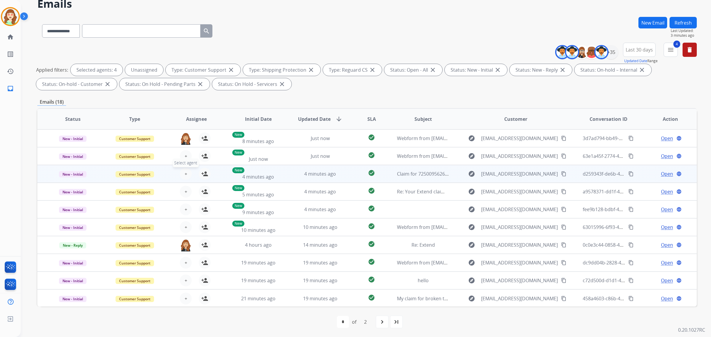
click at [186, 172] on span "+" at bounding box center [186, 173] width 3 height 7
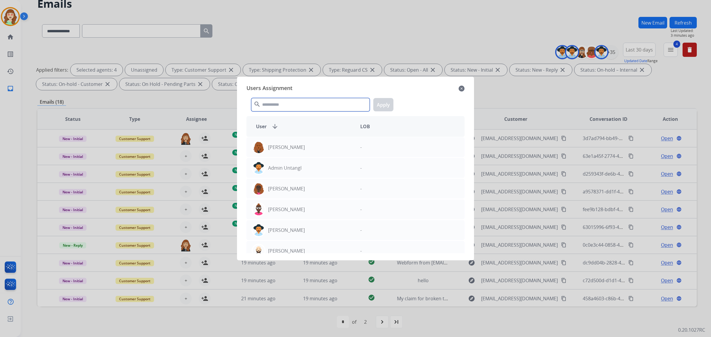
drag, startPoint x: 301, startPoint y: 107, endPoint x: 327, endPoint y: 100, distance: 26.9
click at [310, 105] on input "text" at bounding box center [310, 104] width 119 height 13
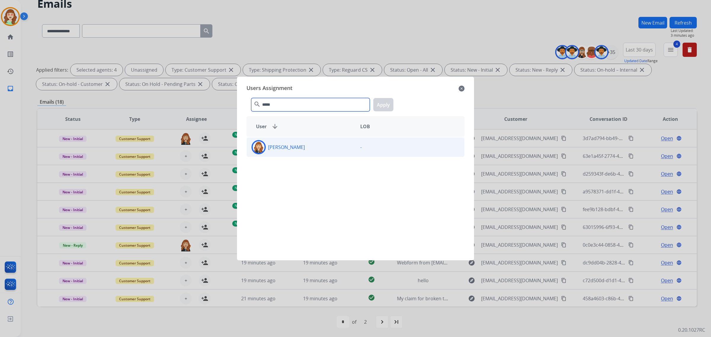
type input "*****"
click at [330, 146] on div "[PERSON_NAME]" at bounding box center [301, 147] width 109 height 14
click at [382, 103] on button "Apply" at bounding box center [383, 104] width 20 height 13
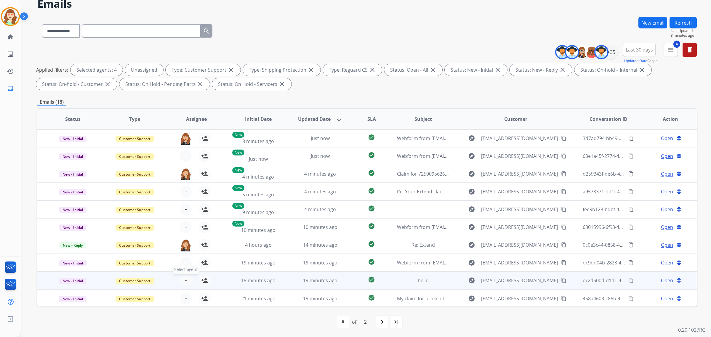
click at [181, 279] on button "+ Select agent" at bounding box center [186, 281] width 12 height 12
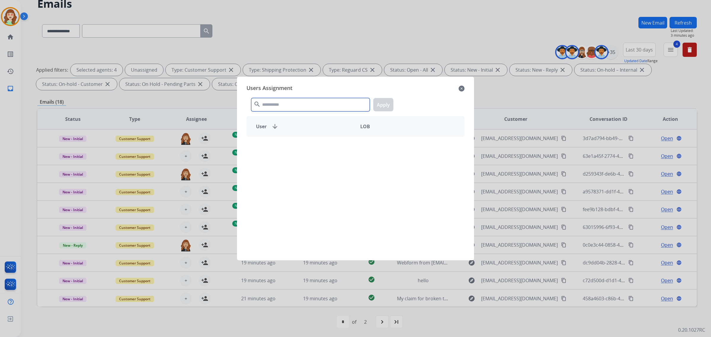
click at [302, 99] on input "text" at bounding box center [310, 104] width 119 height 13
type input "******"
click at [310, 151] on div "[PERSON_NAME]" at bounding box center [301, 147] width 109 height 14
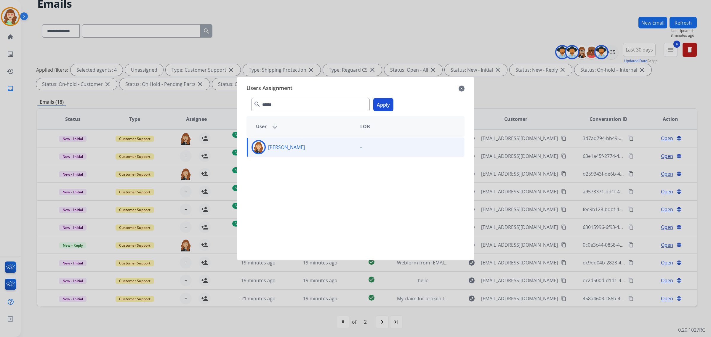
drag, startPoint x: 386, startPoint y: 106, endPoint x: 221, endPoint y: 244, distance: 215.1
click at [386, 105] on button "Apply" at bounding box center [383, 104] width 20 height 13
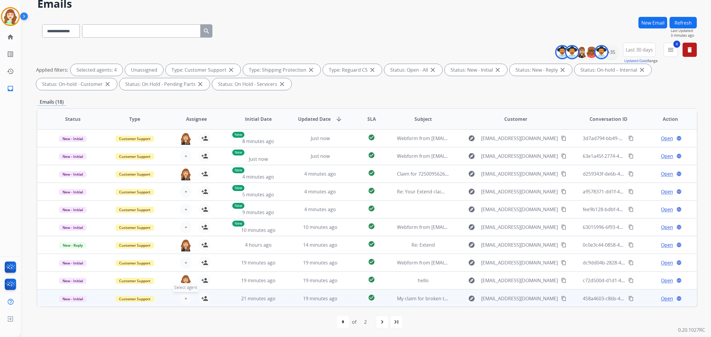
click at [186, 297] on button "+ Select agent" at bounding box center [186, 299] width 12 height 12
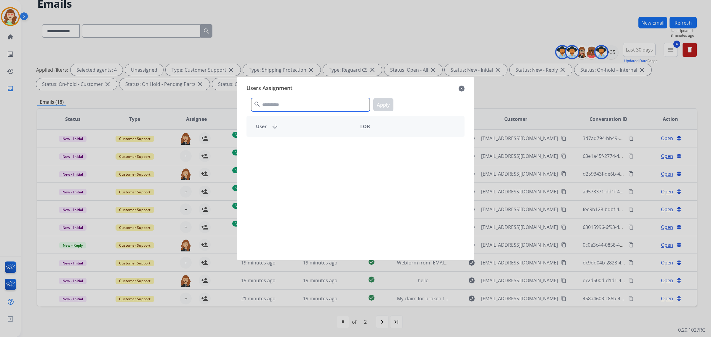
click at [283, 100] on input "text" at bounding box center [310, 104] width 119 height 13
type input "******"
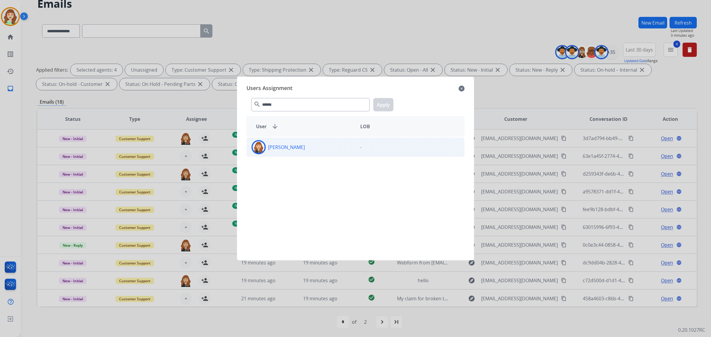
drag, startPoint x: 332, startPoint y: 144, endPoint x: 401, endPoint y: 96, distance: 83.7
click at [332, 145] on div "[PERSON_NAME]" at bounding box center [301, 147] width 109 height 14
click at [385, 105] on button "Apply" at bounding box center [383, 104] width 20 height 13
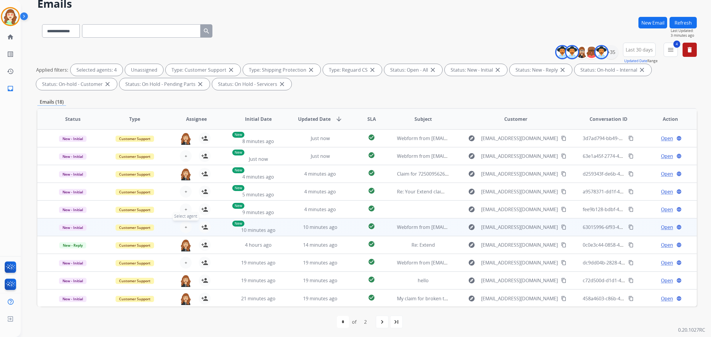
click at [183, 226] on button "+ Select agent" at bounding box center [186, 227] width 12 height 12
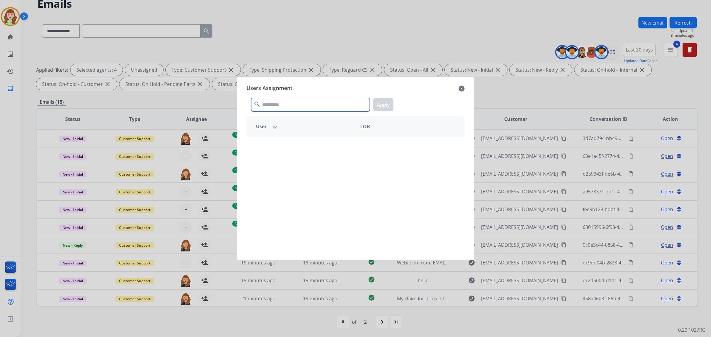
click at [286, 103] on input "text" at bounding box center [310, 104] width 119 height 13
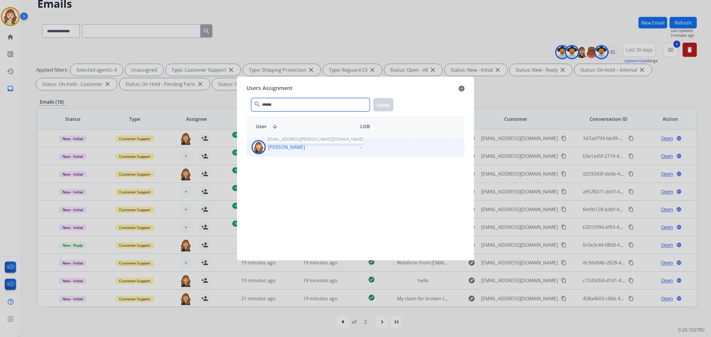
type input "******"
drag, startPoint x: 303, startPoint y: 149, endPoint x: 311, endPoint y: 146, distance: 9.1
click at [308, 147] on div "Chantelle Mapp chantelle.mapp@eccogroupusa.com" at bounding box center [301, 147] width 109 height 14
click at [378, 104] on button "Apply" at bounding box center [383, 104] width 20 height 13
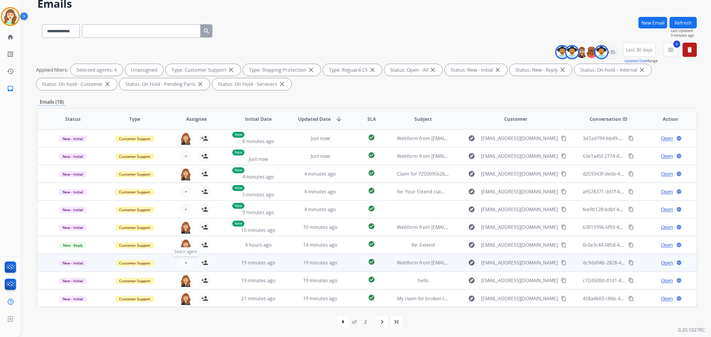
click at [181, 260] on button "+ Select agent" at bounding box center [186, 263] width 12 height 12
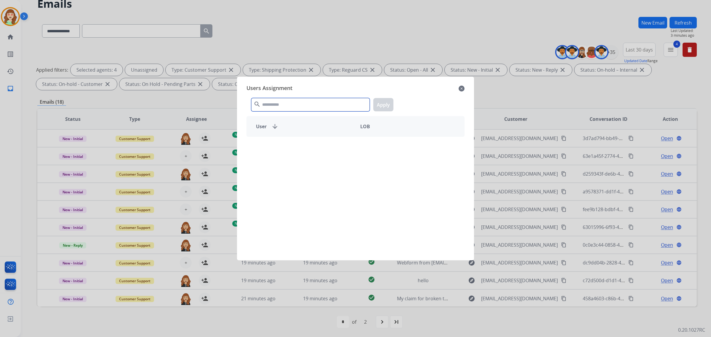
drag, startPoint x: 276, startPoint y: 108, endPoint x: 280, endPoint y: 104, distance: 6.1
click at [280, 107] on input "text" at bounding box center [310, 104] width 119 height 13
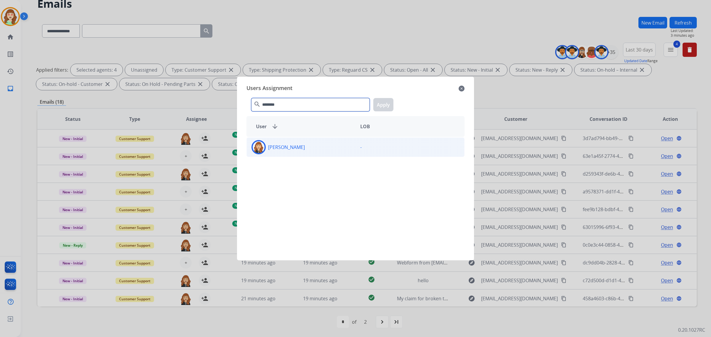
type input "********"
drag, startPoint x: 350, startPoint y: 145, endPoint x: 397, endPoint y: 106, distance: 61.5
click at [362, 137] on div "Chantelle Mapp -" at bounding box center [356, 195] width 218 height 116
drag, startPoint x: 348, startPoint y: 154, endPoint x: 370, endPoint y: 138, distance: 27.2
click at [347, 154] on div "[PERSON_NAME]" at bounding box center [301, 147] width 109 height 14
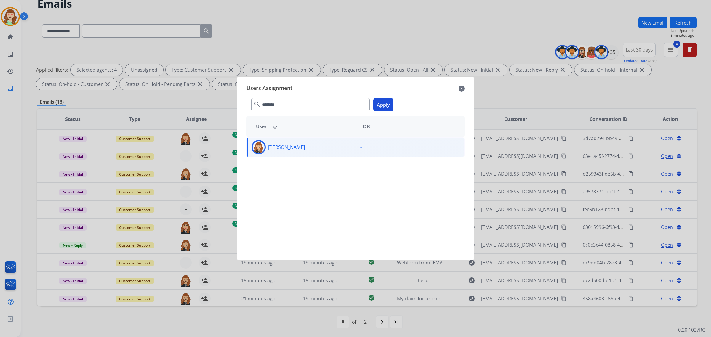
click at [383, 105] on button "Apply" at bounding box center [383, 104] width 20 height 13
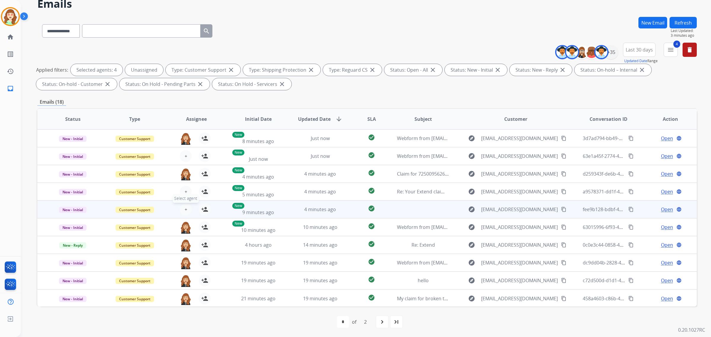
click at [186, 210] on span "+" at bounding box center [186, 209] width 3 height 7
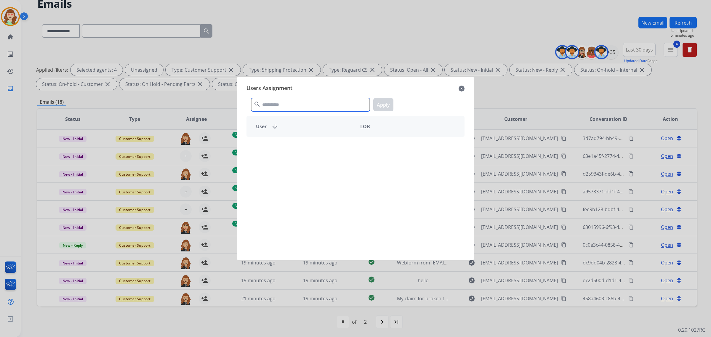
click at [337, 111] on input "text" at bounding box center [310, 104] width 119 height 13
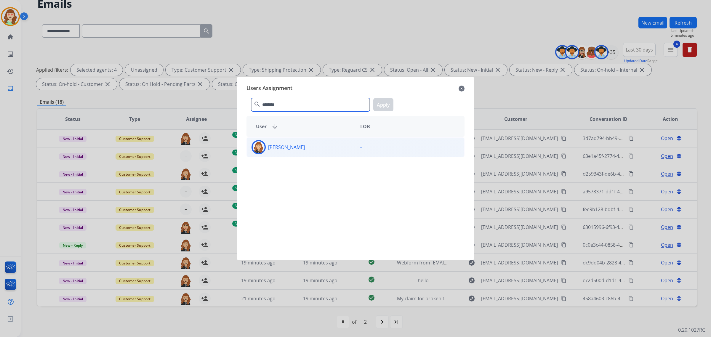
type input "********"
drag, startPoint x: 310, startPoint y: 151, endPoint x: 413, endPoint y: 108, distance: 111.3
click at [316, 151] on div "[PERSON_NAME]" at bounding box center [301, 147] width 109 height 14
click at [386, 104] on button "Apply" at bounding box center [383, 104] width 20 height 13
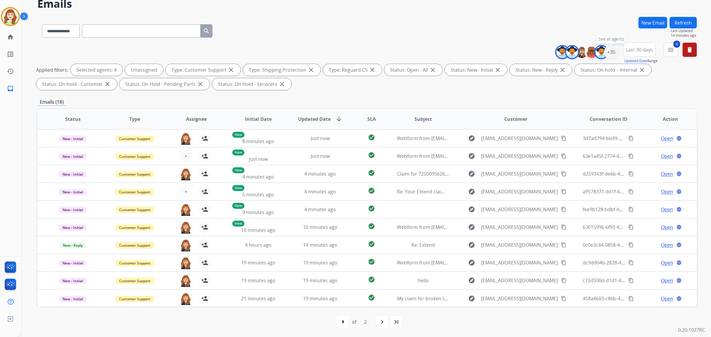
drag, startPoint x: 612, startPoint y: 52, endPoint x: 581, endPoint y: 62, distance: 32.5
click at [611, 52] on div "+35" at bounding box center [611, 52] width 14 height 14
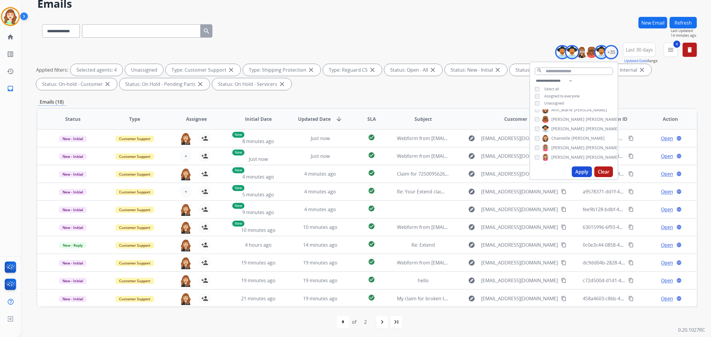
scroll to position [37, 0]
click at [532, 124] on div "Alexis Martinez Amanda Baez Ann_Marie Lopez Artheria Robinson Ashley Fleming Ch…" at bounding box center [574, 136] width 88 height 55
click at [535, 98] on div "**********" at bounding box center [574, 92] width 88 height 31
click at [582, 170] on button "Apply" at bounding box center [582, 172] width 20 height 11
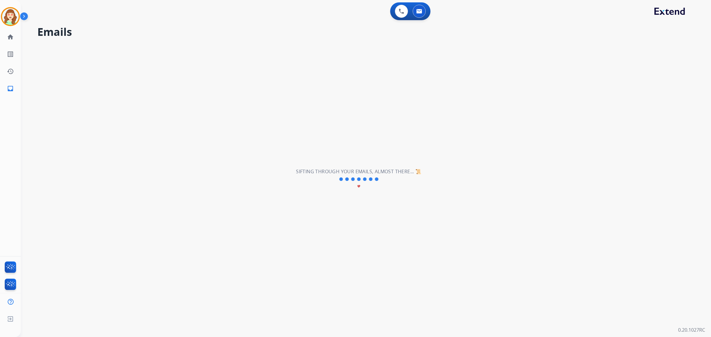
scroll to position [0, 0]
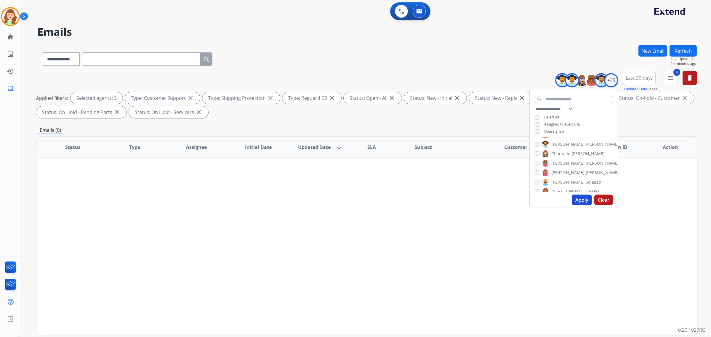
click at [538, 154] on div "[PERSON_NAME]" at bounding box center [570, 153] width 70 height 7
click at [532, 153] on div "Alexis Martinez Amanda Baez Ann_Marie Lopez Artheria Robinson Ashley Fleming Ch…" at bounding box center [574, 165] width 88 height 55
drag, startPoint x: 583, startPoint y: 199, endPoint x: 581, endPoint y: 196, distance: 3.2
click at [582, 197] on button "Apply" at bounding box center [582, 200] width 20 height 11
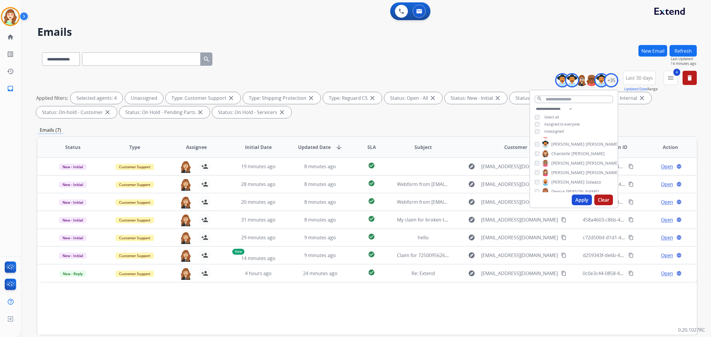
click at [574, 198] on button "Apply" at bounding box center [582, 200] width 20 height 11
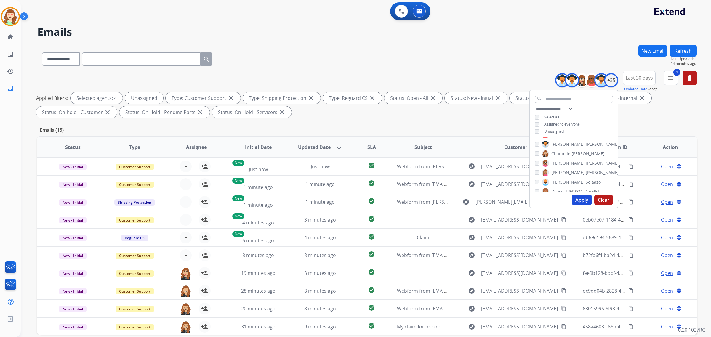
scroll to position [0, 0]
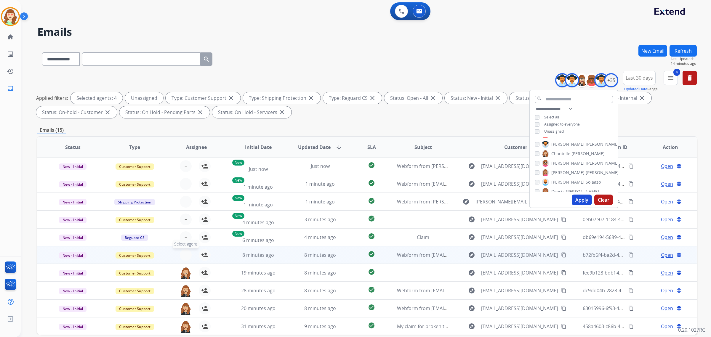
click at [185, 254] on span "+" at bounding box center [186, 255] width 3 height 7
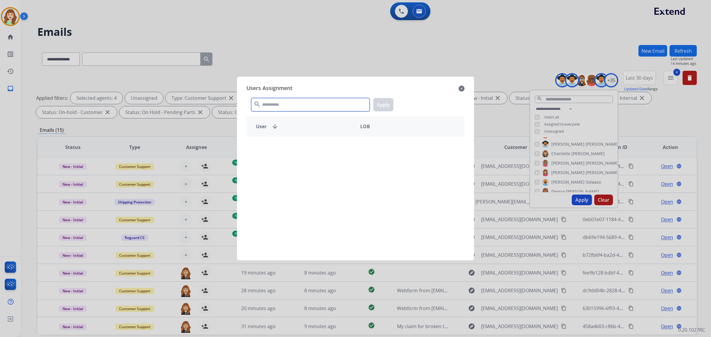
click at [289, 110] on input "text" at bounding box center [310, 104] width 119 height 13
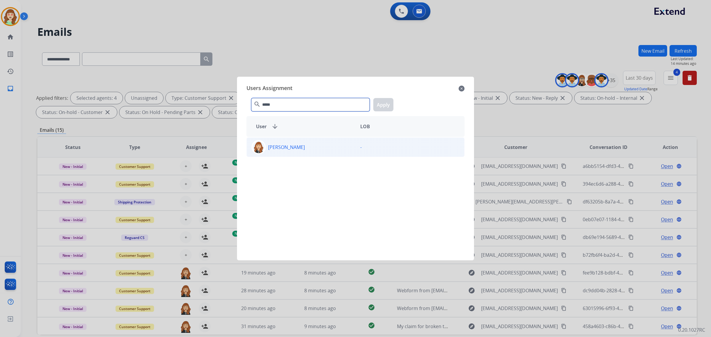
type input "*****"
drag, startPoint x: 306, startPoint y: 147, endPoint x: 370, endPoint y: 116, distance: 71.3
click at [311, 146] on div "[PERSON_NAME]" at bounding box center [301, 147] width 109 height 14
click at [382, 106] on button "Apply" at bounding box center [383, 104] width 20 height 13
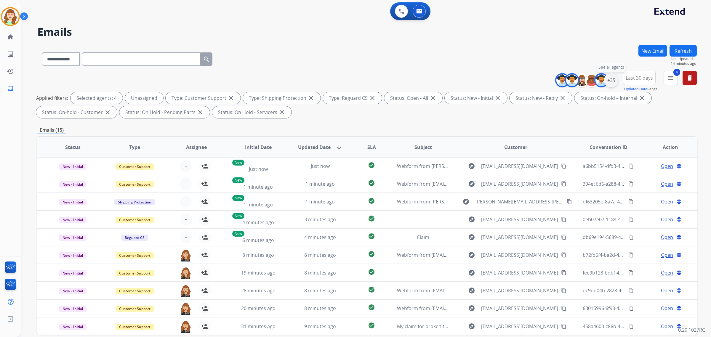
click at [611, 76] on div "+35" at bounding box center [611, 80] width 14 height 14
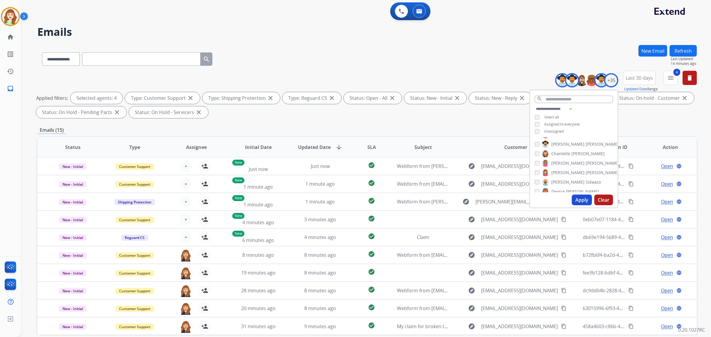
click at [582, 202] on button "Apply" at bounding box center [582, 200] width 20 height 11
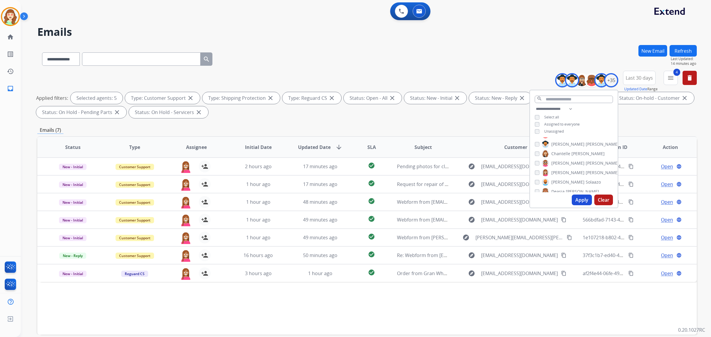
scroll to position [74, 0]
click at [536, 151] on div "[PERSON_NAME]" at bounding box center [567, 154] width 64 height 7
click at [537, 156] on div "[PERSON_NAME]" at bounding box center [567, 154] width 64 height 7
click at [579, 199] on button "Apply" at bounding box center [582, 200] width 20 height 11
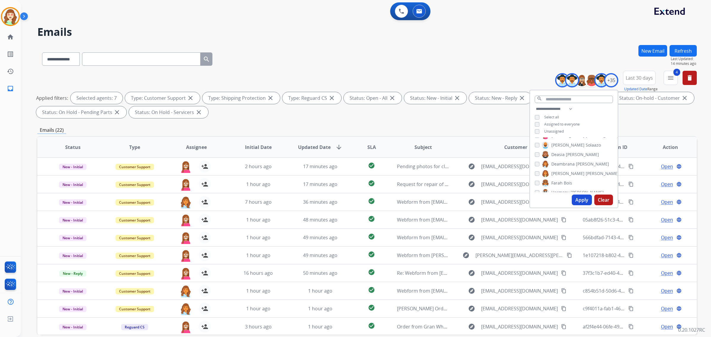
click at [577, 198] on button "Apply" at bounding box center [582, 200] width 20 height 11
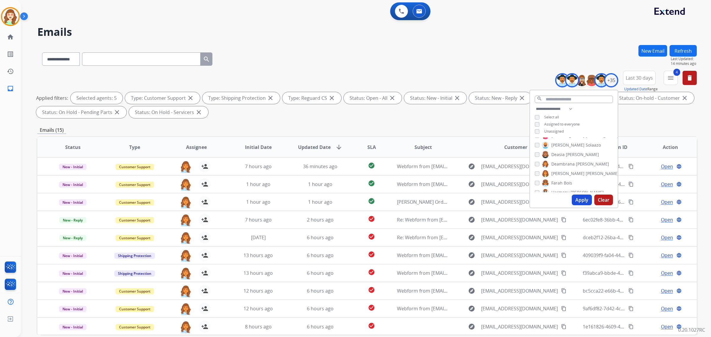
click at [578, 200] on button "Apply" at bounding box center [582, 200] width 20 height 11
click at [539, 170] on div "[PERSON_NAME]" at bounding box center [577, 173] width 84 height 7
click at [580, 197] on button "Apply" at bounding box center [582, 200] width 20 height 11
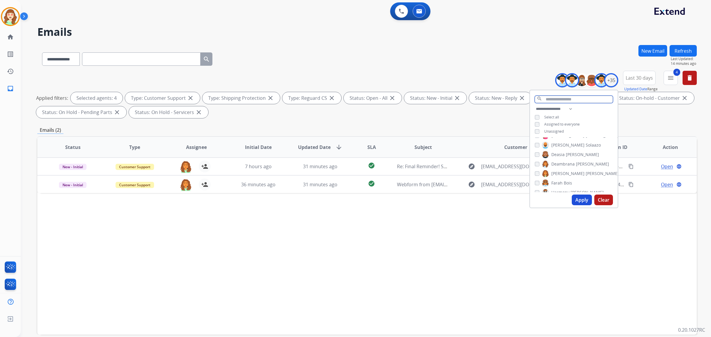
click at [557, 100] on input "text" at bounding box center [574, 99] width 78 height 7
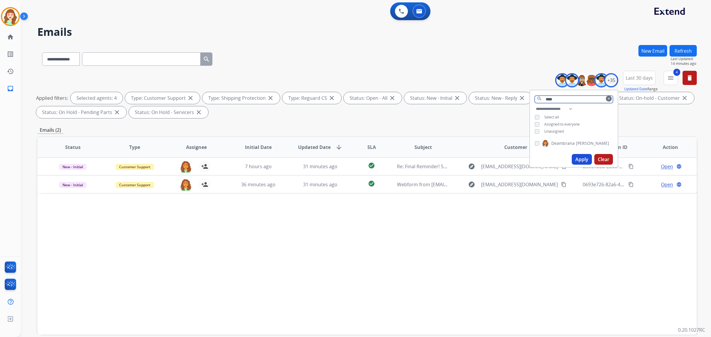
type input "****"
click at [533, 140] on div "[PERSON_NAME]" at bounding box center [574, 145] width 88 height 14
click at [576, 158] on button "Apply" at bounding box center [582, 159] width 20 height 11
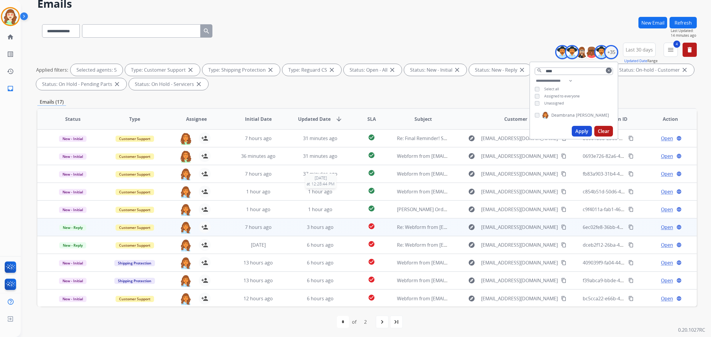
scroll to position [0, 0]
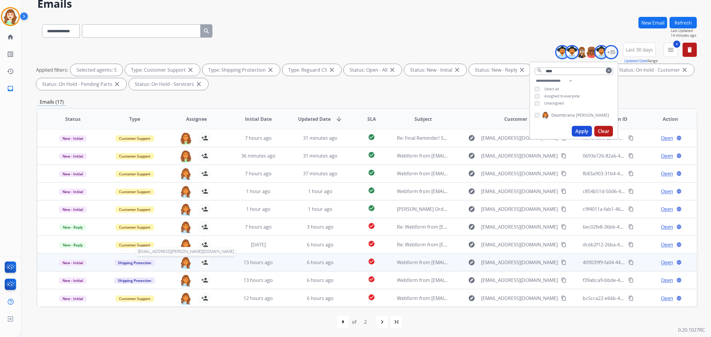
click at [182, 262] on img at bounding box center [186, 263] width 12 height 12
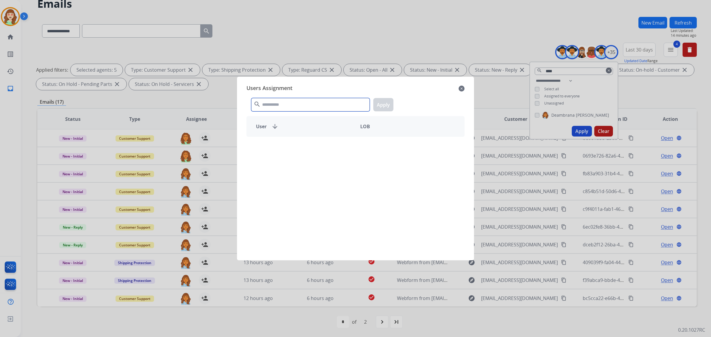
drag, startPoint x: 296, startPoint y: 104, endPoint x: 302, endPoint y: 104, distance: 5.9
click at [302, 104] on input "text" at bounding box center [310, 104] width 119 height 13
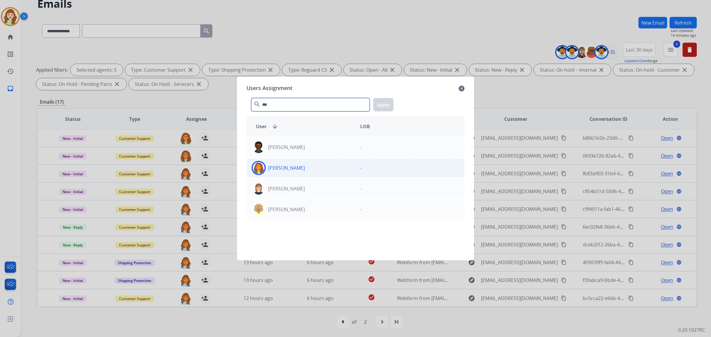
type input "***"
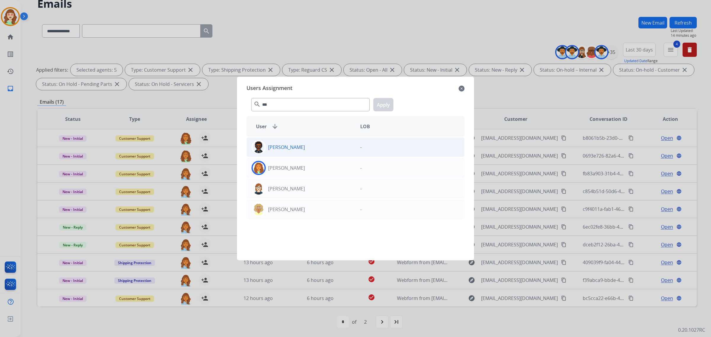
drag, startPoint x: 313, startPoint y: 168, endPoint x: 359, endPoint y: 141, distance: 52.8
click at [314, 168] on div "[PERSON_NAME]" at bounding box center [301, 168] width 109 height 14
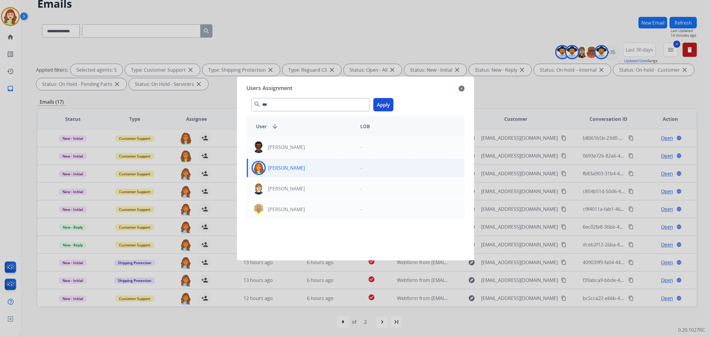
drag, startPoint x: 381, startPoint y: 105, endPoint x: 372, endPoint y: 113, distance: 11.9
click at [380, 105] on button "Apply" at bounding box center [383, 104] width 20 height 13
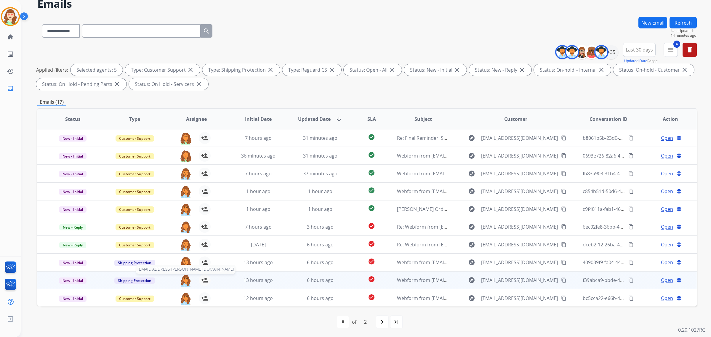
click at [184, 279] on img at bounding box center [186, 280] width 12 height 12
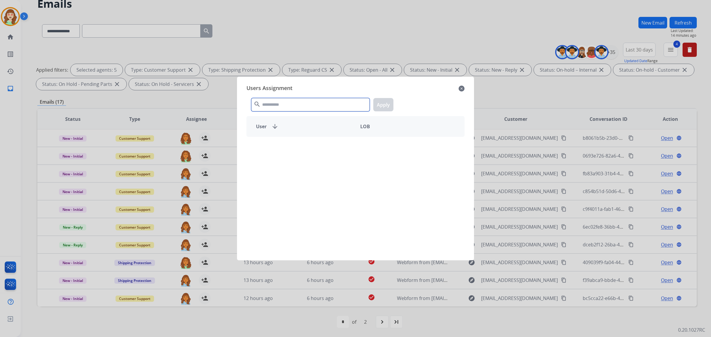
click at [271, 103] on input "text" at bounding box center [310, 104] width 119 height 13
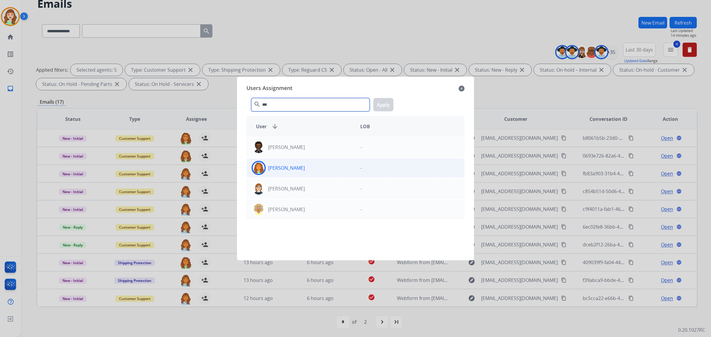
type input "***"
click at [325, 170] on div "[PERSON_NAME]" at bounding box center [301, 168] width 109 height 14
click at [383, 102] on button "Apply" at bounding box center [383, 104] width 20 height 13
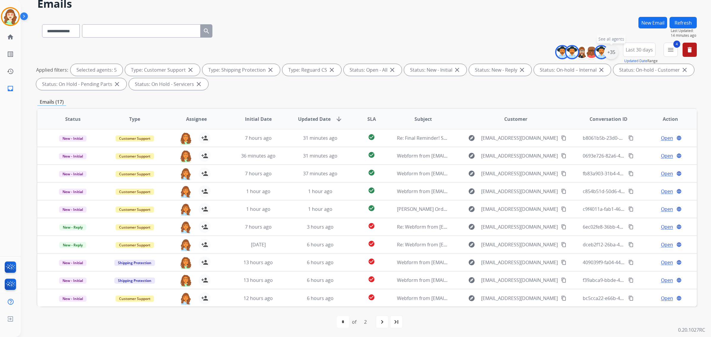
click at [610, 47] on div "+35" at bounding box center [611, 52] width 14 height 14
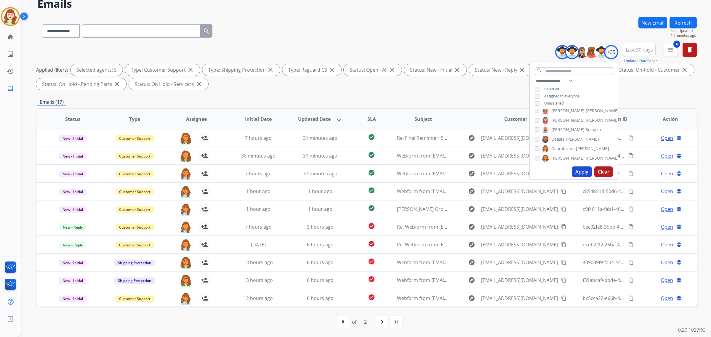
scroll to position [74, 0]
click at [580, 171] on button "Apply" at bounding box center [582, 172] width 20 height 11
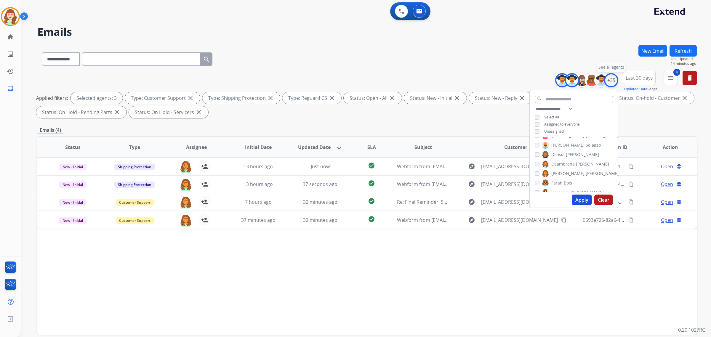
scroll to position [0, 0]
click at [577, 199] on button "Apply" at bounding box center [582, 200] width 20 height 11
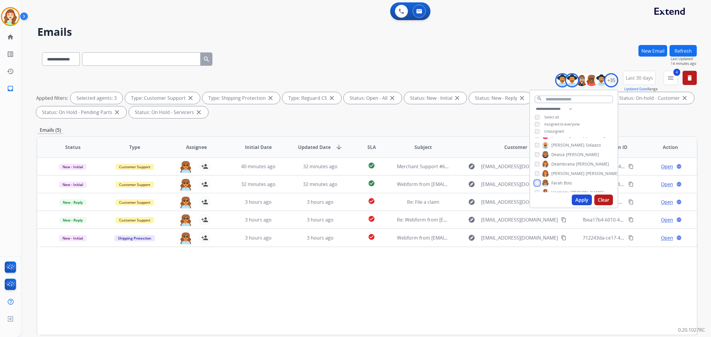
scroll to position [111, 0]
click at [577, 199] on button "Apply" at bounding box center [582, 200] width 20 height 11
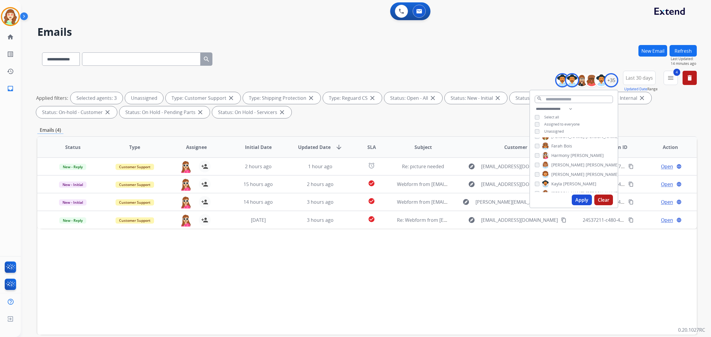
click at [582, 201] on button "Apply" at bounding box center [582, 200] width 20 height 11
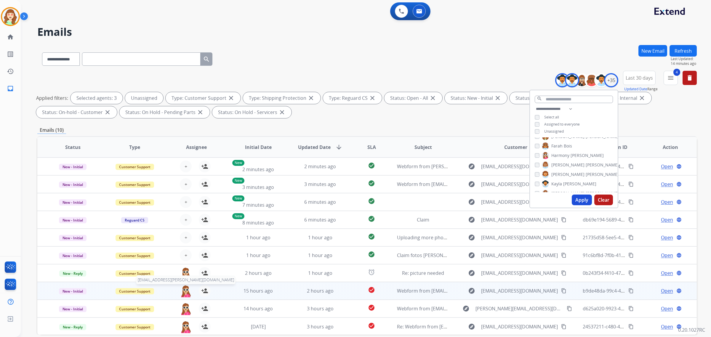
scroll to position [28, 0]
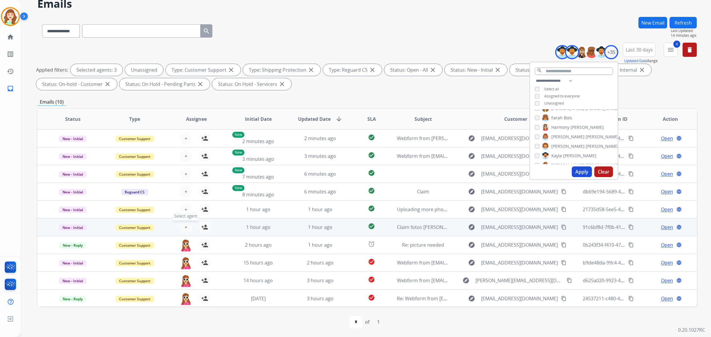
click at [185, 224] on span "+" at bounding box center [186, 227] width 3 height 7
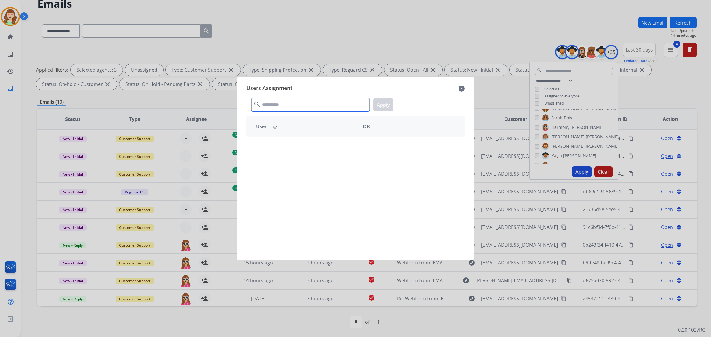
click at [282, 105] on input "text" at bounding box center [310, 104] width 119 height 13
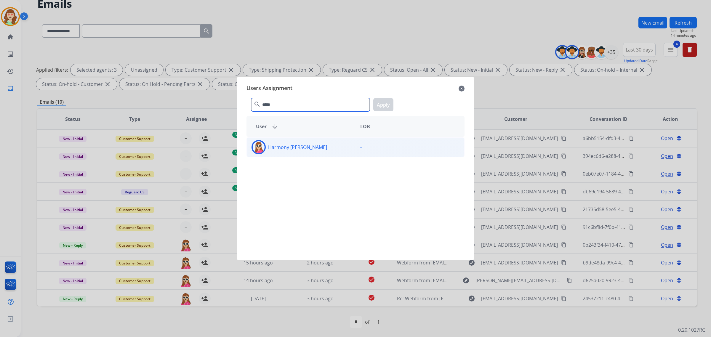
type input "*****"
click at [306, 151] on div "Harmony [PERSON_NAME]" at bounding box center [301, 147] width 109 height 14
click at [381, 101] on button "Apply" at bounding box center [383, 104] width 20 height 13
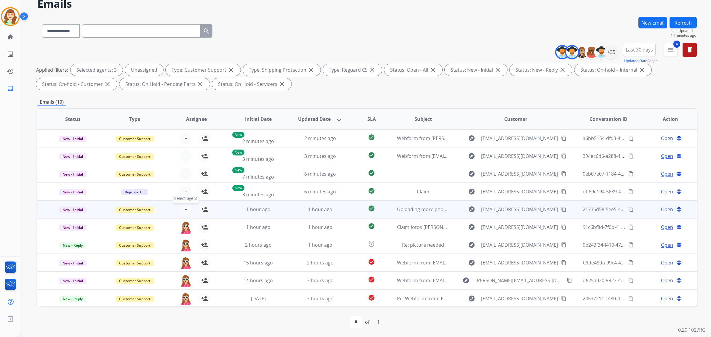
click at [185, 209] on span "+" at bounding box center [186, 209] width 3 height 7
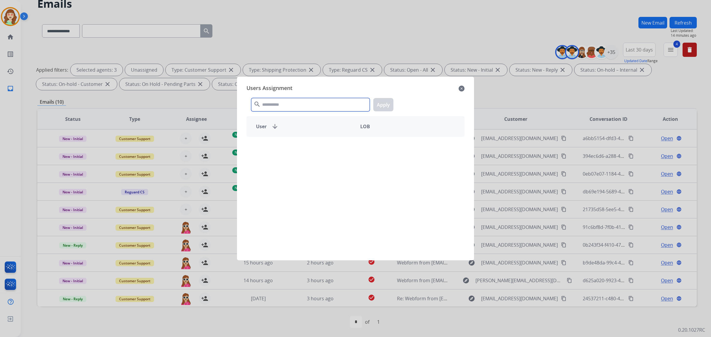
click at [310, 106] on input "text" at bounding box center [310, 104] width 119 height 13
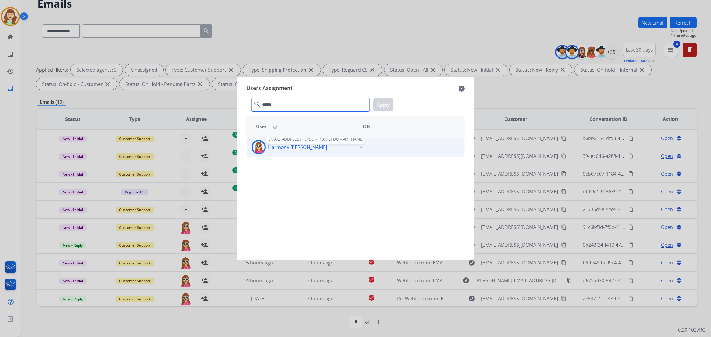
type input "******"
click at [279, 148] on p "Harmony [PERSON_NAME]" at bounding box center [297, 147] width 59 height 7
drag, startPoint x: 391, startPoint y: 106, endPoint x: 364, endPoint y: 95, distance: 30.0
click at [391, 106] on button "Apply" at bounding box center [383, 104] width 20 height 13
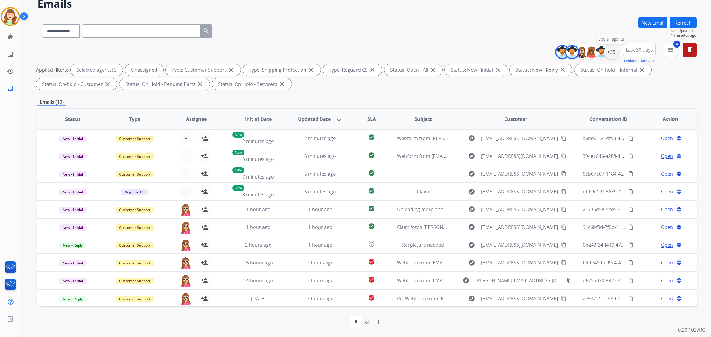
click at [611, 51] on div "+35" at bounding box center [611, 52] width 14 height 14
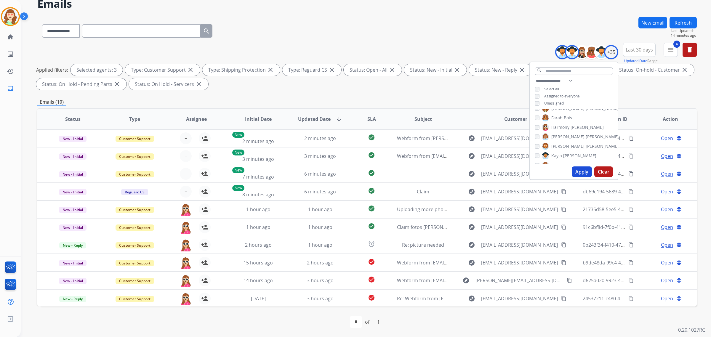
click at [535, 133] on div "[PERSON_NAME]" at bounding box center [577, 136] width 84 height 7
click at [537, 133] on div "[PERSON_NAME]" at bounding box center [577, 136] width 84 height 7
click at [579, 171] on button "Apply" at bounding box center [582, 172] width 20 height 11
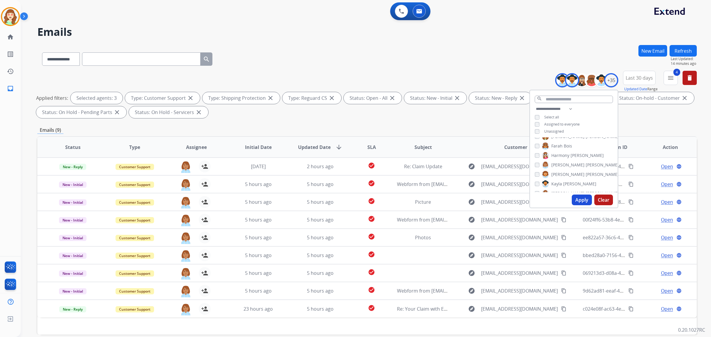
click at [535, 171] on div "[PERSON_NAME]" at bounding box center [577, 174] width 84 height 7
click at [577, 199] on button "Apply" at bounding box center [582, 200] width 20 height 11
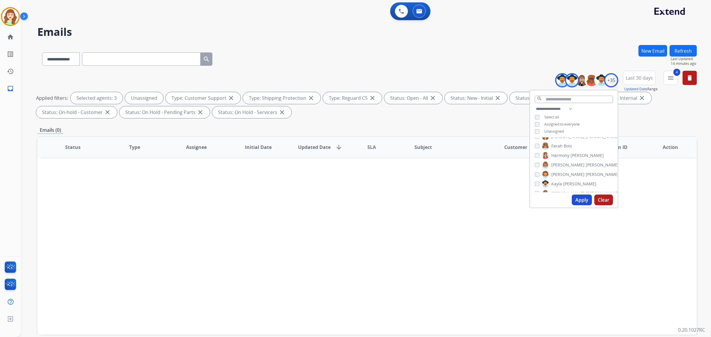
click at [577, 198] on button "Apply" at bounding box center [582, 200] width 20 height 11
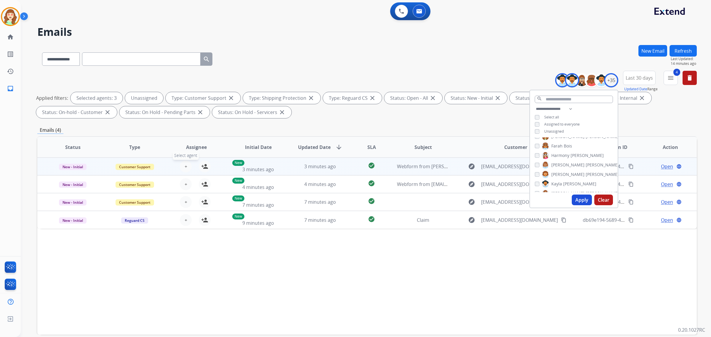
click at [187, 163] on button "+ Select agent" at bounding box center [186, 167] width 12 height 12
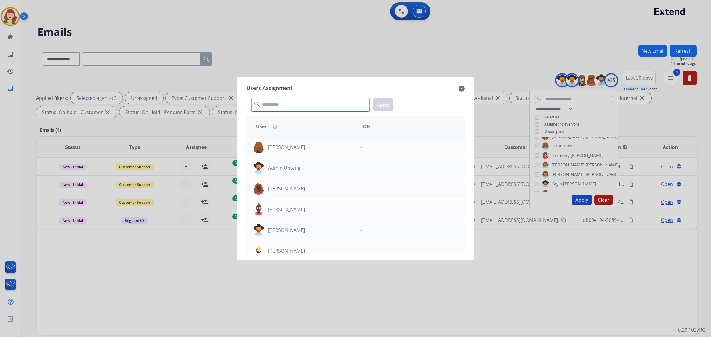
click at [281, 103] on input "text" at bounding box center [310, 104] width 119 height 13
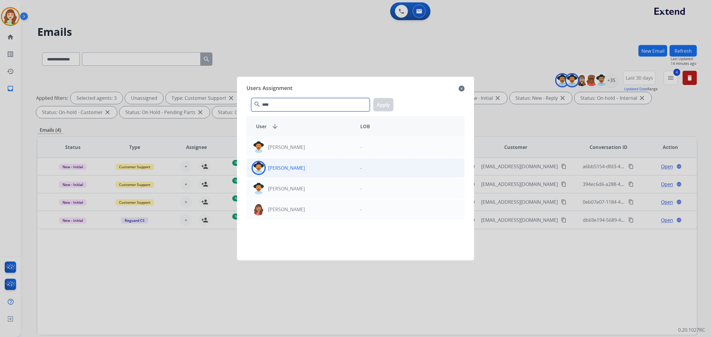
type input "****"
click at [290, 173] on div "[PERSON_NAME]" at bounding box center [301, 168] width 109 height 14
drag, startPoint x: 378, startPoint y: 106, endPoint x: 328, endPoint y: 130, distance: 55.8
click at [378, 106] on button "Apply" at bounding box center [383, 104] width 20 height 13
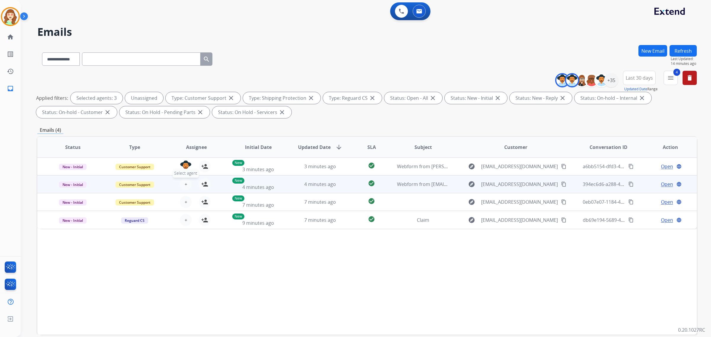
click at [186, 184] on button "+ Select agent" at bounding box center [186, 184] width 12 height 12
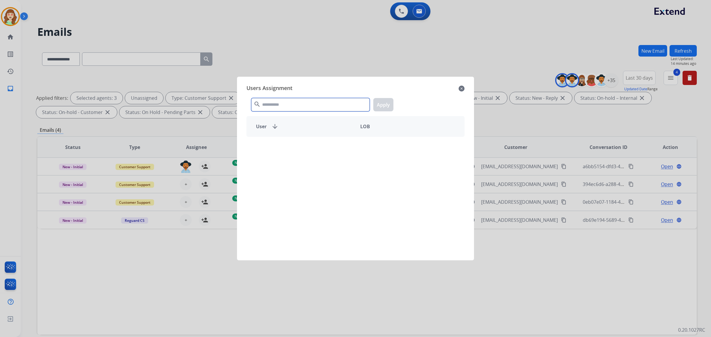
click at [292, 108] on input "text" at bounding box center [310, 104] width 119 height 13
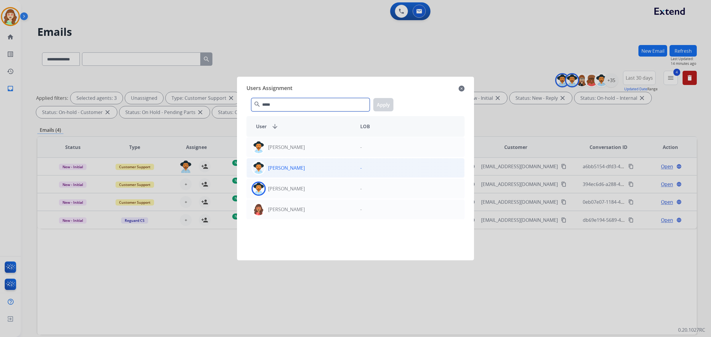
type input "*****"
click at [306, 169] on div "[PERSON_NAME]" at bounding box center [301, 168] width 109 height 14
click at [391, 102] on button "Apply" at bounding box center [383, 104] width 20 height 13
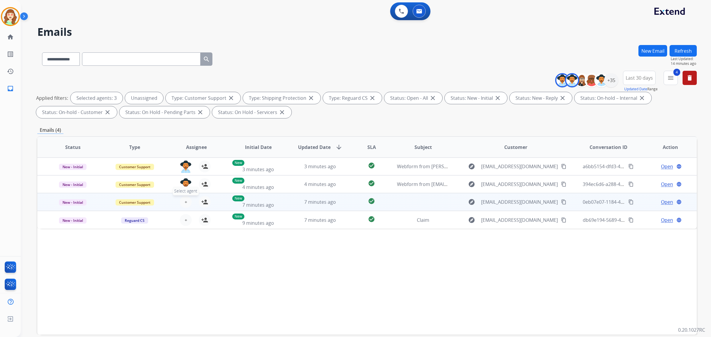
click at [186, 201] on span "+" at bounding box center [186, 202] width 3 height 7
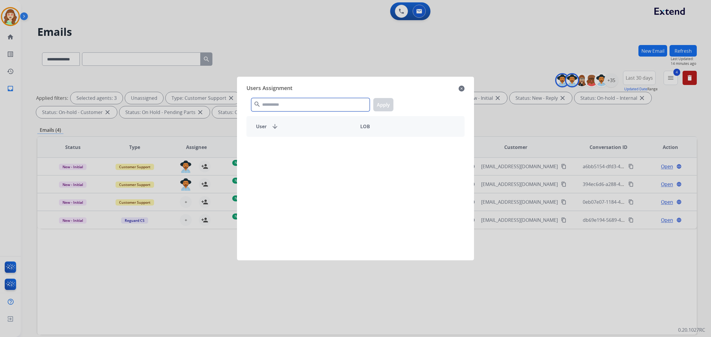
click at [304, 105] on input "text" at bounding box center [310, 104] width 119 height 13
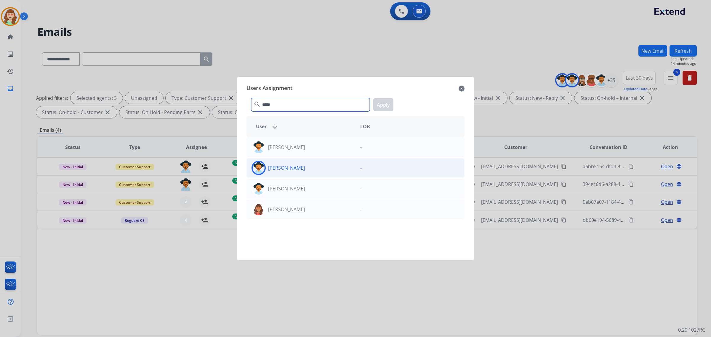
type input "*****"
click at [298, 168] on div "[PERSON_NAME]" at bounding box center [301, 168] width 109 height 14
drag, startPoint x: 387, startPoint y: 101, endPoint x: 214, endPoint y: 180, distance: 190.0
click at [387, 102] on button "Apply" at bounding box center [383, 104] width 20 height 13
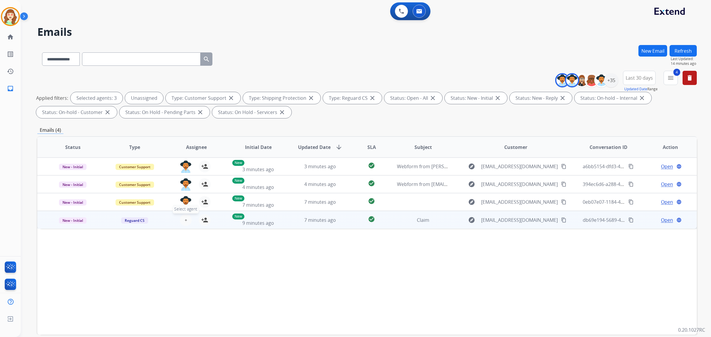
click at [185, 222] on span "+" at bounding box center [186, 220] width 3 height 7
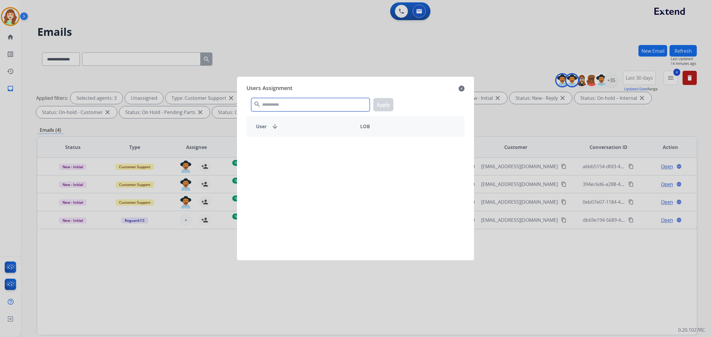
click at [279, 106] on input "text" at bounding box center [310, 104] width 119 height 13
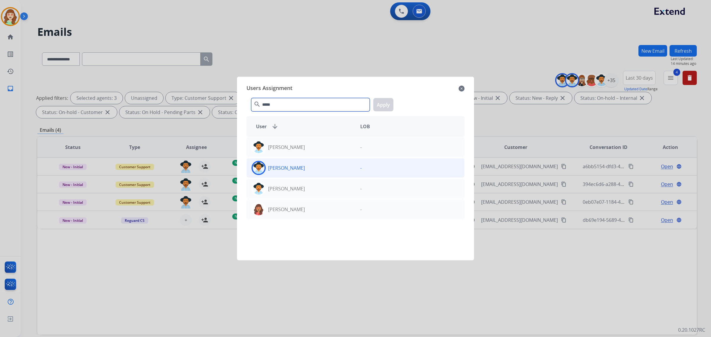
type input "*****"
click at [342, 167] on div "[PERSON_NAME]" at bounding box center [301, 168] width 109 height 14
click at [391, 105] on button "Apply" at bounding box center [383, 104] width 20 height 13
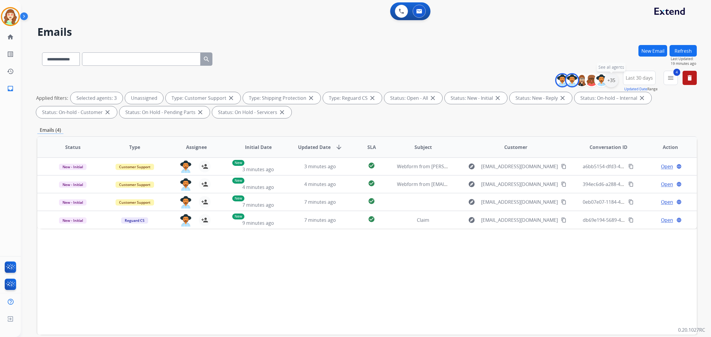
click at [608, 79] on div "+35" at bounding box center [611, 80] width 14 height 14
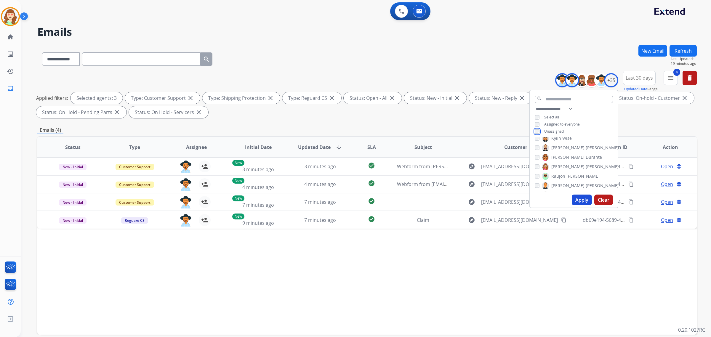
scroll to position [148, 0]
click at [535, 158] on div "[PERSON_NAME]" at bounding box center [577, 156] width 84 height 7
click at [576, 197] on button "Apply" at bounding box center [582, 200] width 20 height 11
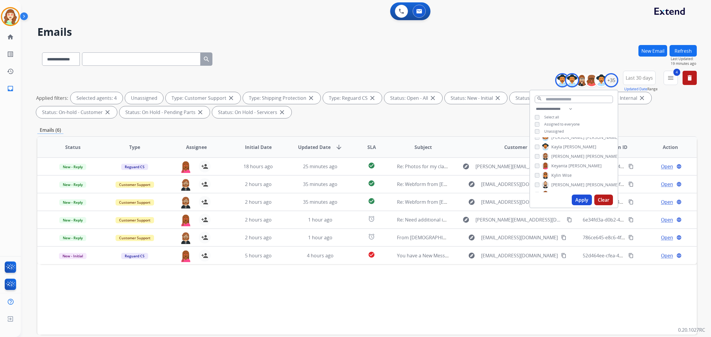
click at [582, 202] on button "Apply" at bounding box center [582, 200] width 20 height 11
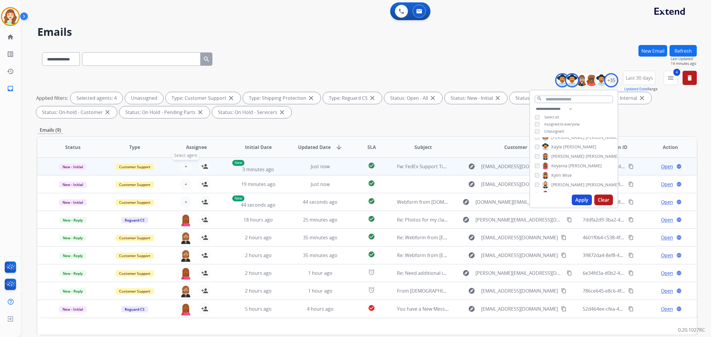
click at [185, 165] on span "+" at bounding box center [186, 166] width 3 height 7
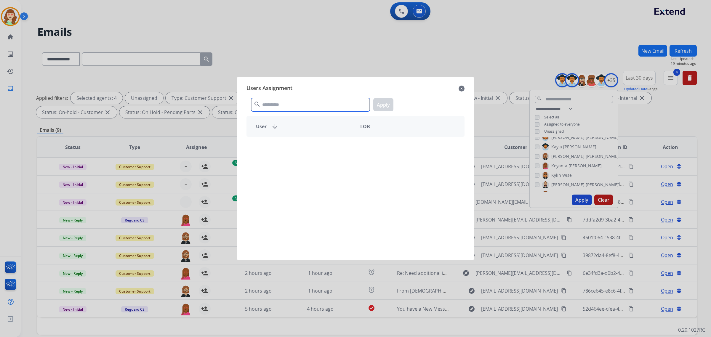
drag, startPoint x: 300, startPoint y: 108, endPoint x: 294, endPoint y: 125, distance: 17.9
click at [301, 107] on input "text" at bounding box center [310, 104] width 119 height 13
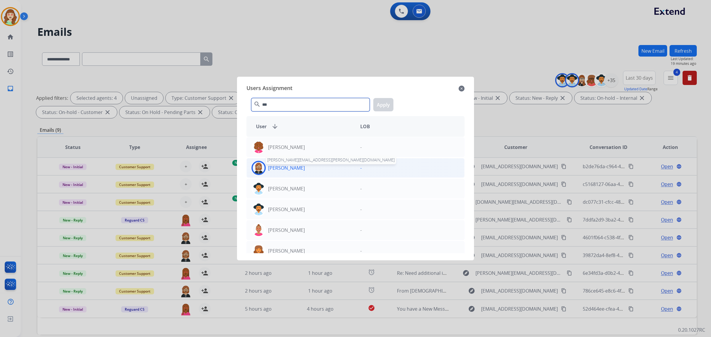
type input "***"
drag, startPoint x: 283, startPoint y: 169, endPoint x: 353, endPoint y: 137, distance: 76.6
click at [283, 168] on p "[PERSON_NAME]" at bounding box center [286, 167] width 37 height 7
click at [384, 107] on button "Apply" at bounding box center [383, 104] width 20 height 13
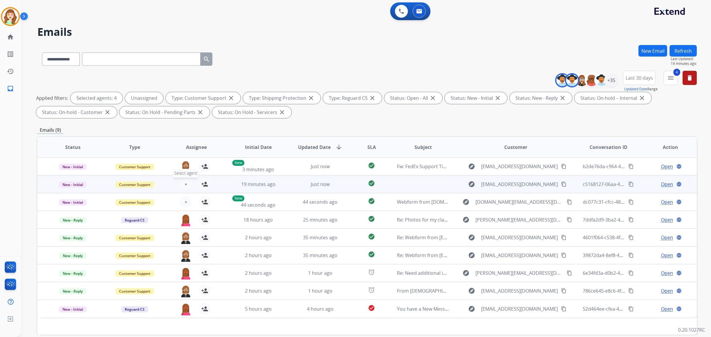
click at [185, 184] on span "+" at bounding box center [186, 184] width 3 height 7
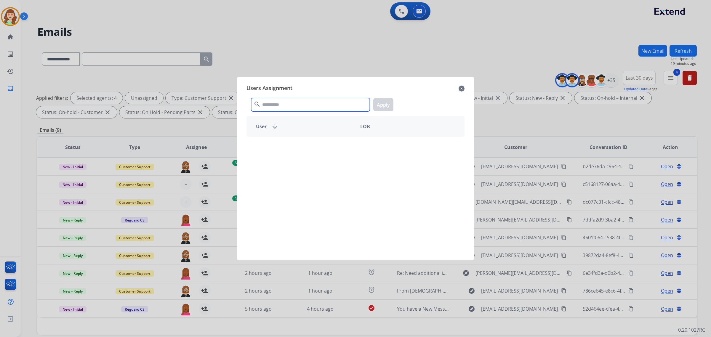
click at [317, 105] on input "text" at bounding box center [310, 104] width 119 height 13
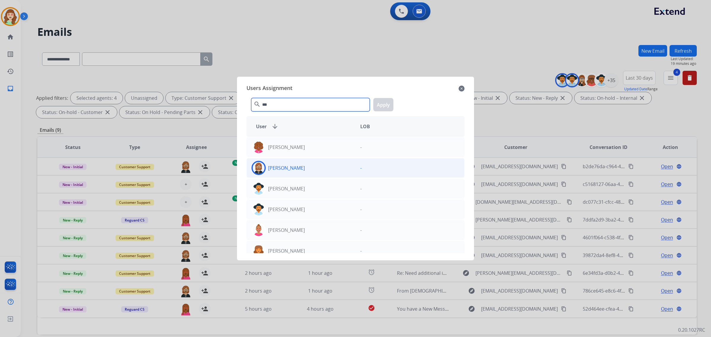
type input "***"
click at [322, 173] on div "[PERSON_NAME]" at bounding box center [301, 168] width 109 height 14
click at [382, 107] on button "Apply" at bounding box center [383, 104] width 20 height 13
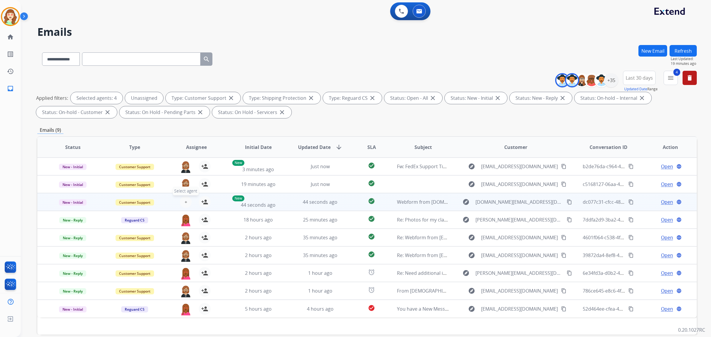
click at [186, 201] on button "+ Select agent" at bounding box center [186, 202] width 12 height 12
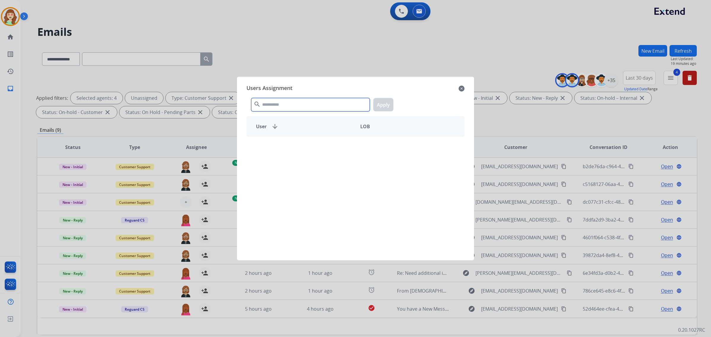
click at [308, 106] on input "text" at bounding box center [310, 104] width 119 height 13
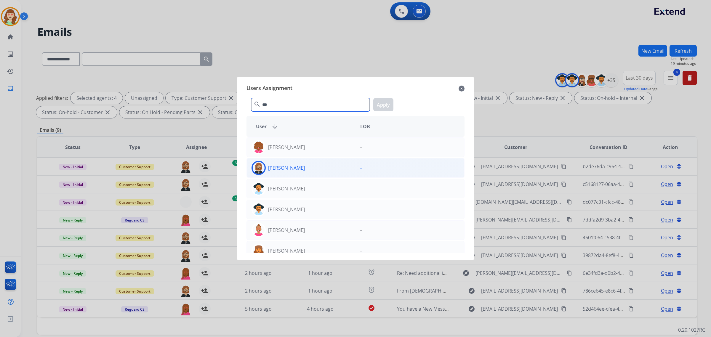
type input "***"
click at [301, 163] on div "[PERSON_NAME]" at bounding box center [301, 168] width 109 height 14
click at [380, 106] on button "Apply" at bounding box center [383, 104] width 20 height 13
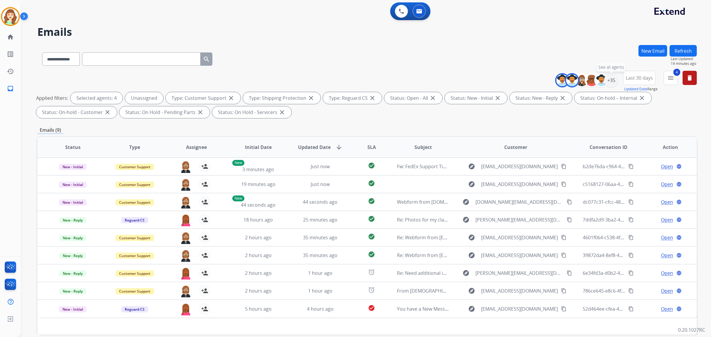
drag, startPoint x: 609, startPoint y: 80, endPoint x: 619, endPoint y: 69, distance: 15.3
click at [612, 79] on div "+35" at bounding box center [611, 80] width 14 height 14
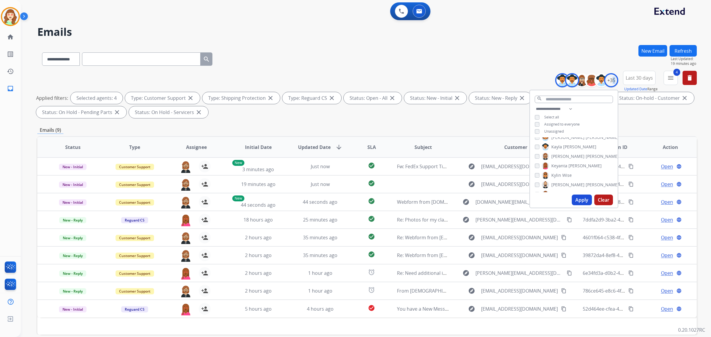
click at [584, 202] on button "Apply" at bounding box center [582, 200] width 20 height 11
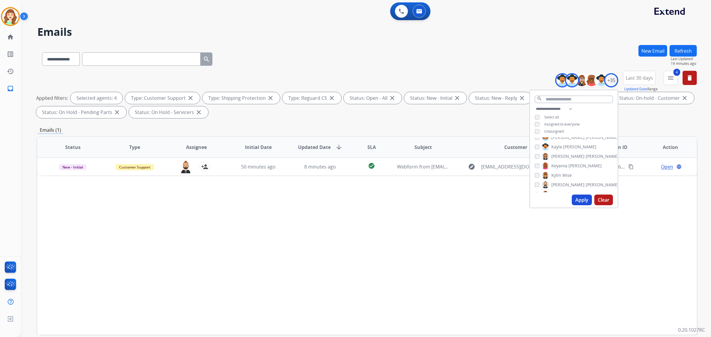
click at [533, 131] on div "**********" at bounding box center [574, 120] width 88 height 31
drag, startPoint x: 578, startPoint y: 199, endPoint x: 587, endPoint y: 188, distance: 14.3
click at [578, 198] on button "Apply" at bounding box center [582, 200] width 20 height 11
click at [579, 199] on button "Apply" at bounding box center [582, 200] width 20 height 11
click at [580, 198] on button "Apply" at bounding box center [582, 200] width 20 height 11
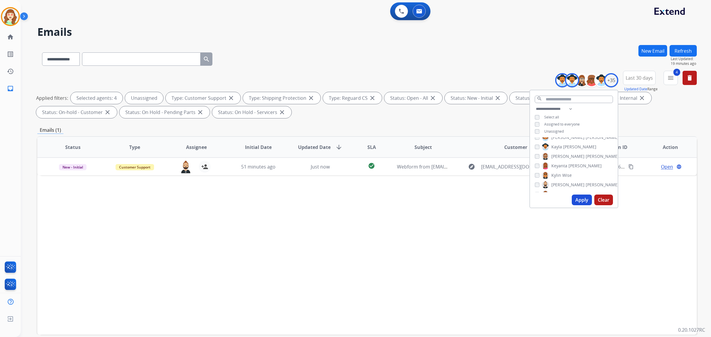
click at [582, 202] on button "Apply" at bounding box center [582, 200] width 20 height 11
click at [533, 131] on div "**********" at bounding box center [574, 120] width 88 height 31
click at [577, 201] on button "Apply" at bounding box center [582, 200] width 20 height 11
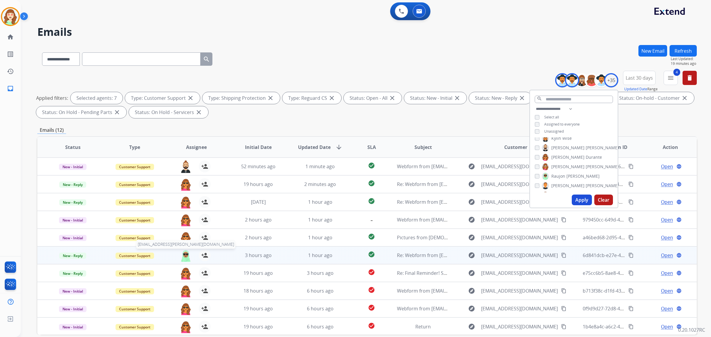
click at [184, 255] on img at bounding box center [186, 256] width 12 height 12
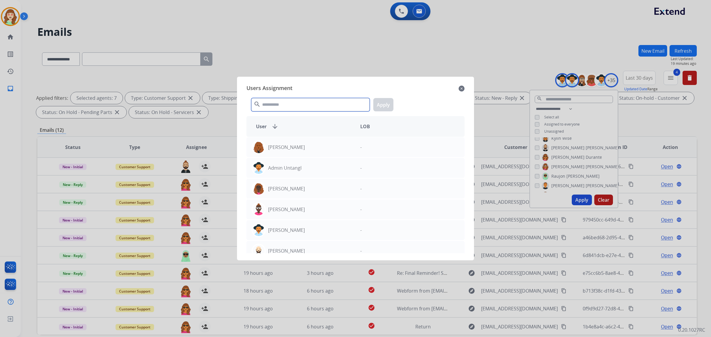
click at [303, 106] on input "text" at bounding box center [310, 104] width 119 height 13
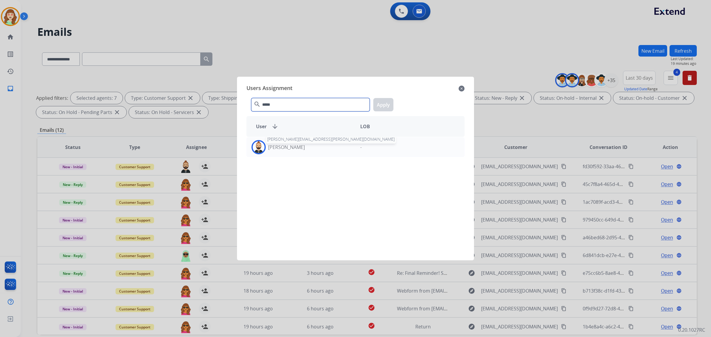
type input "*****"
click at [290, 150] on p "[PERSON_NAME]" at bounding box center [286, 147] width 37 height 7
click at [392, 103] on button "Apply" at bounding box center [383, 104] width 20 height 13
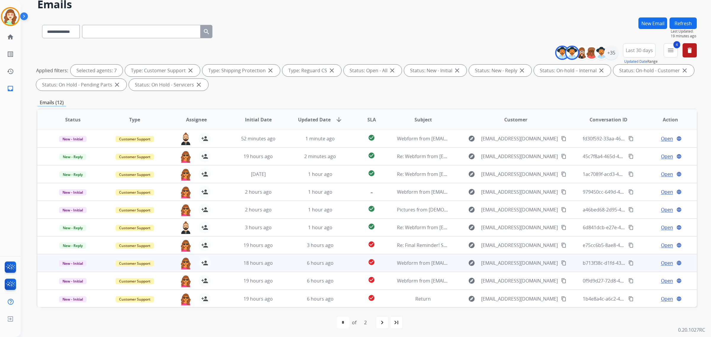
scroll to position [28, 0]
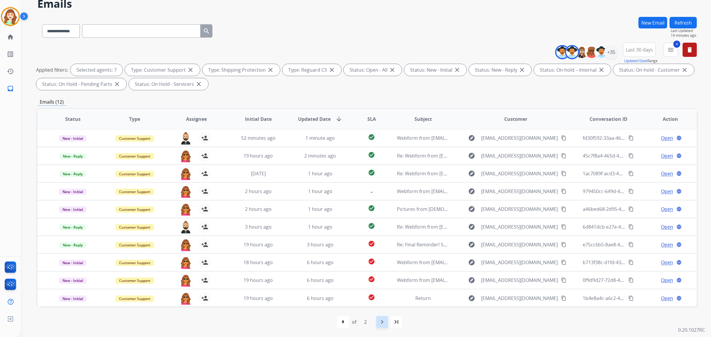
click at [381, 321] on mat-icon "navigate_next" at bounding box center [382, 322] width 7 height 7
select select "*"
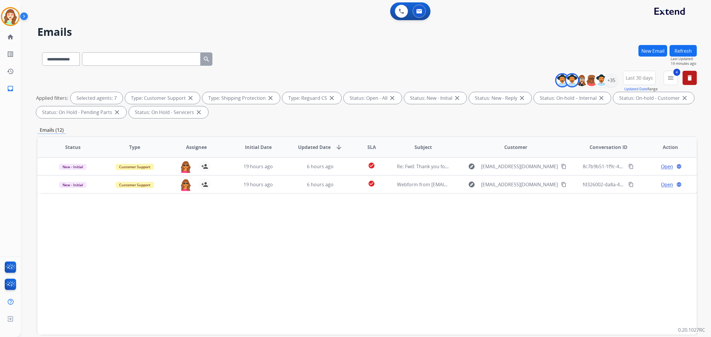
scroll to position [0, 0]
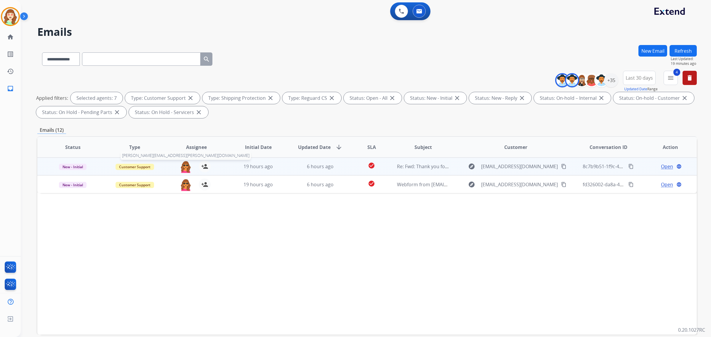
click at [183, 165] on img at bounding box center [186, 167] width 12 height 12
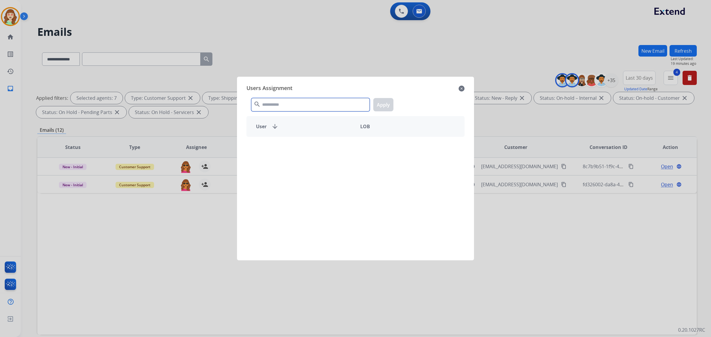
click at [301, 103] on input "text" at bounding box center [310, 104] width 119 height 13
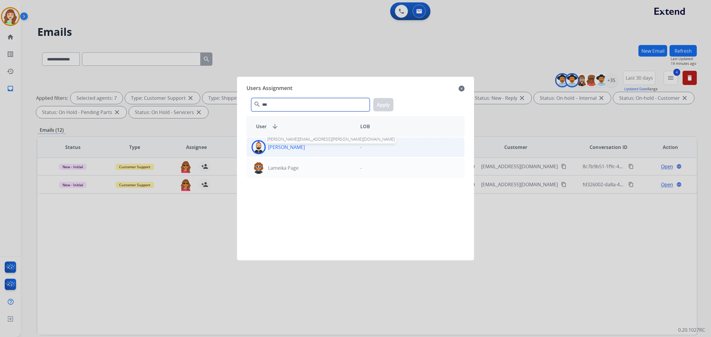
type input "***"
drag, startPoint x: 299, startPoint y: 144, endPoint x: 376, endPoint y: 110, distance: 84.2
click at [299, 144] on p "[PERSON_NAME]" at bounding box center [286, 147] width 37 height 7
click at [390, 101] on button "Apply" at bounding box center [383, 104] width 20 height 13
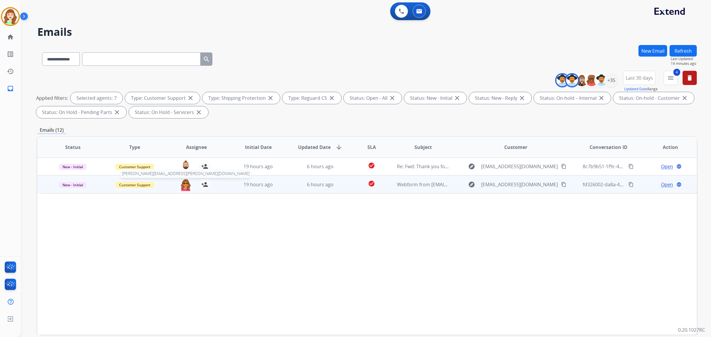
click at [181, 183] on img at bounding box center [186, 185] width 12 height 12
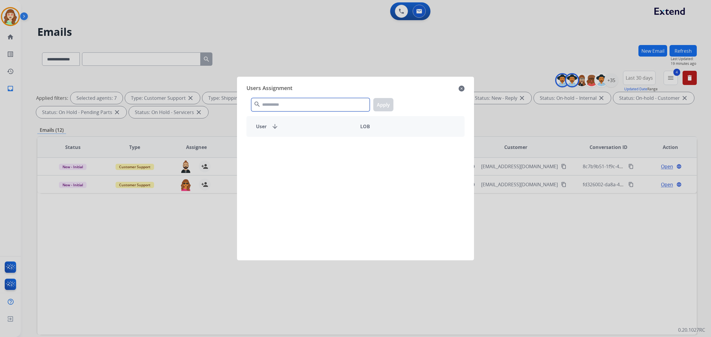
click at [317, 106] on input "text" at bounding box center [310, 104] width 119 height 13
type input "****"
drag, startPoint x: 323, startPoint y: 148, endPoint x: 377, endPoint y: 110, distance: 66.0
click at [328, 144] on div "[PERSON_NAME]" at bounding box center [301, 147] width 109 height 14
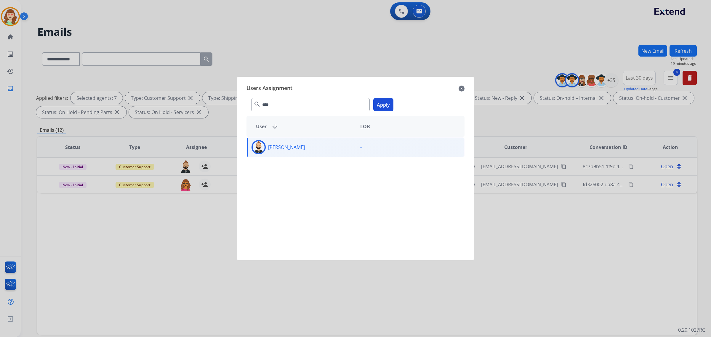
click at [387, 104] on button "Apply" at bounding box center [383, 104] width 20 height 13
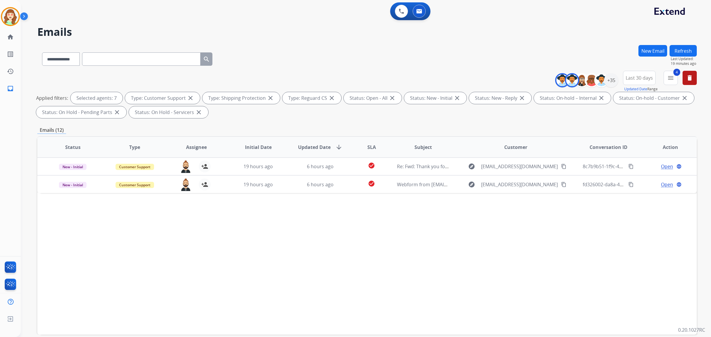
scroll to position [28, 0]
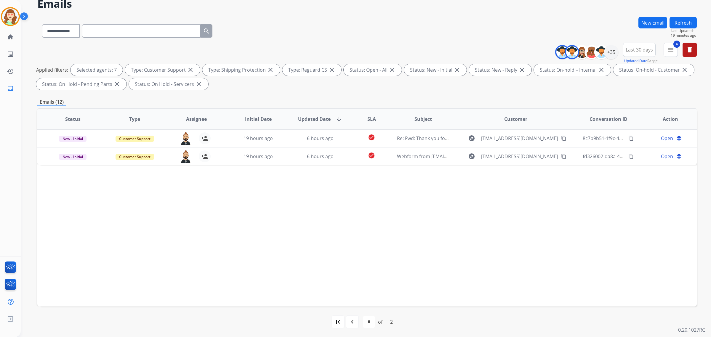
drag, startPoint x: 351, startPoint y: 323, endPoint x: 365, endPoint y: 317, distance: 14.9
click at [353, 323] on mat-icon "navigate_before" at bounding box center [352, 322] width 7 height 7
select select "*"
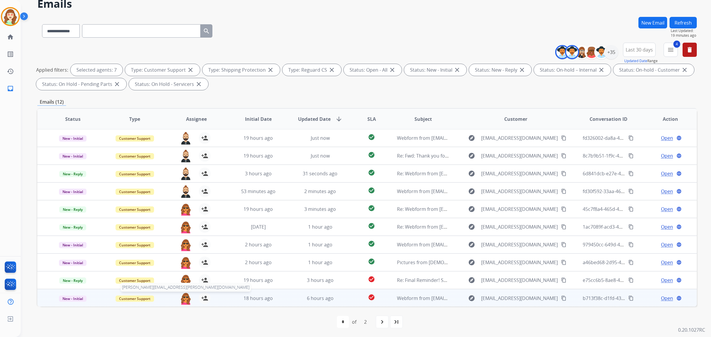
click at [184, 298] on img at bounding box center [186, 298] width 12 height 12
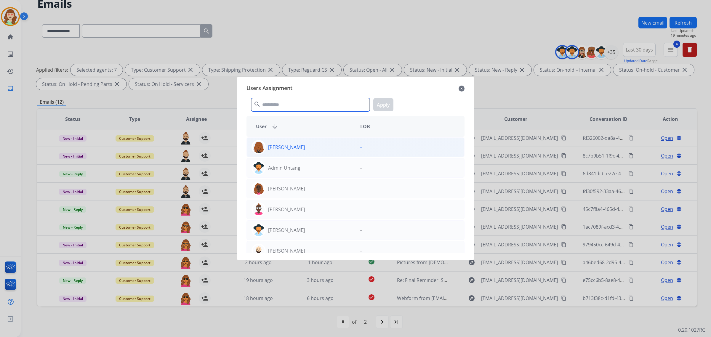
drag, startPoint x: 298, startPoint y: 107, endPoint x: 290, endPoint y: 141, distance: 35.0
click at [311, 105] on input "text" at bounding box center [310, 104] width 119 height 13
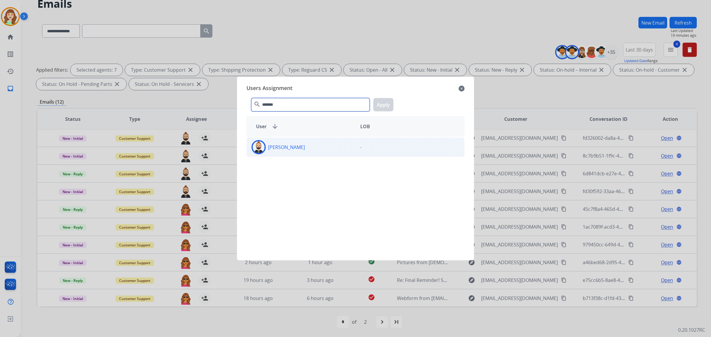
type input "*******"
click at [302, 144] on div "[PERSON_NAME]" at bounding box center [301, 147] width 109 height 14
click at [385, 107] on button "Apply" at bounding box center [383, 104] width 20 height 13
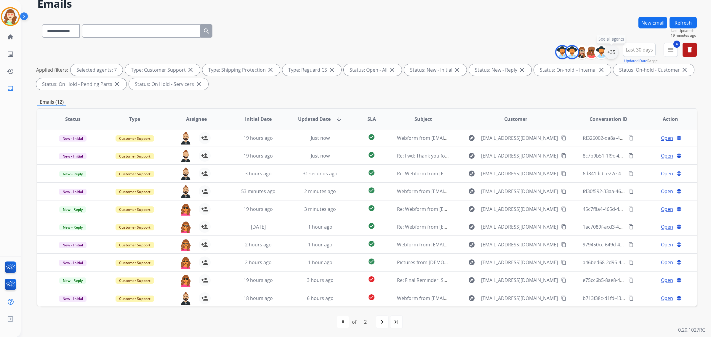
click at [608, 50] on div "+35" at bounding box center [611, 52] width 14 height 14
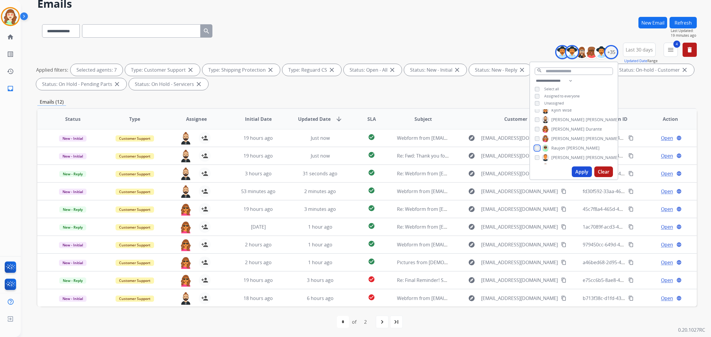
click at [536, 145] on div "[PERSON_NAME]" at bounding box center [567, 148] width 65 height 7
click at [536, 153] on div "Alexis Martinez Amanda Baez Ann_Marie Lopez Artheria Robinson Ashley Fleming Ch…" at bounding box center [574, 136] width 88 height 55
click at [578, 171] on button "Apply" at bounding box center [582, 172] width 20 height 11
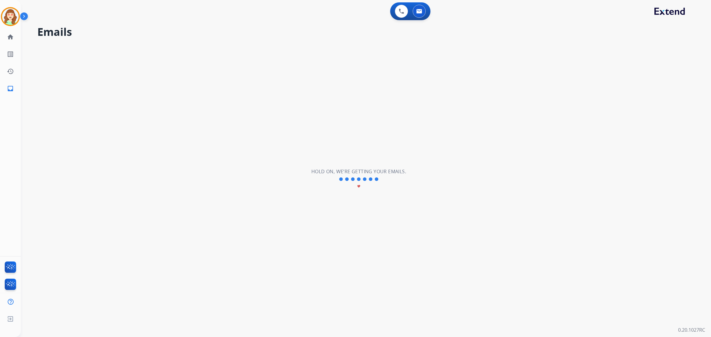
scroll to position [0, 0]
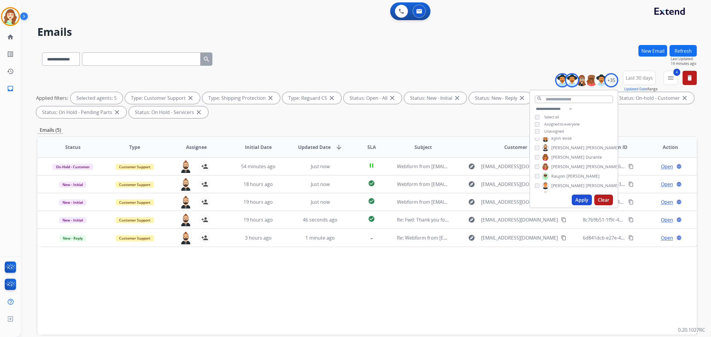
click at [575, 198] on button "Apply" at bounding box center [582, 200] width 20 height 11
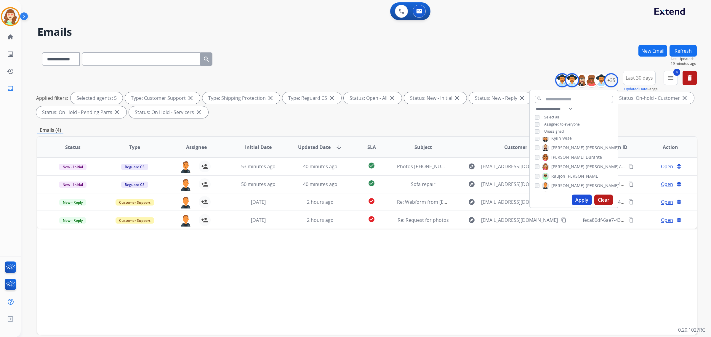
scroll to position [222, 0]
click at [582, 202] on button "Apply" at bounding box center [582, 200] width 20 height 11
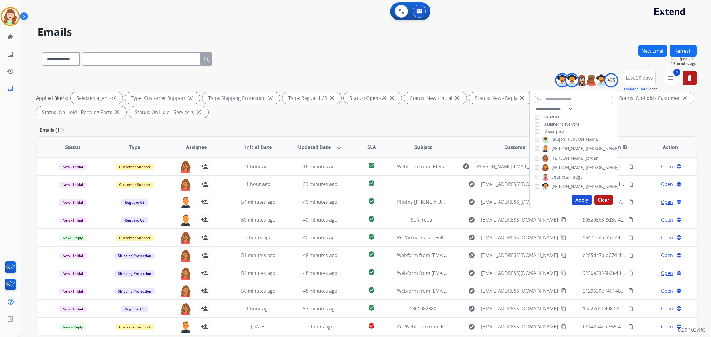
scroll to position [28, 0]
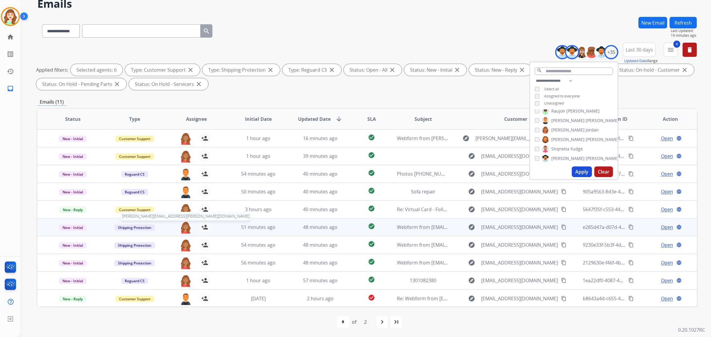
click at [182, 226] on img at bounding box center [186, 227] width 12 height 12
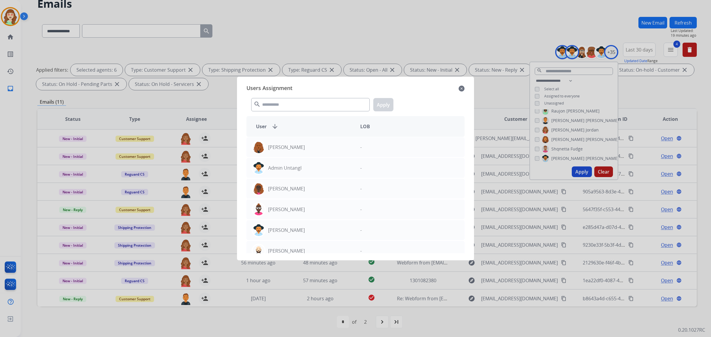
click at [465, 87] on div "Users Assignment close search Apply User arrow_downward LOB Abigail Joseph - Ad…" at bounding box center [356, 168] width 228 height 174
click at [459, 88] on mat-icon "close" at bounding box center [462, 88] width 6 height 7
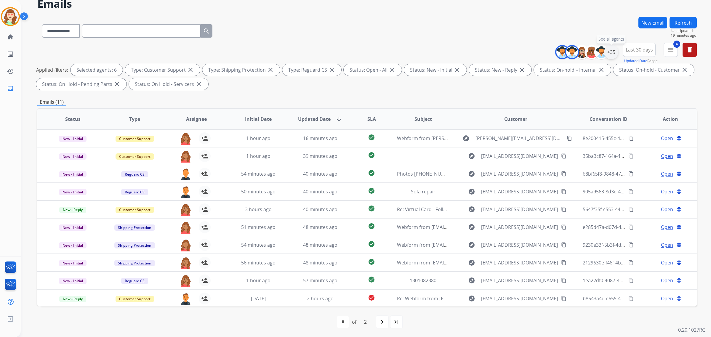
click at [610, 52] on div "+35" at bounding box center [611, 52] width 14 height 14
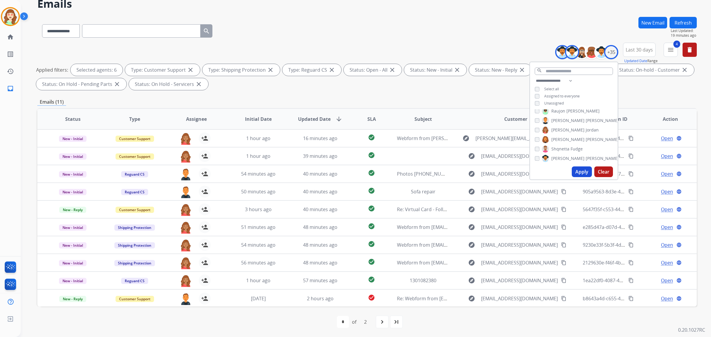
click at [582, 172] on button "Apply" at bounding box center [582, 172] width 20 height 11
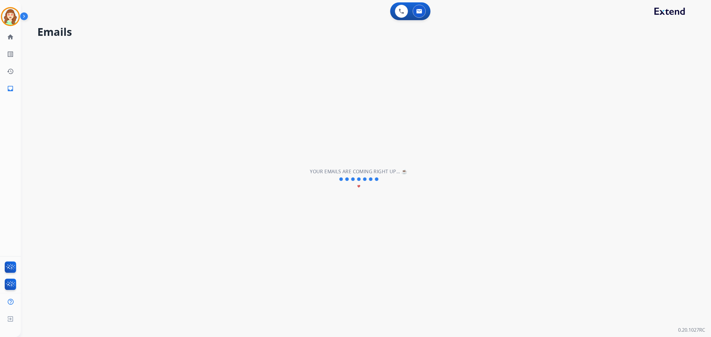
scroll to position [0, 0]
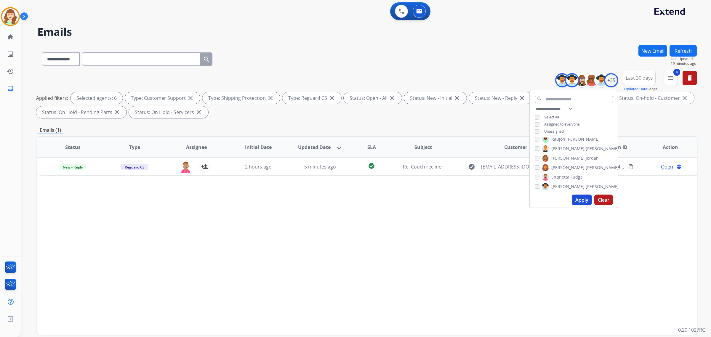
click at [581, 199] on button "Apply" at bounding box center [582, 200] width 20 height 11
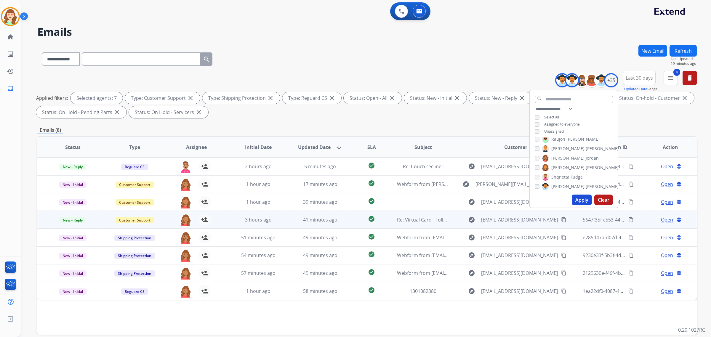
scroll to position [28, 0]
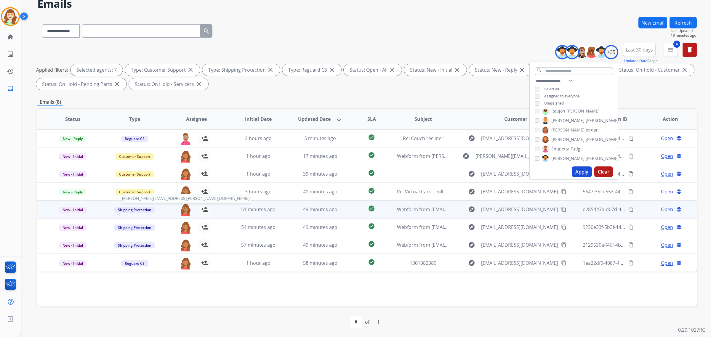
click at [181, 209] on img at bounding box center [186, 210] width 12 height 12
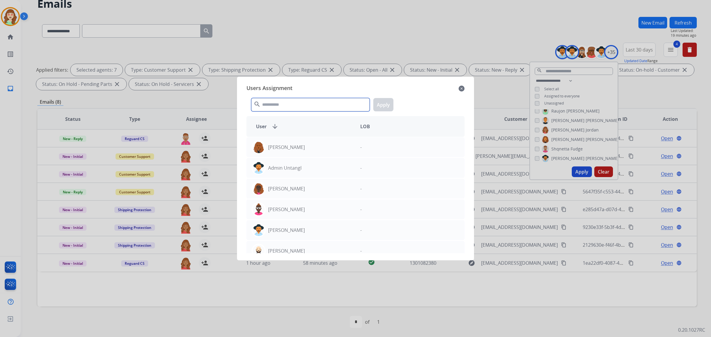
click at [297, 105] on input "text" at bounding box center [310, 104] width 119 height 13
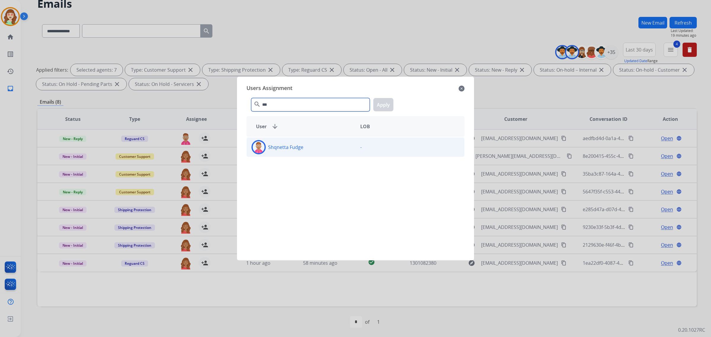
type input "***"
click at [320, 146] on div "Shqnetta Fudge" at bounding box center [301, 147] width 109 height 14
click at [381, 103] on button "Apply" at bounding box center [383, 104] width 20 height 13
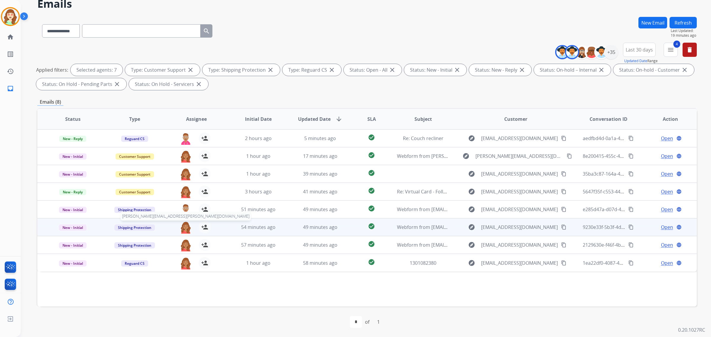
click at [187, 228] on img at bounding box center [186, 227] width 12 height 12
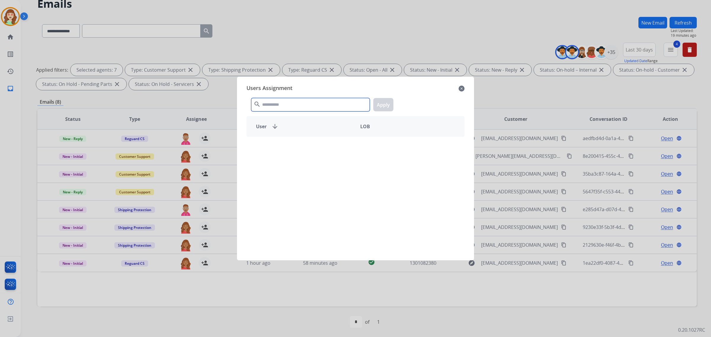
click at [279, 105] on input "text" at bounding box center [310, 104] width 119 height 13
type input "***"
click at [303, 145] on p "Shqnetta Fudge" at bounding box center [285, 147] width 35 height 7
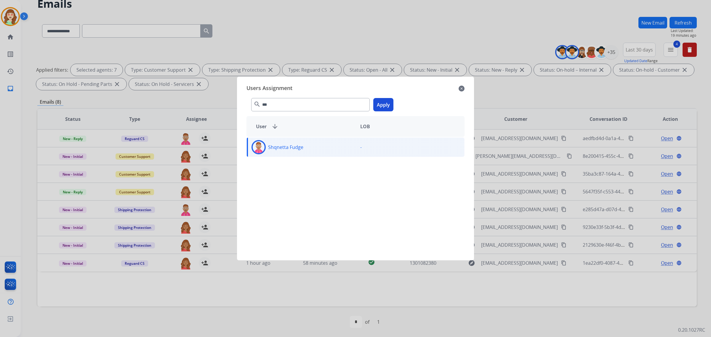
click at [381, 108] on button "Apply" at bounding box center [383, 104] width 20 height 13
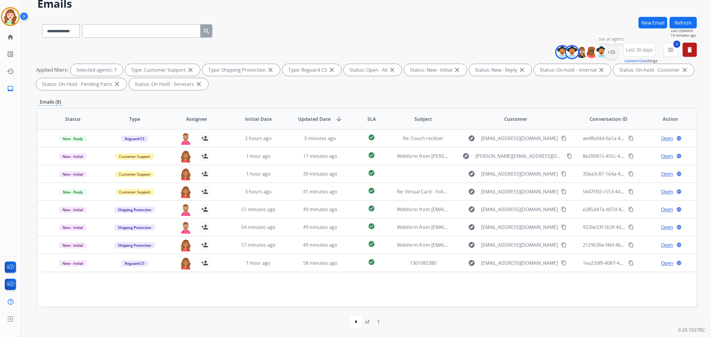
click at [611, 51] on div "+35" at bounding box center [611, 52] width 14 height 14
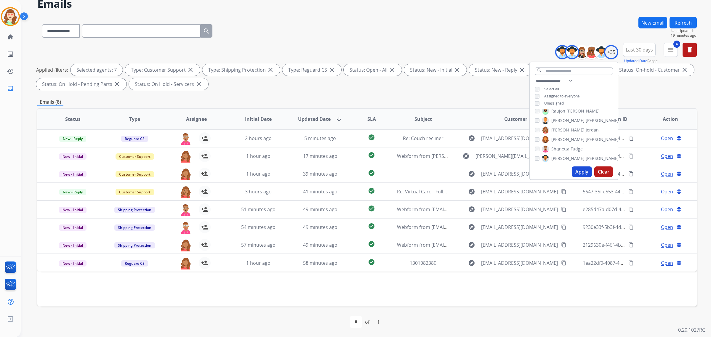
click at [579, 174] on button "Apply" at bounding box center [582, 172] width 20 height 11
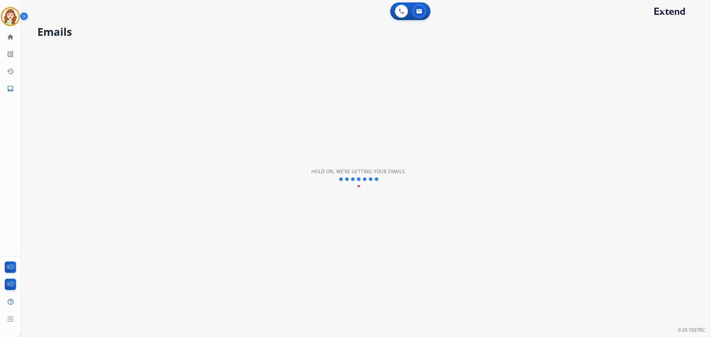
scroll to position [0, 0]
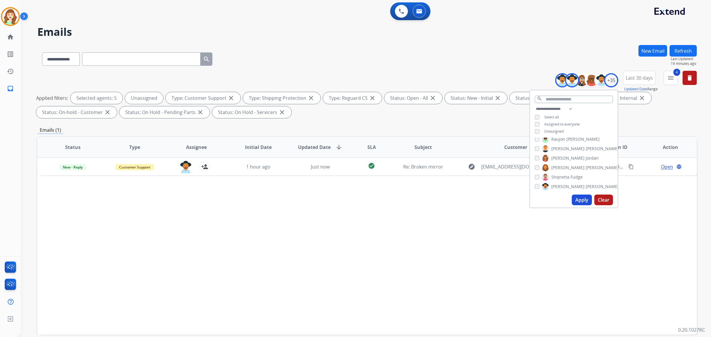
click at [576, 197] on button "Apply" at bounding box center [582, 200] width 20 height 11
click at [577, 200] on button "Apply" at bounding box center [582, 200] width 20 height 11
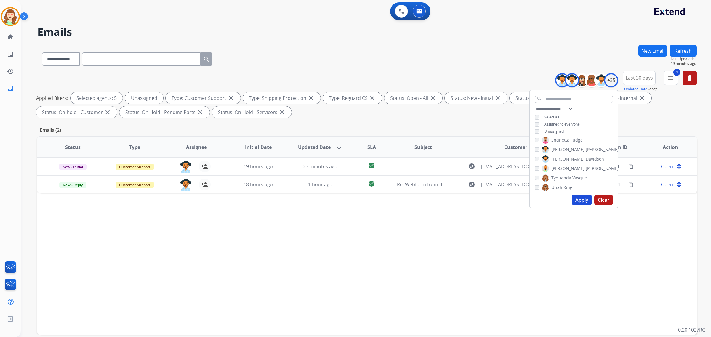
click at [581, 201] on button "Apply" at bounding box center [582, 200] width 20 height 11
click at [577, 198] on button "Apply" at bounding box center [582, 200] width 20 height 11
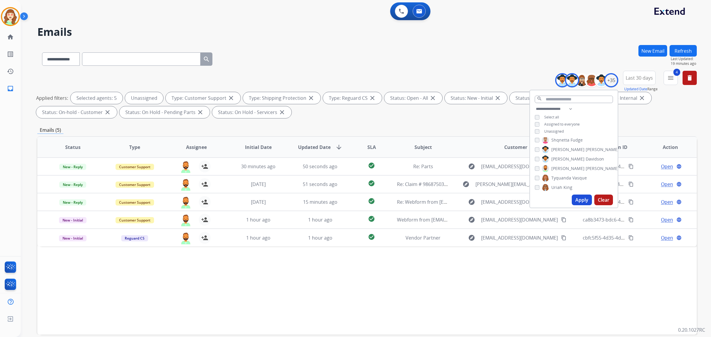
click at [539, 177] on div "Tyquanda Vasque" at bounding box center [561, 178] width 52 height 7
click at [581, 199] on button "Apply" at bounding box center [582, 200] width 20 height 11
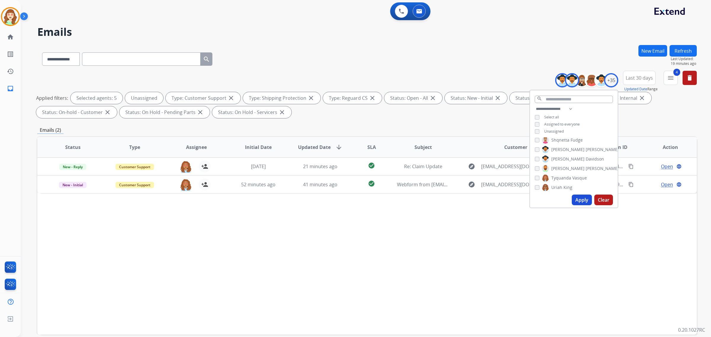
click at [578, 199] on button "Apply" at bounding box center [582, 200] width 20 height 11
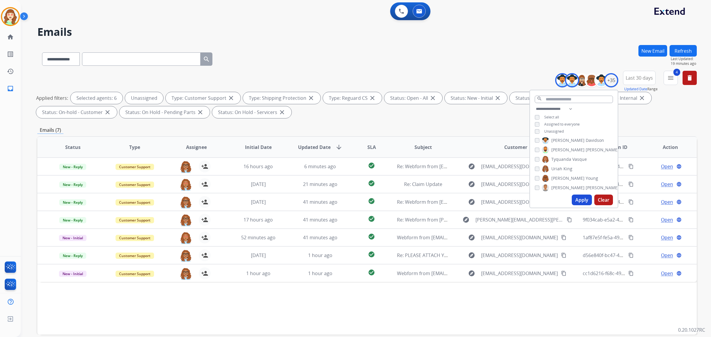
scroll to position [280, 0]
click at [575, 200] on button "Apply" at bounding box center [582, 200] width 20 height 11
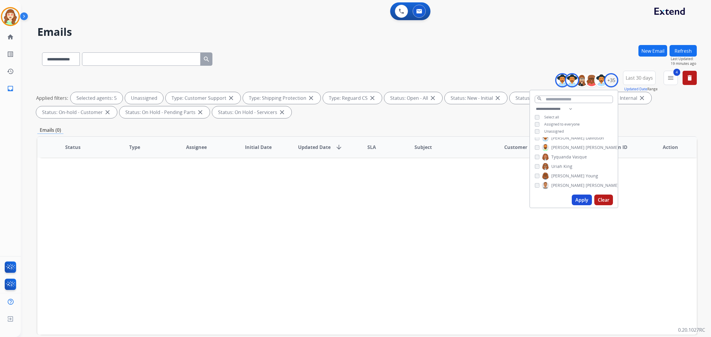
click at [540, 182] on div "[PERSON_NAME]" at bounding box center [577, 185] width 84 height 7
click at [579, 199] on button "Apply" at bounding box center [582, 200] width 20 height 11
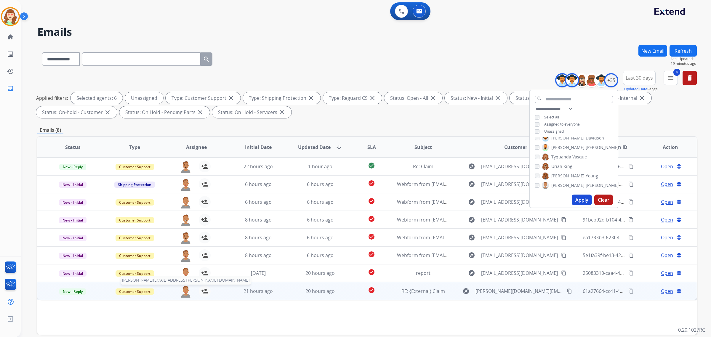
click at [186, 292] on img at bounding box center [186, 291] width 12 height 12
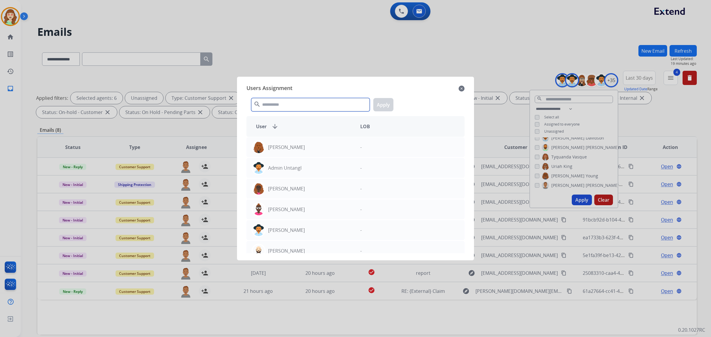
click at [285, 105] on input "text" at bounding box center [310, 104] width 119 height 13
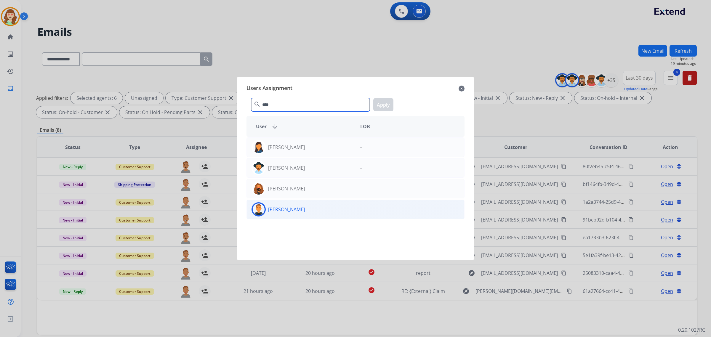
type input "****"
click at [300, 212] on div "[PERSON_NAME]" at bounding box center [301, 209] width 109 height 14
drag, startPoint x: 381, startPoint y: 102, endPoint x: 380, endPoint y: 125, distance: 23.1
click at [381, 104] on button "Apply" at bounding box center [383, 104] width 20 height 13
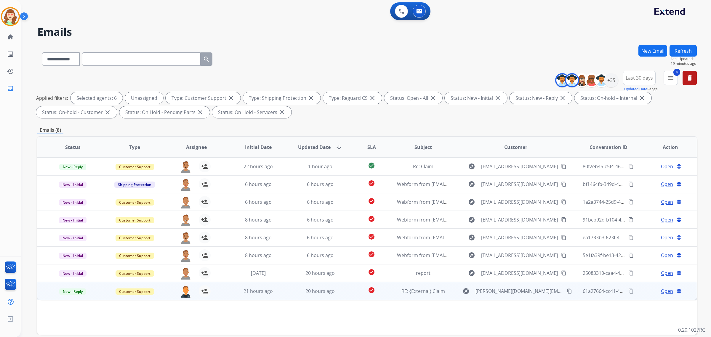
click at [567, 290] on mat-icon "content_copy" at bounding box center [569, 291] width 5 height 5
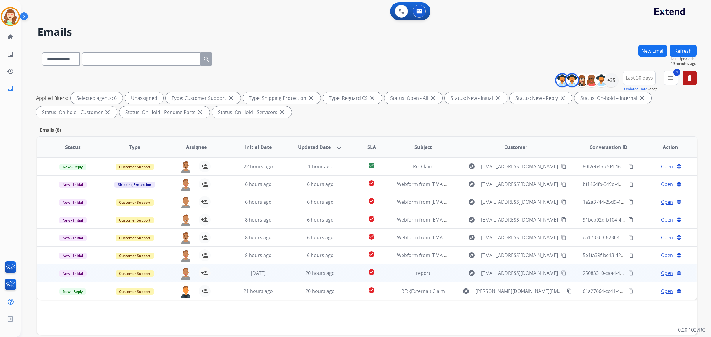
click at [561, 271] on mat-icon "content_copy" at bounding box center [563, 273] width 5 height 5
click at [180, 273] on img at bounding box center [186, 273] width 12 height 12
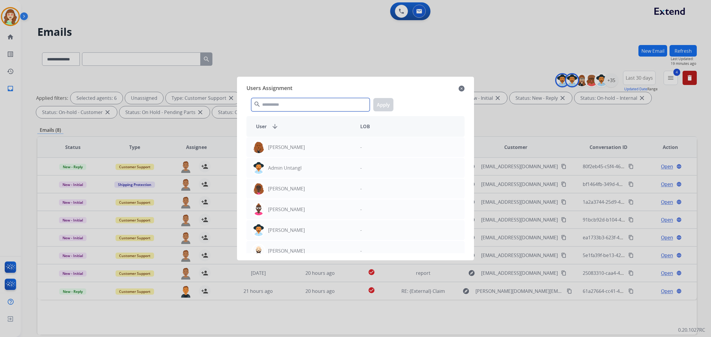
click at [295, 101] on input "text" at bounding box center [310, 104] width 119 height 13
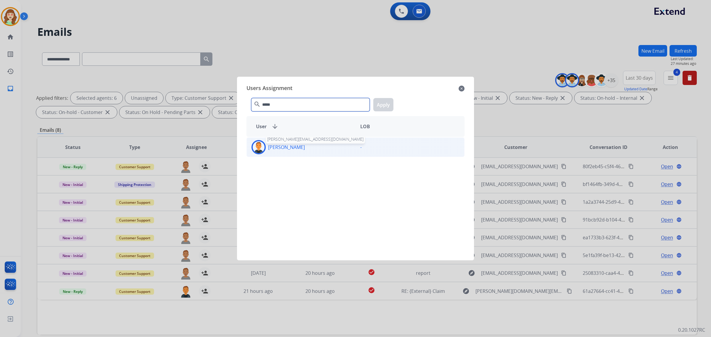
type input "*****"
drag, startPoint x: 290, startPoint y: 148, endPoint x: 403, endPoint y: 112, distance: 118.6
click at [292, 148] on p "[PERSON_NAME]" at bounding box center [286, 147] width 37 height 7
click at [383, 103] on button "Apply" at bounding box center [383, 104] width 20 height 13
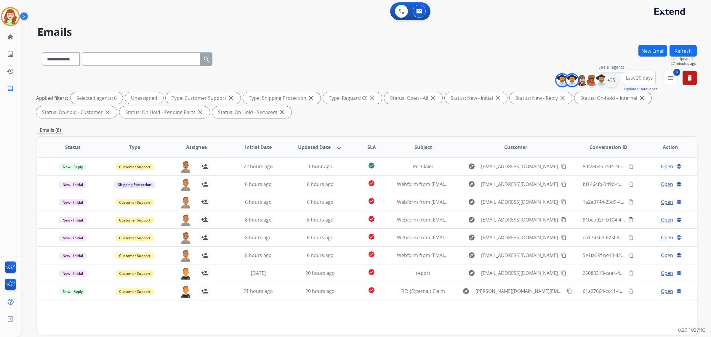
click at [611, 79] on div "+35" at bounding box center [611, 80] width 14 height 14
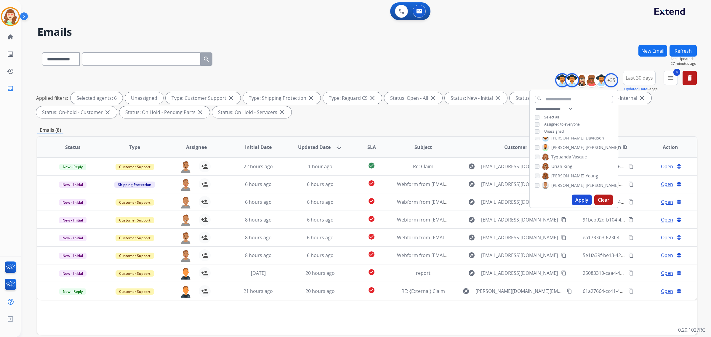
click at [581, 196] on button "Apply" at bounding box center [582, 200] width 20 height 11
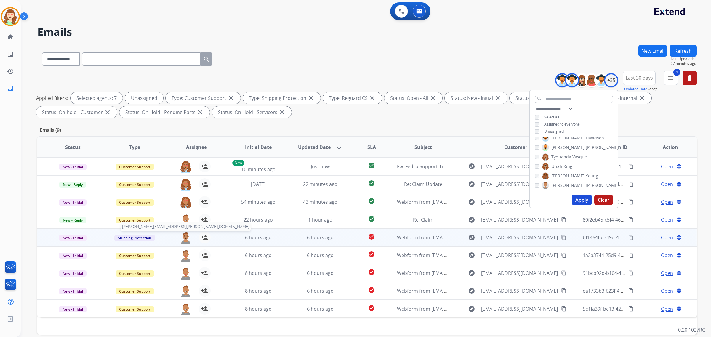
click at [184, 236] on img at bounding box center [186, 238] width 12 height 12
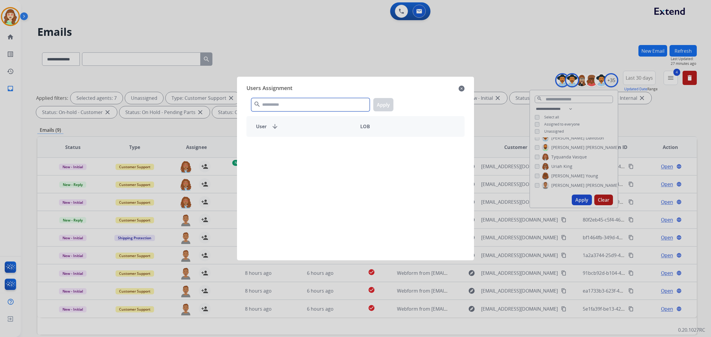
drag, startPoint x: 297, startPoint y: 108, endPoint x: 283, endPoint y: 92, distance: 20.8
click at [297, 108] on input "text" at bounding box center [310, 104] width 119 height 13
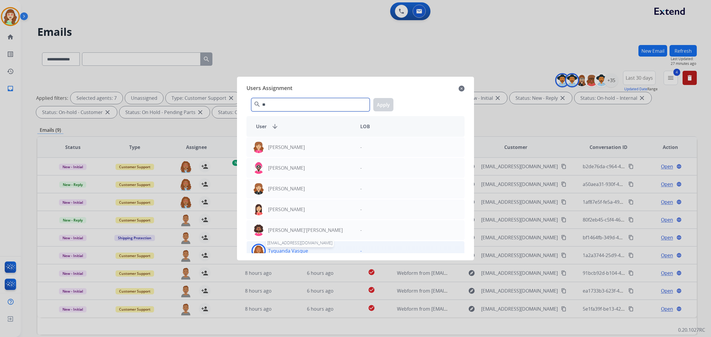
type input "**"
click at [302, 252] on p "Tyquanda Vasque" at bounding box center [288, 250] width 40 height 7
click at [381, 106] on button "Apply" at bounding box center [383, 104] width 20 height 13
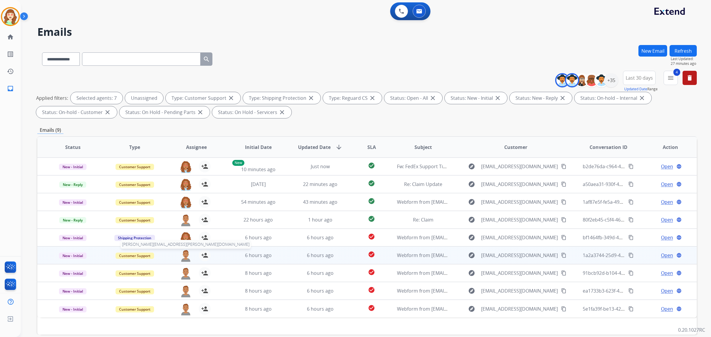
click at [184, 252] on img at bounding box center [186, 256] width 12 height 12
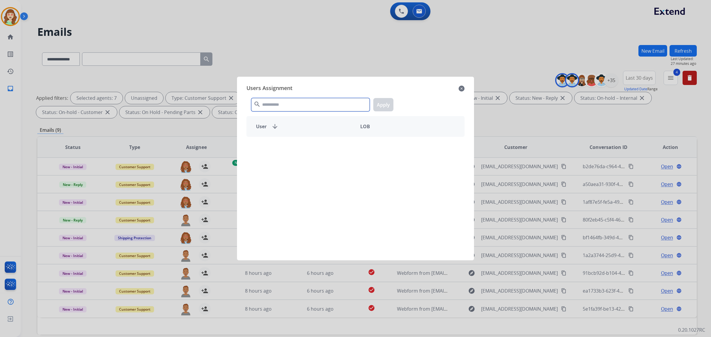
click at [283, 104] on input "text" at bounding box center [310, 104] width 119 height 13
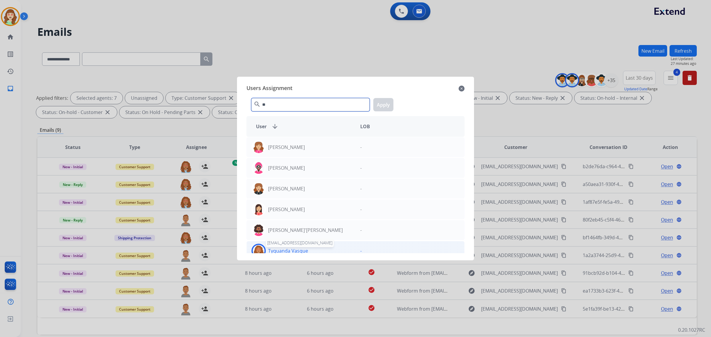
type input "**"
click at [307, 251] on p "Tyquanda Vasque" at bounding box center [288, 250] width 40 height 7
click at [383, 101] on button "Apply" at bounding box center [383, 104] width 20 height 13
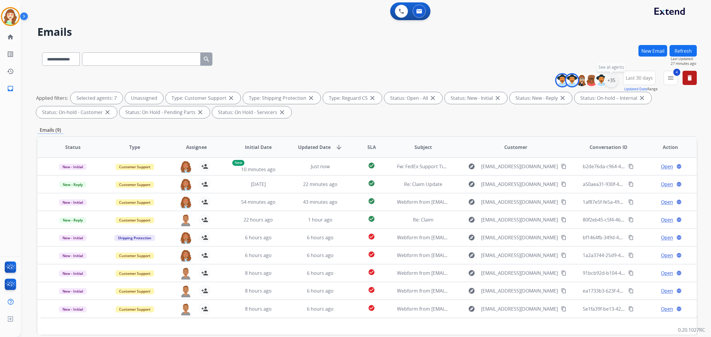
click at [610, 81] on div "+35" at bounding box center [611, 80] width 14 height 14
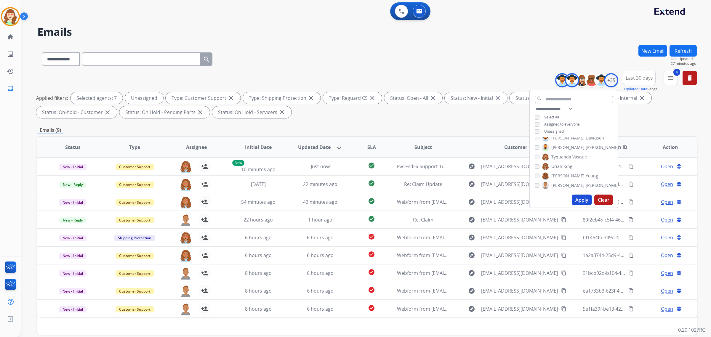
click at [577, 202] on button "Apply" at bounding box center [582, 200] width 20 height 11
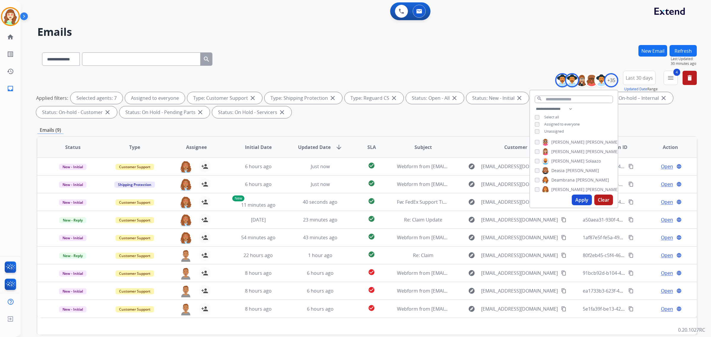
click at [580, 196] on button "Apply" at bounding box center [582, 200] width 20 height 11
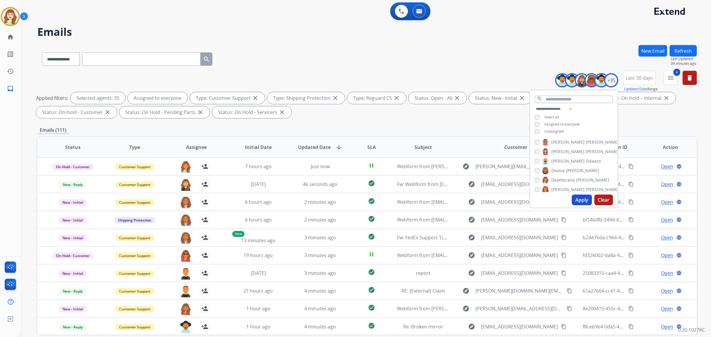
click at [237, 47] on div "**********" at bounding box center [367, 58] width 660 height 26
